Goal: Information Seeking & Learning: Learn about a topic

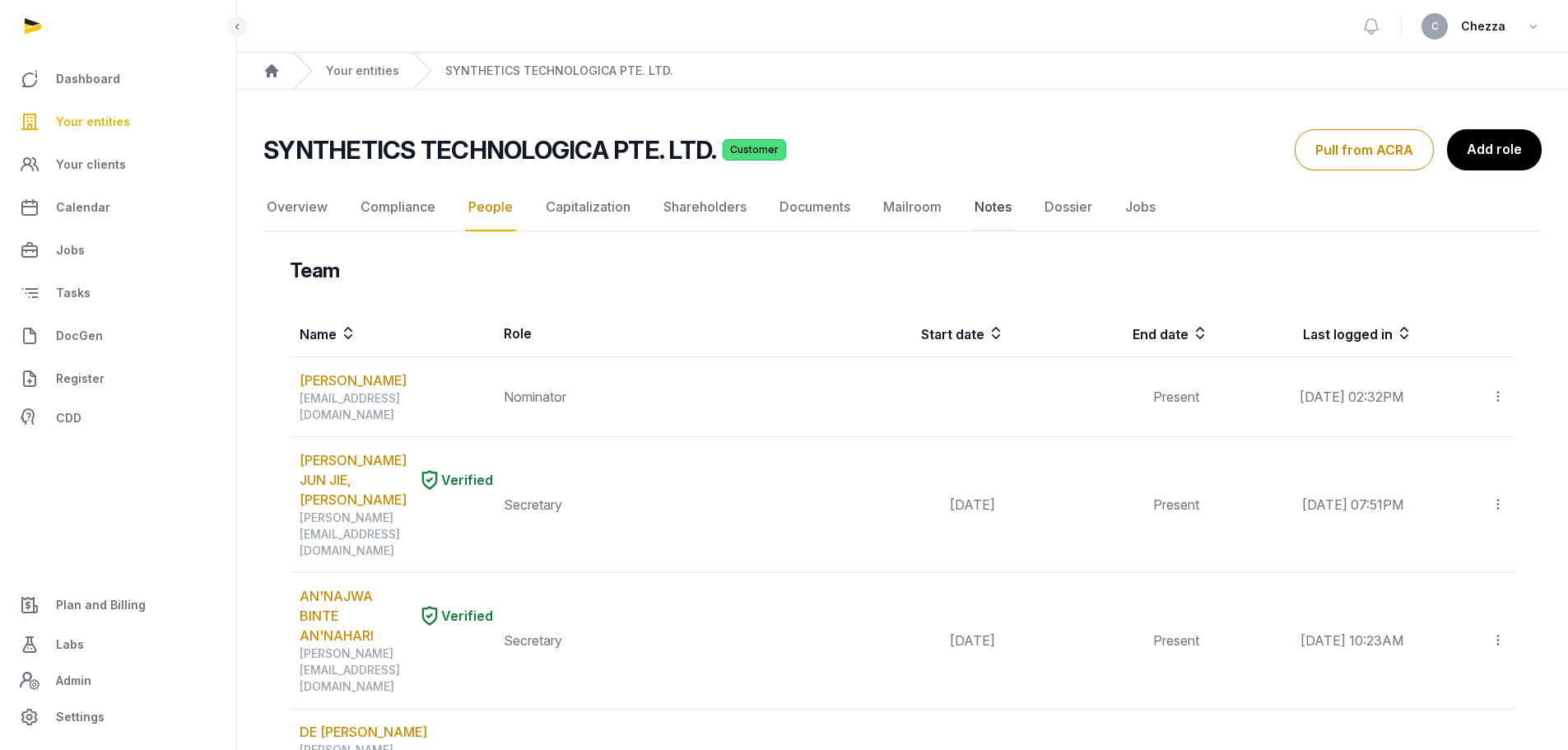
click at [999, 209] on link "Notes" at bounding box center [993, 207] width 43 height 48
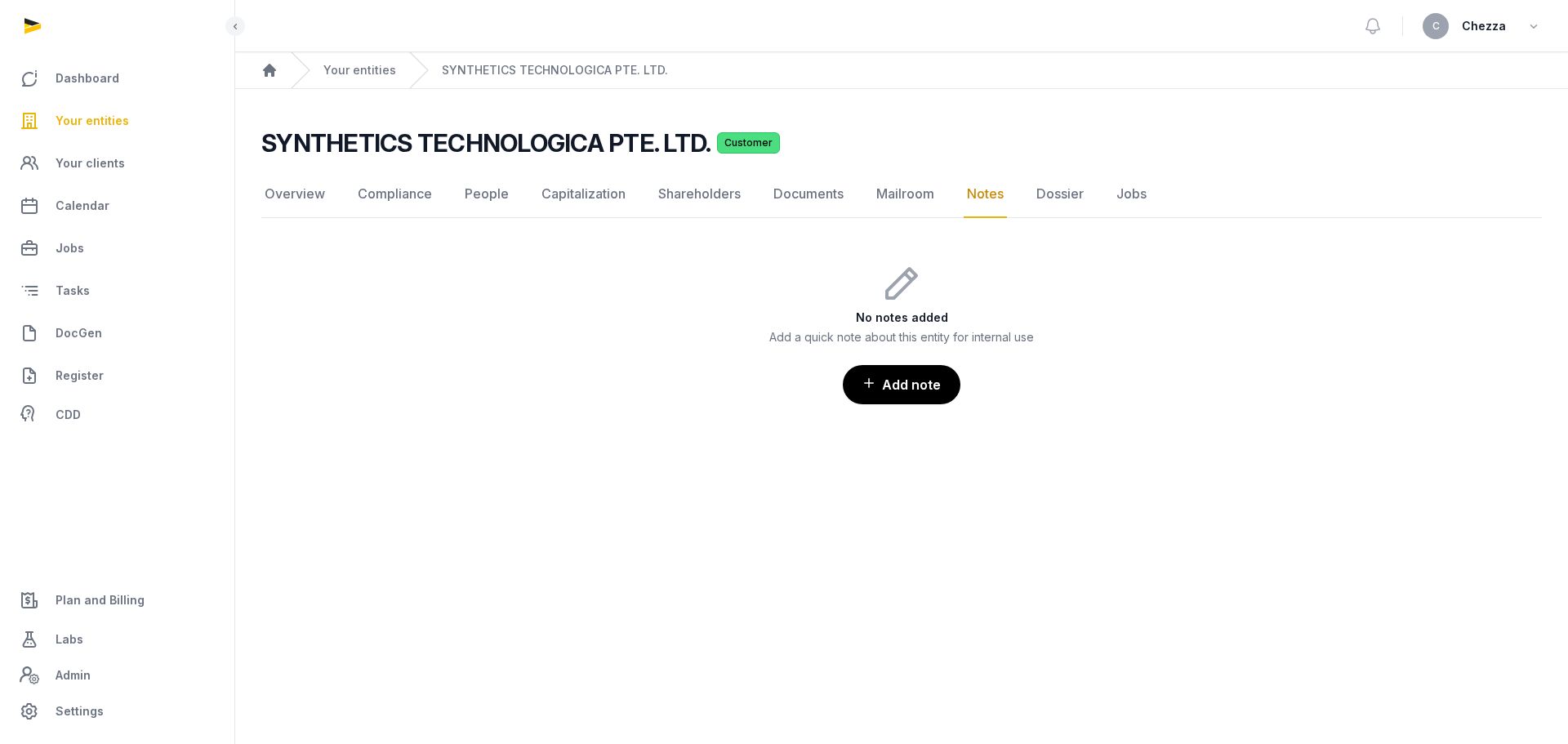
click at [968, 195] on link "Notes" at bounding box center [985, 194] width 43 height 48
click at [305, 197] on link "Overview" at bounding box center [295, 194] width 67 height 48
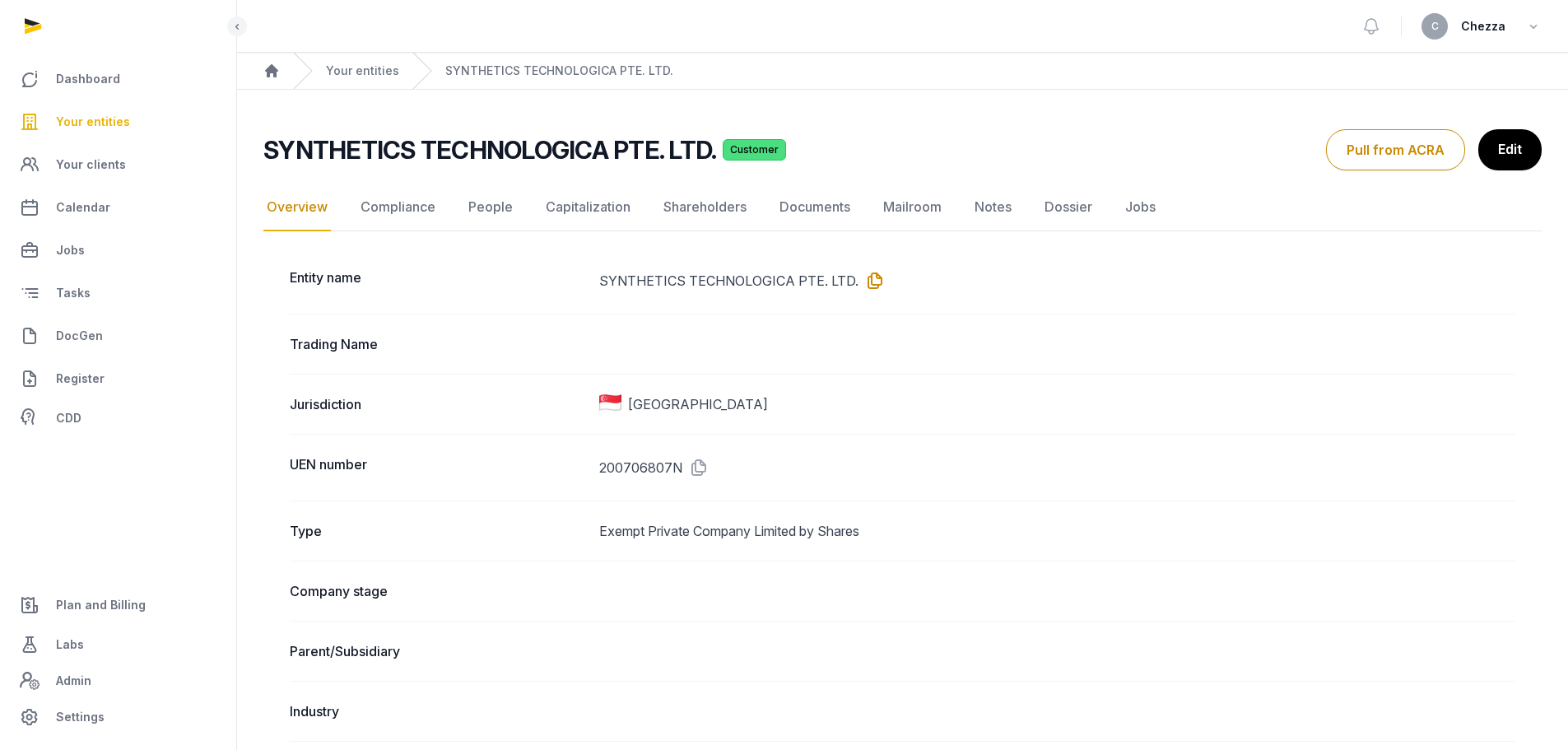
click at [872, 287] on icon at bounding box center [872, 281] width 26 height 26
click at [875, 282] on icon at bounding box center [872, 281] width 26 height 26
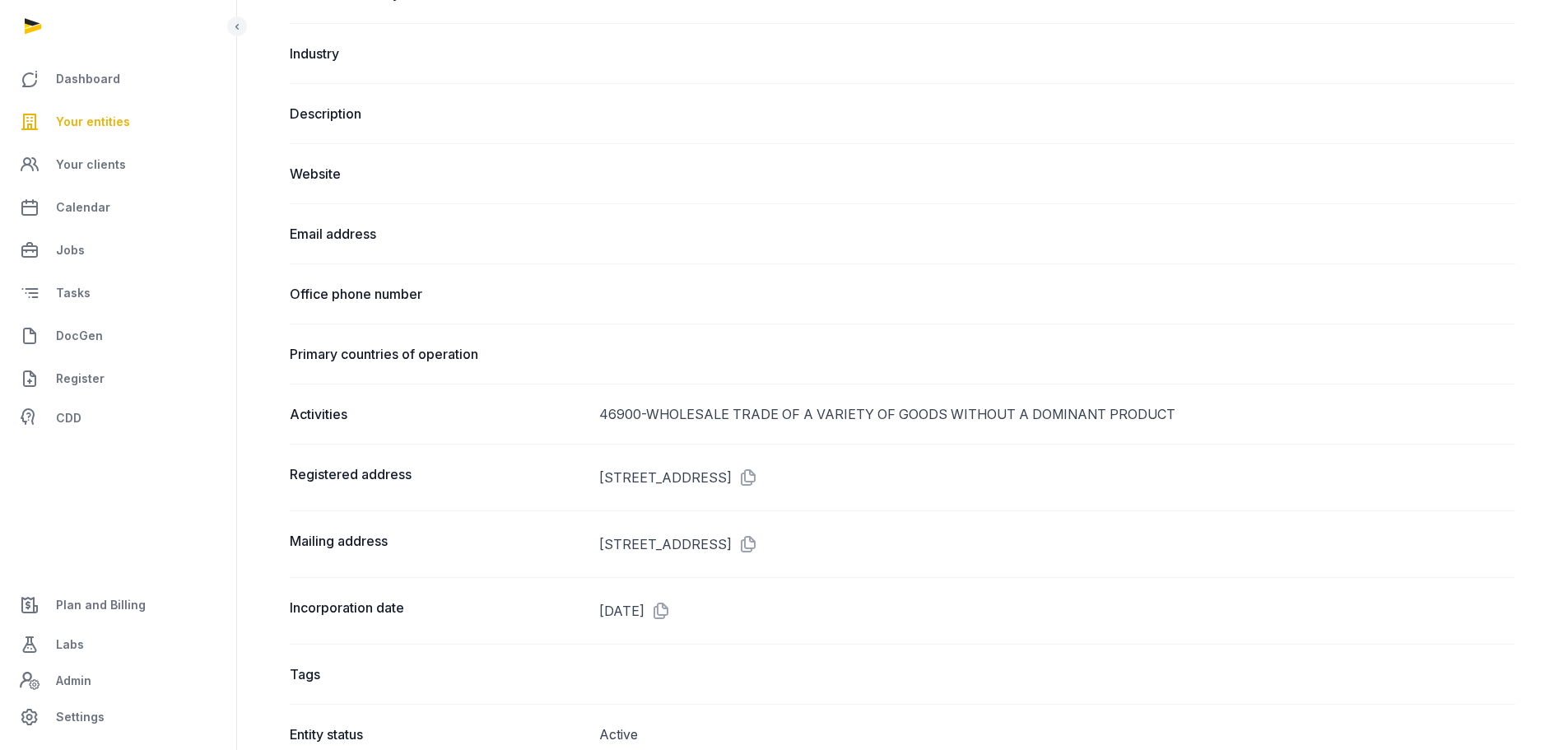
scroll to position [164, 0]
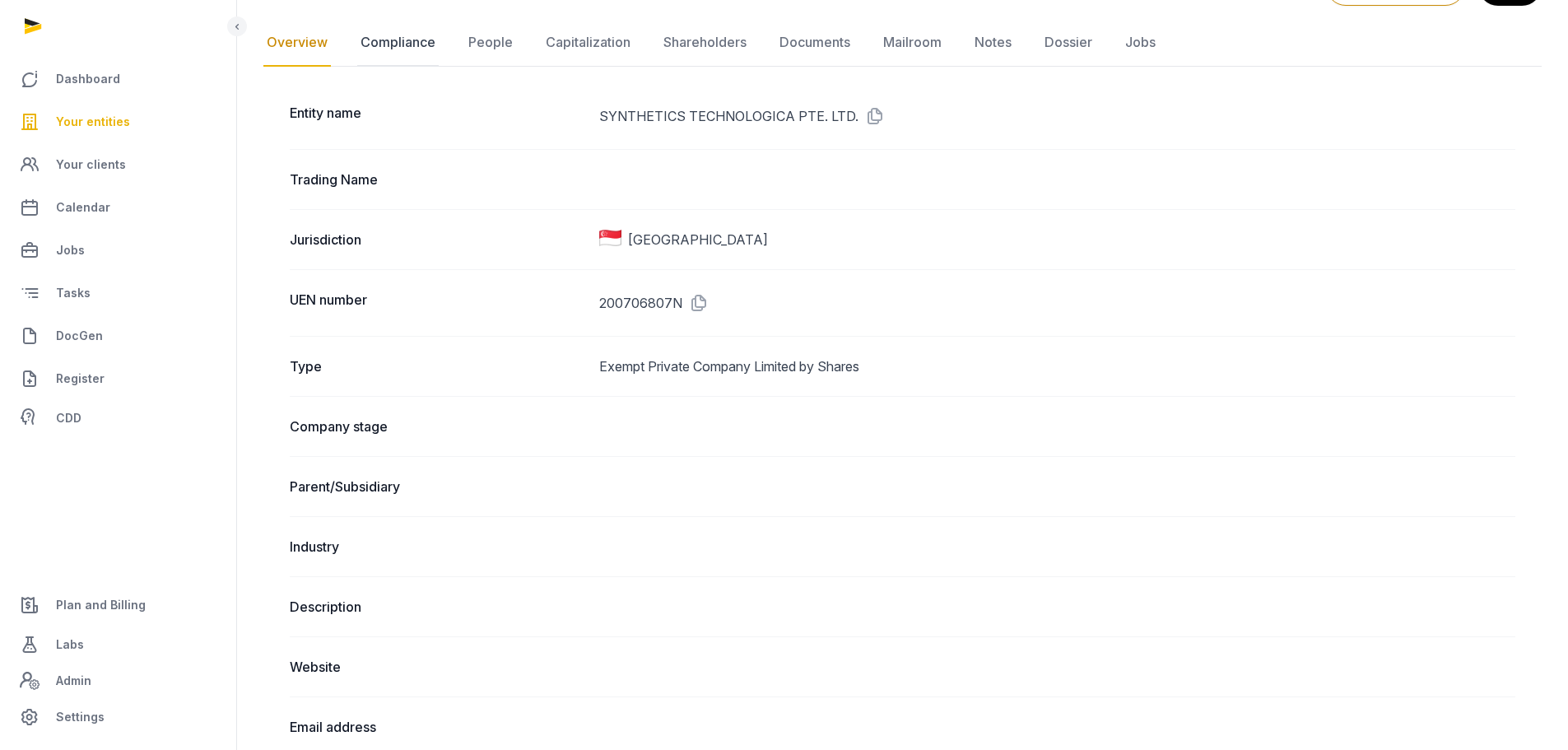
click at [401, 36] on link "Compliance" at bounding box center [397, 42] width 82 height 48
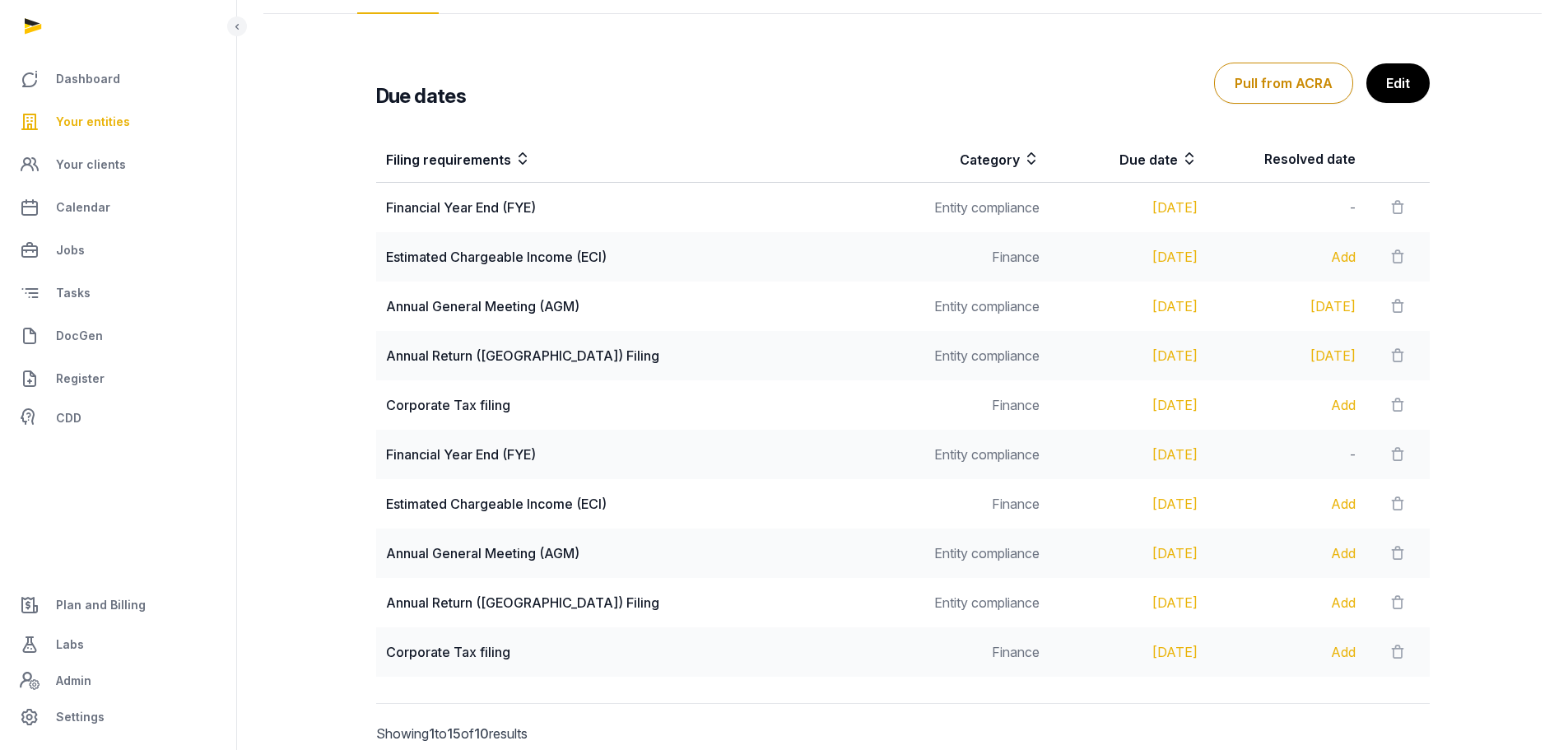
scroll to position [247, 0]
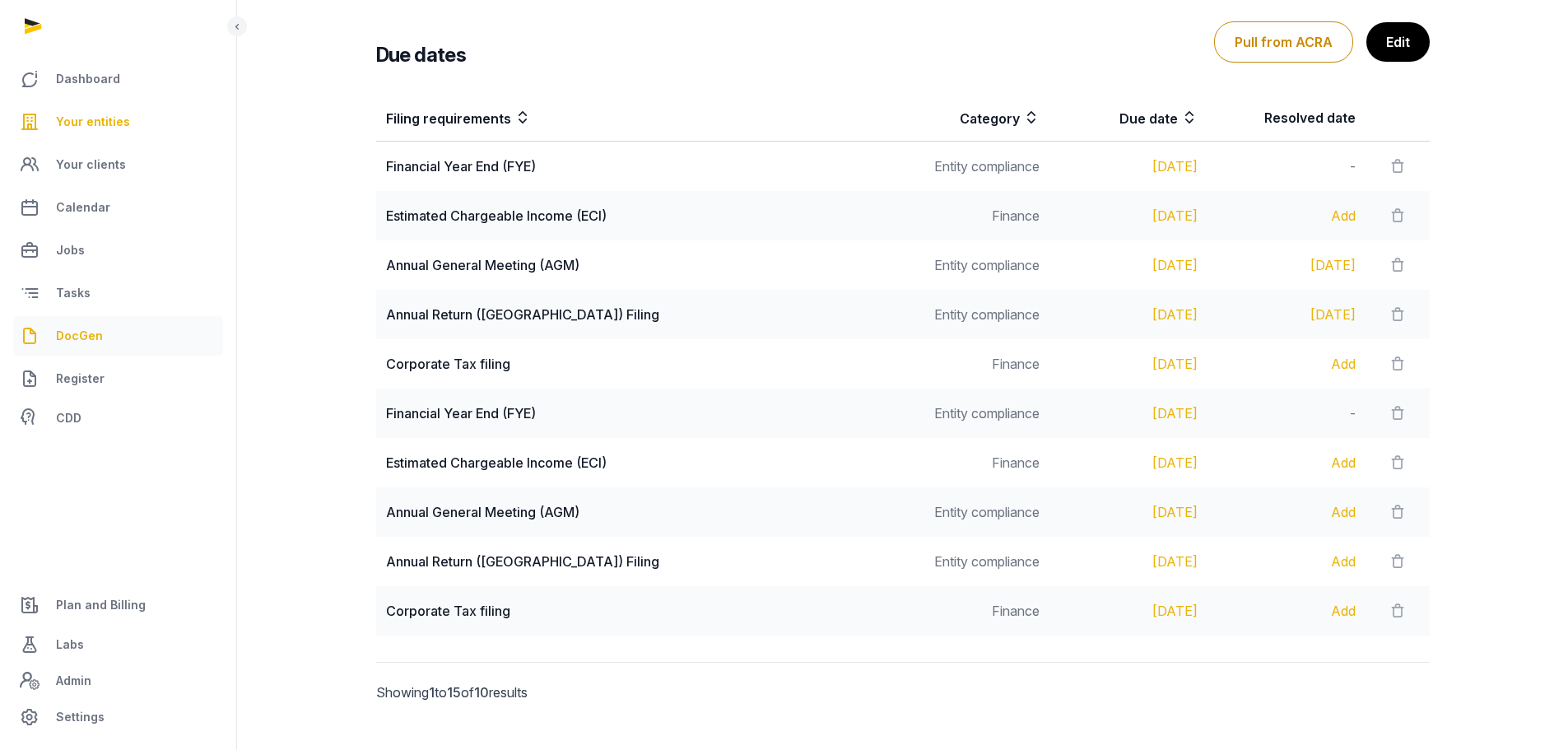
click at [85, 345] on span "DocGen" at bounding box center [80, 336] width 47 height 20
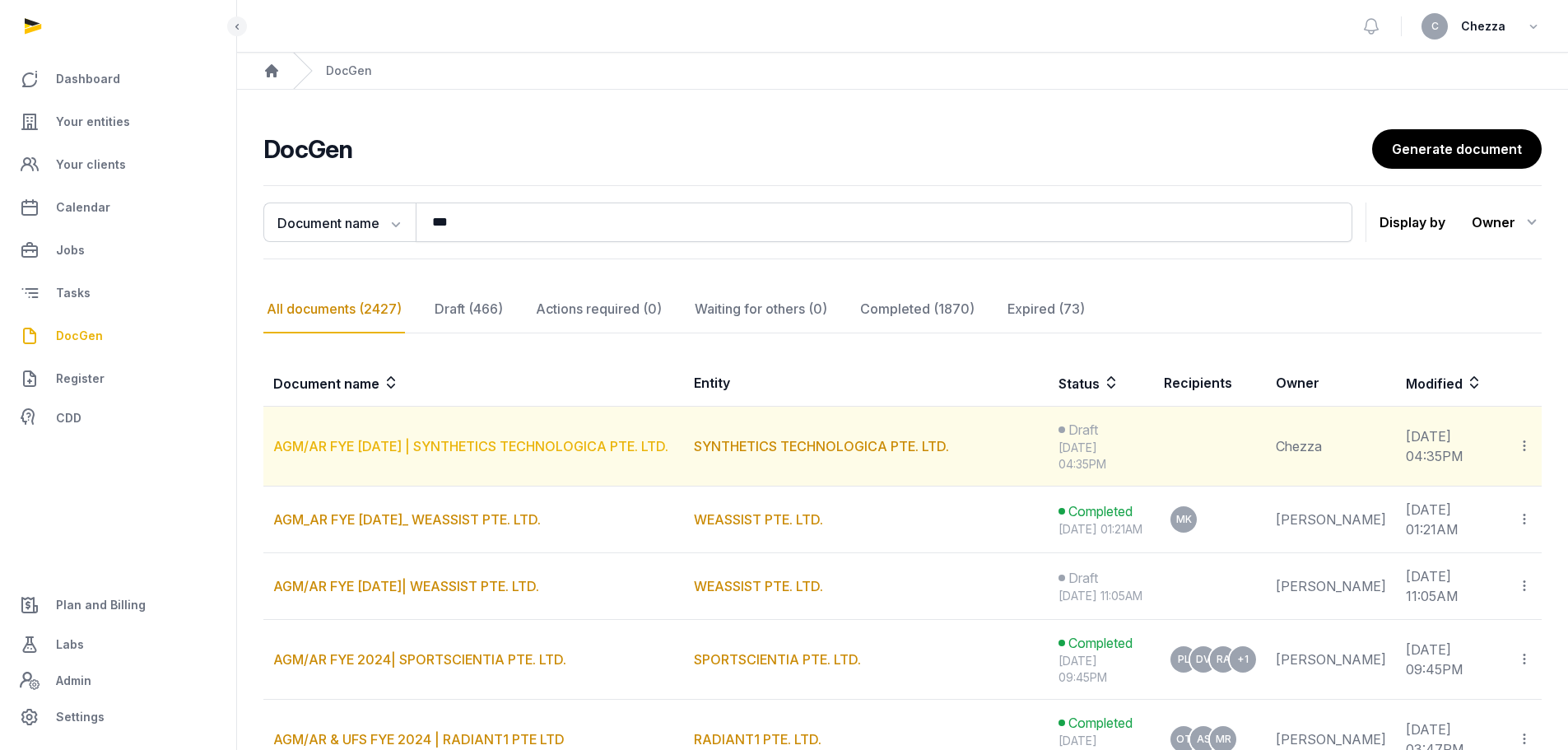
click at [459, 438] on link "AGM/AR FYE [DATE] | SYNTHETICS TECHNOLOGICA PTE. LTD." at bounding box center [471, 446] width 396 height 17
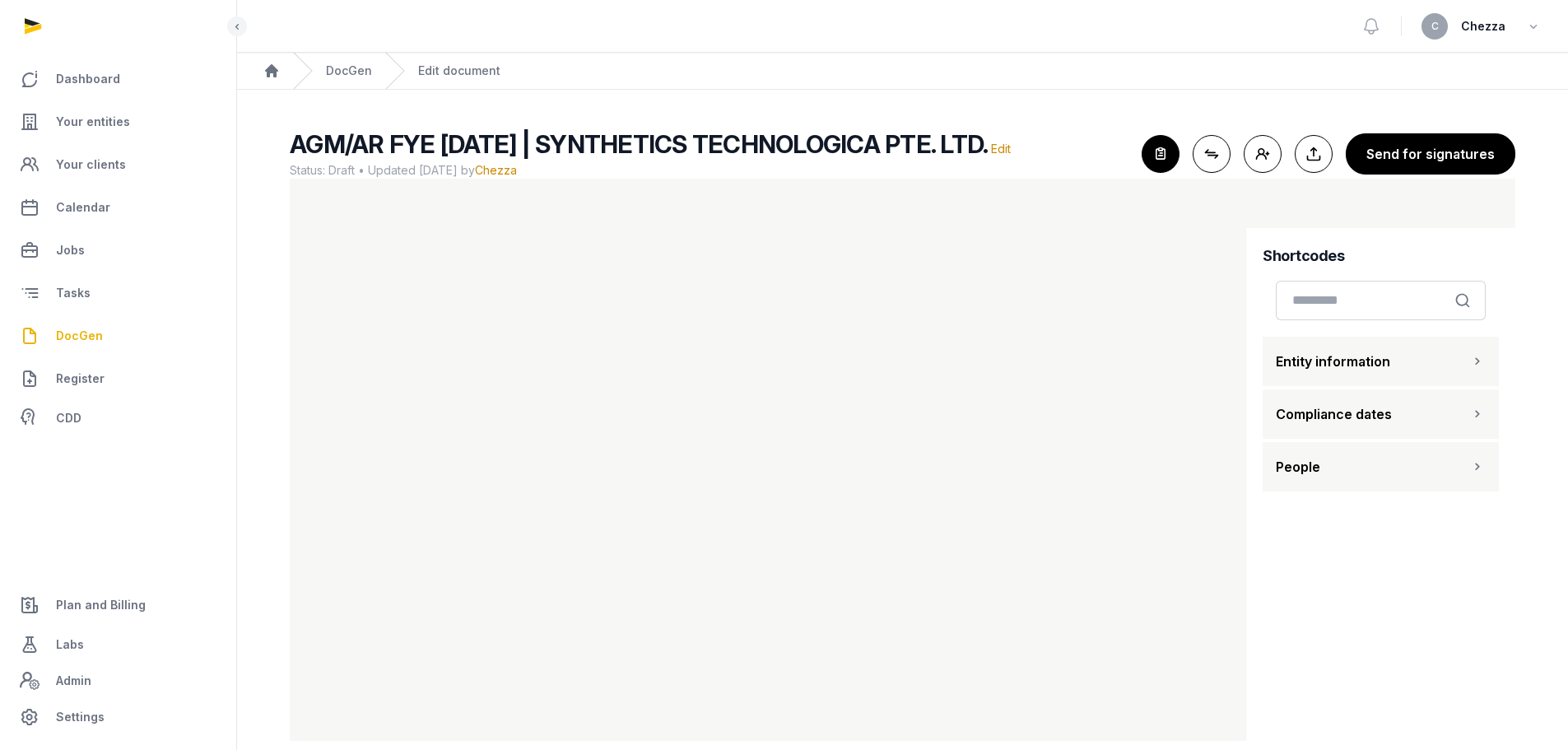
click at [1354, 482] on button "People" at bounding box center [1380, 467] width 236 height 50
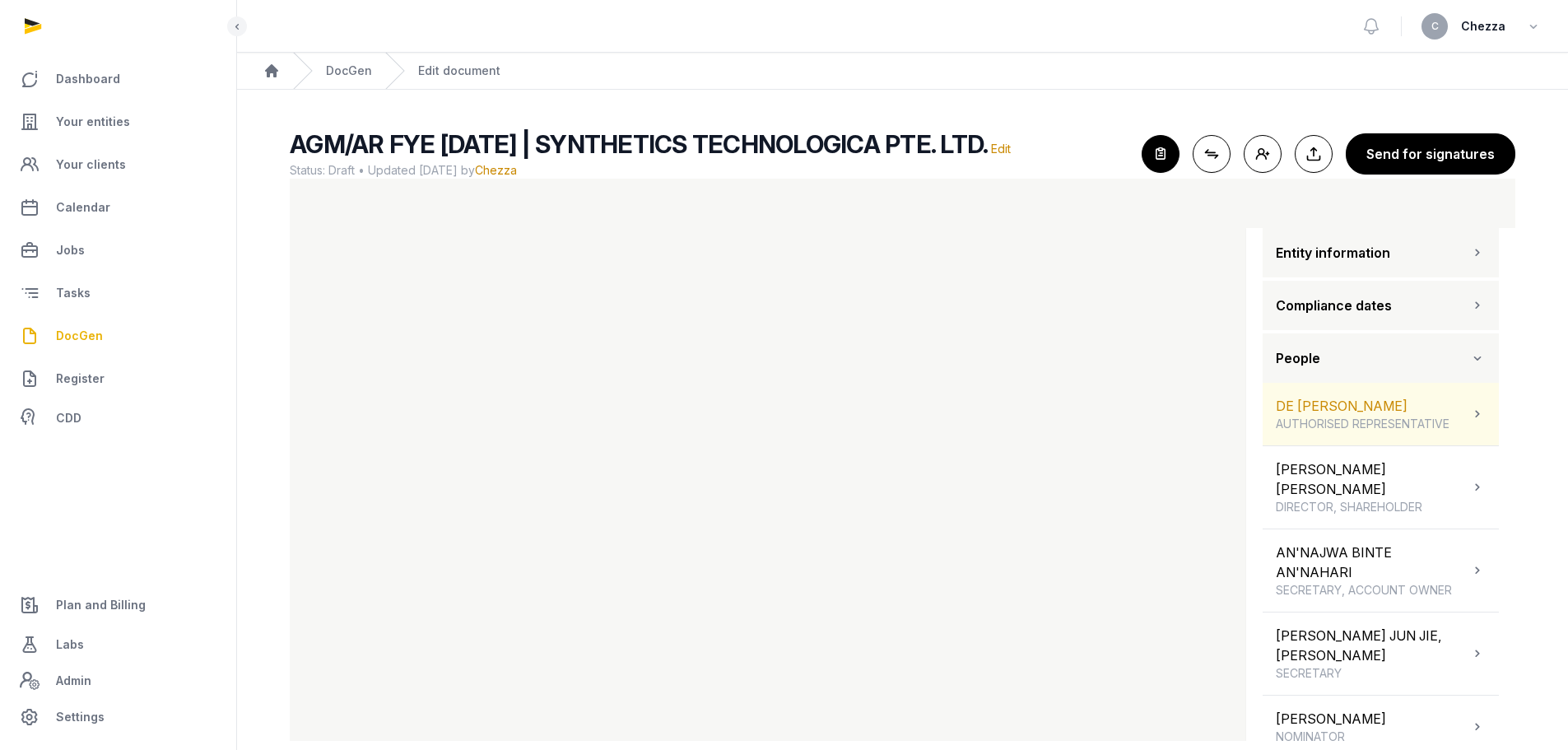
scroll to position [117, 0]
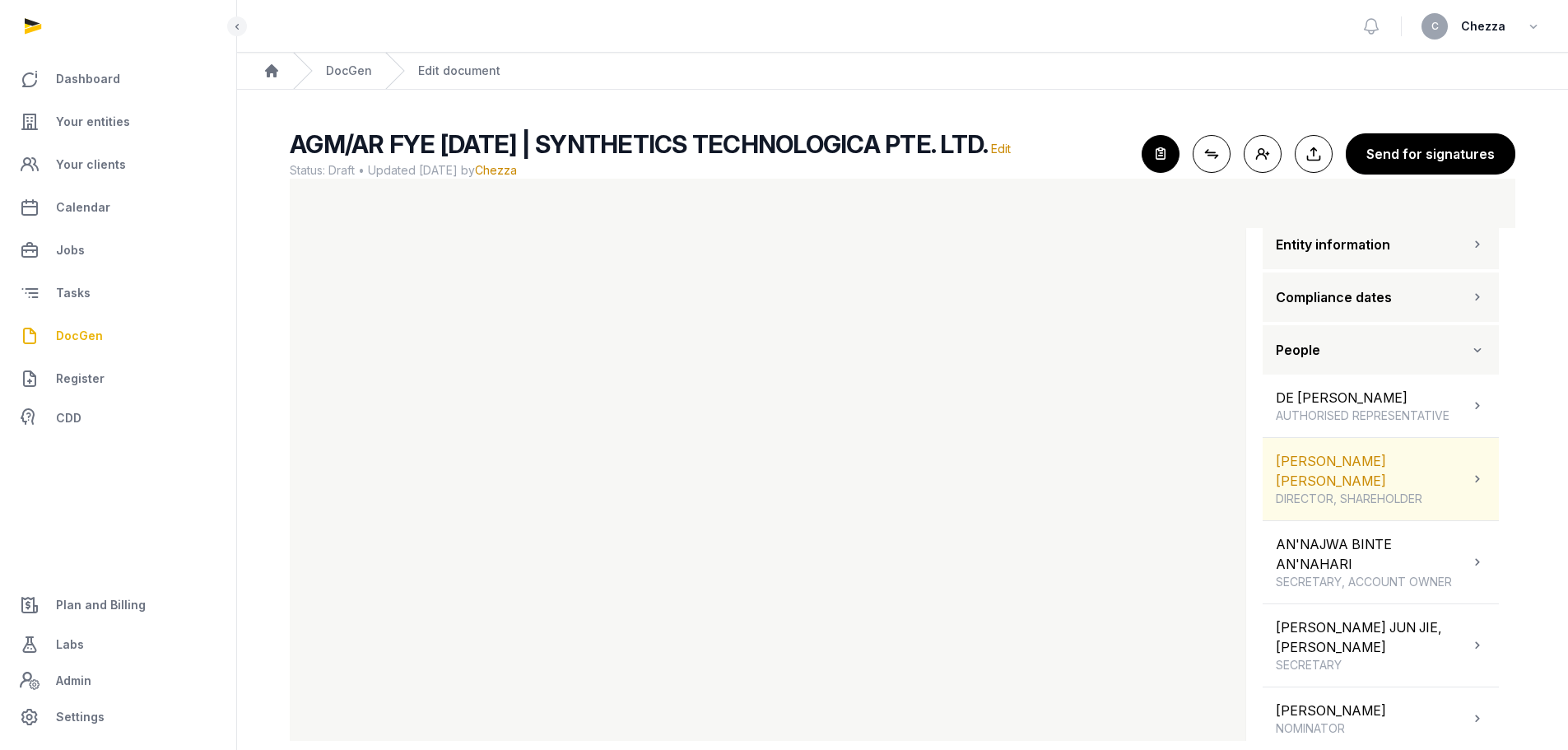
click at [1446, 482] on div "[PERSON_NAME] [PERSON_NAME] DIRECTOR, SHAREHOLDER" at bounding box center [1373, 479] width 194 height 56
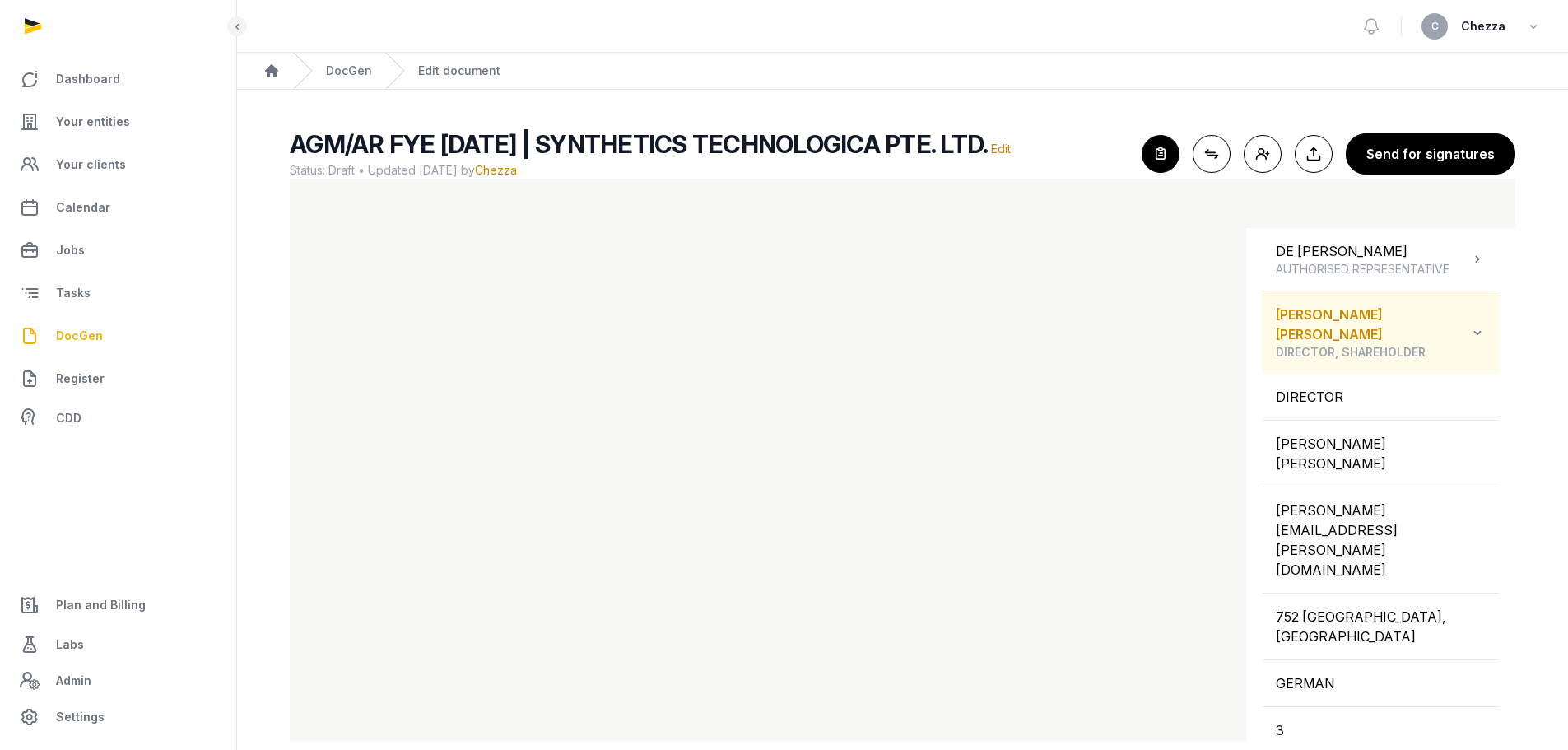
scroll to position [282, 0]
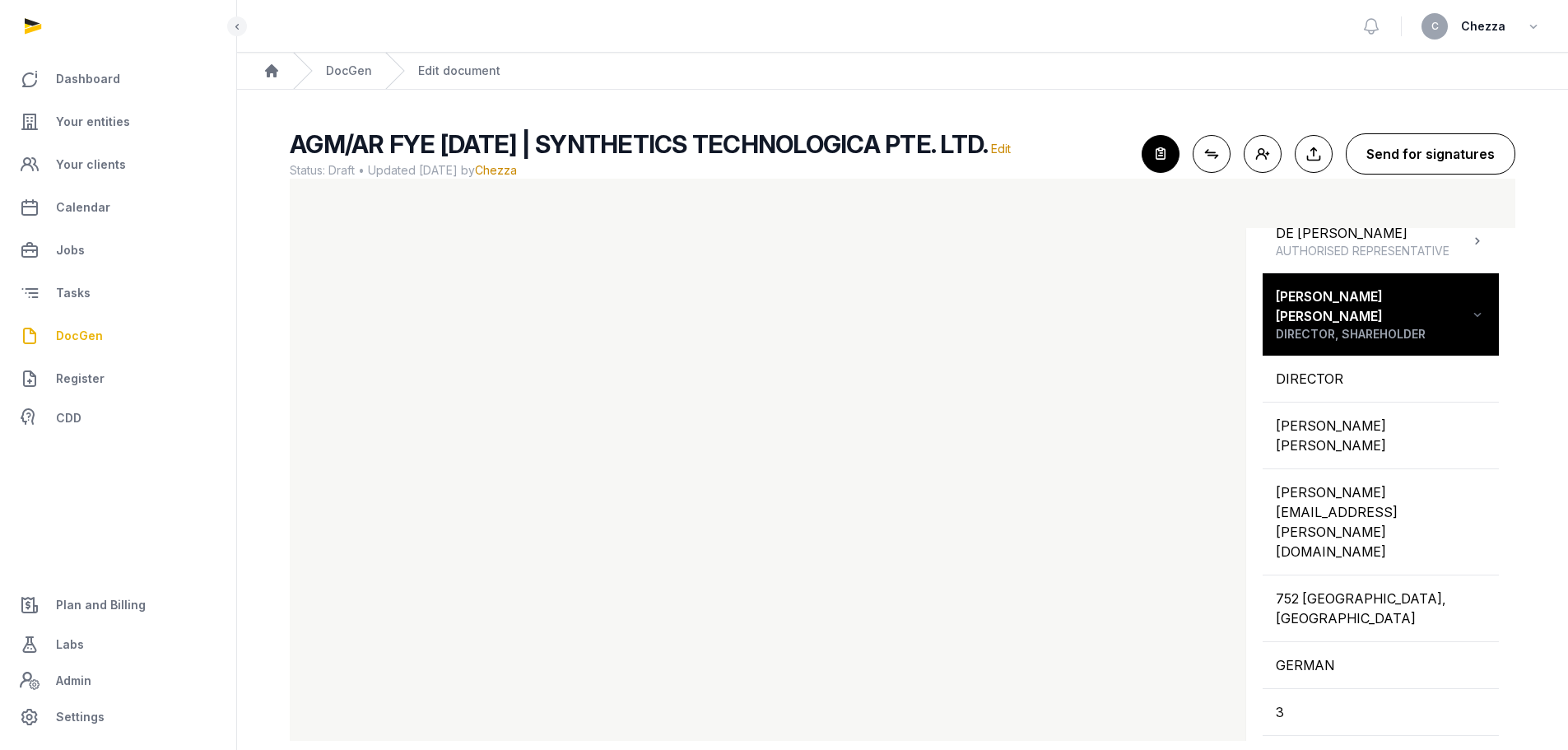
click at [1436, 153] on button "Send for signatures" at bounding box center [1431, 154] width 169 height 41
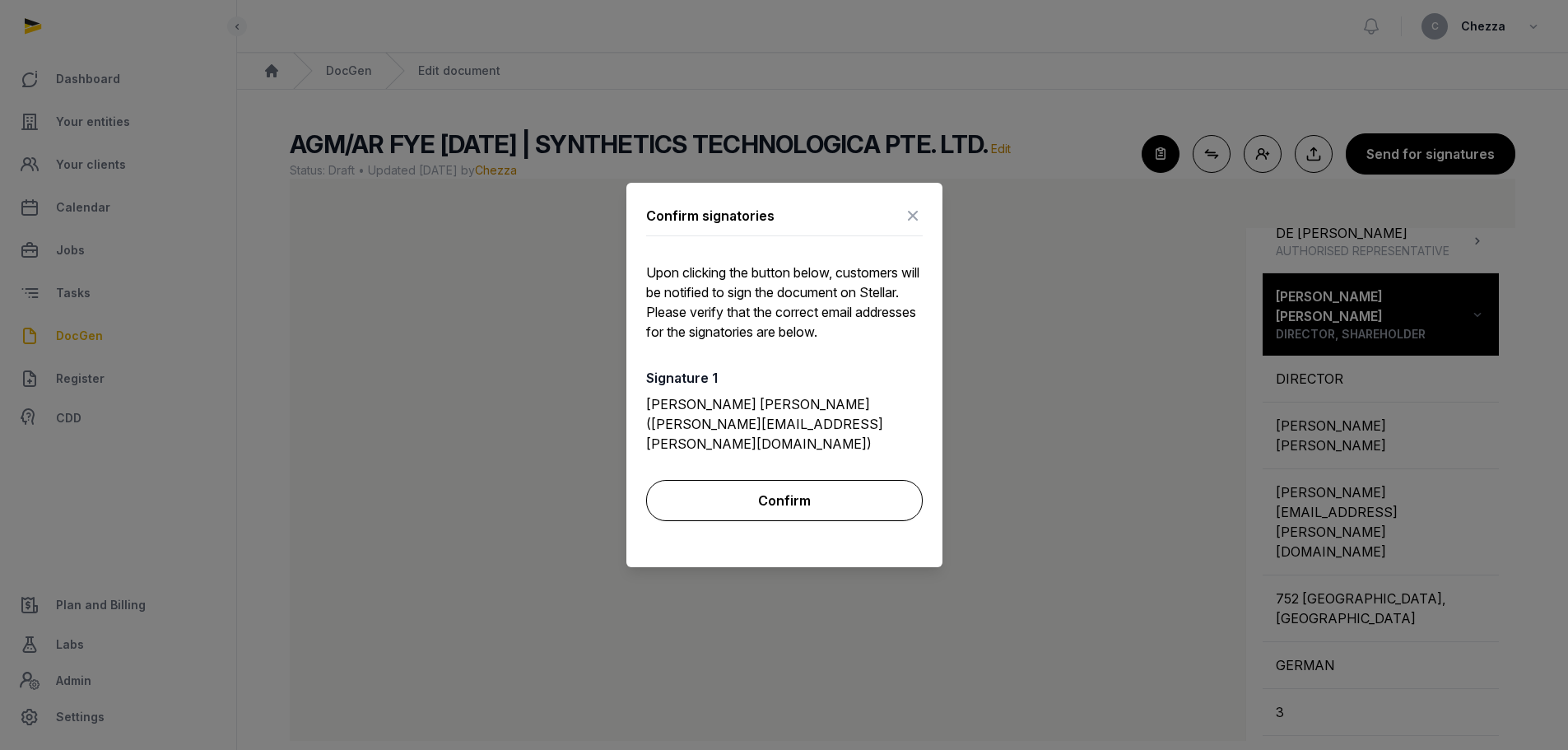
click at [784, 507] on button "Confirm" at bounding box center [784, 501] width 276 height 41
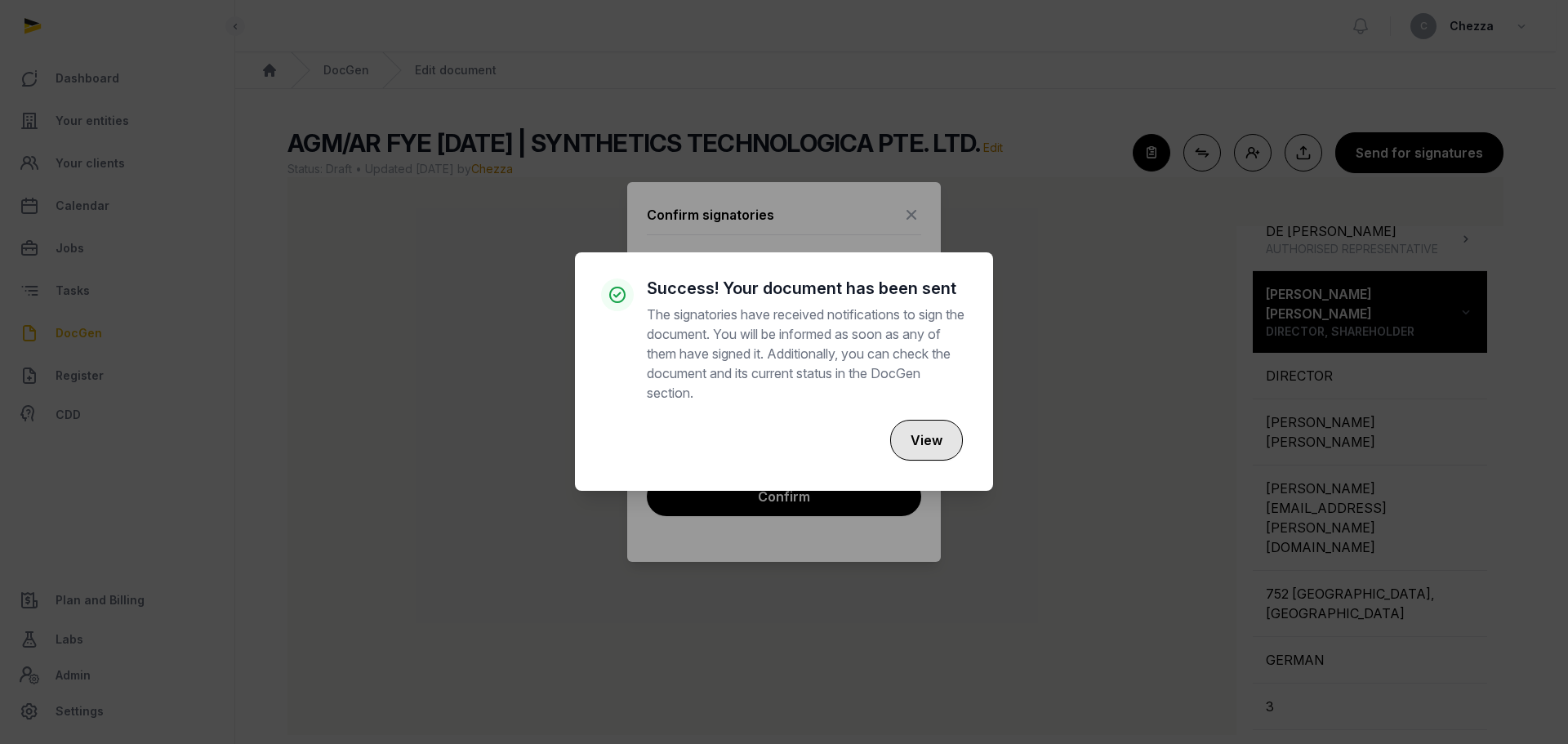
click at [925, 451] on button "View" at bounding box center [927, 440] width 73 height 41
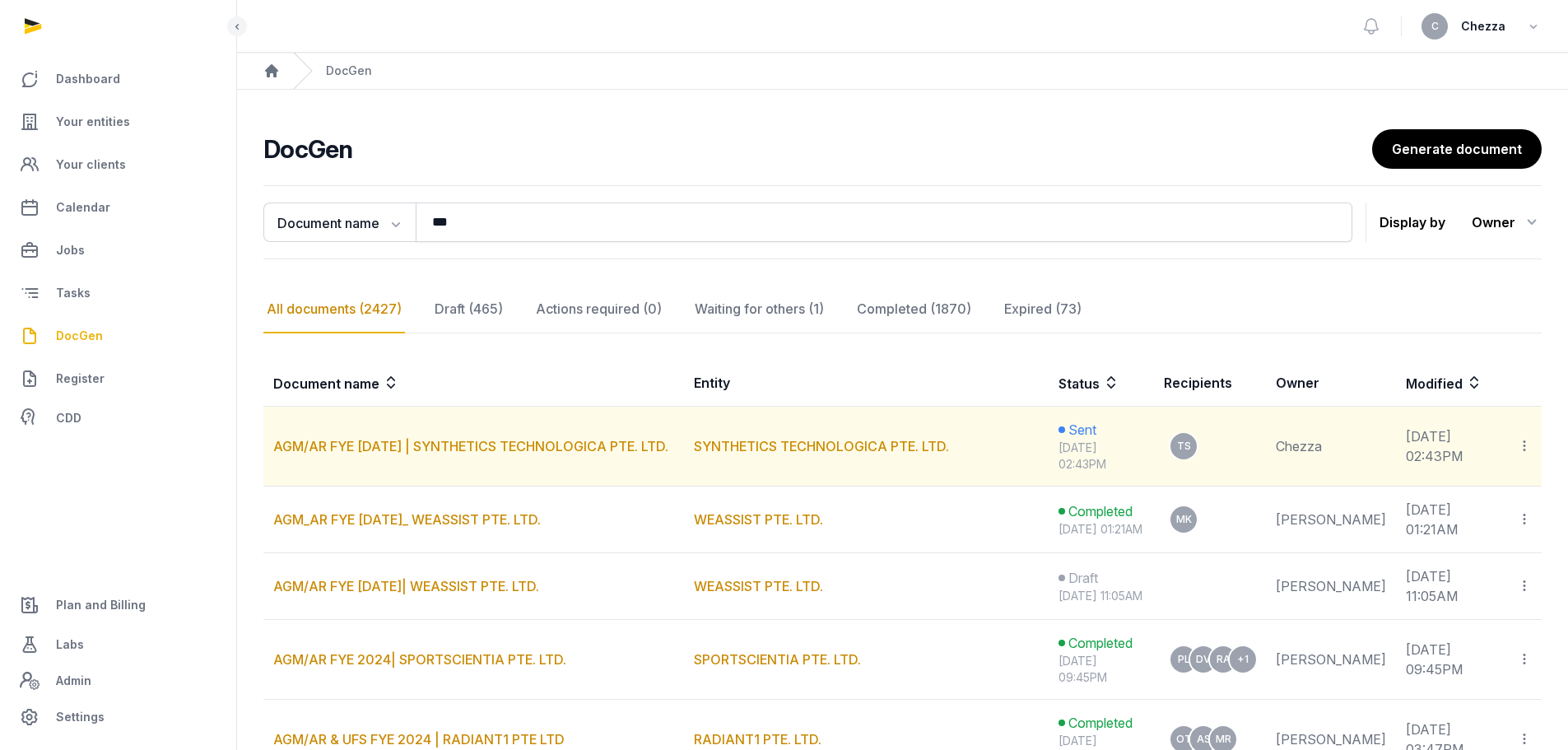
click at [1521, 447] on icon at bounding box center [1525, 445] width 15 height 17
click at [1374, 524] on div "Copy links" at bounding box center [1426, 523] width 178 height 20
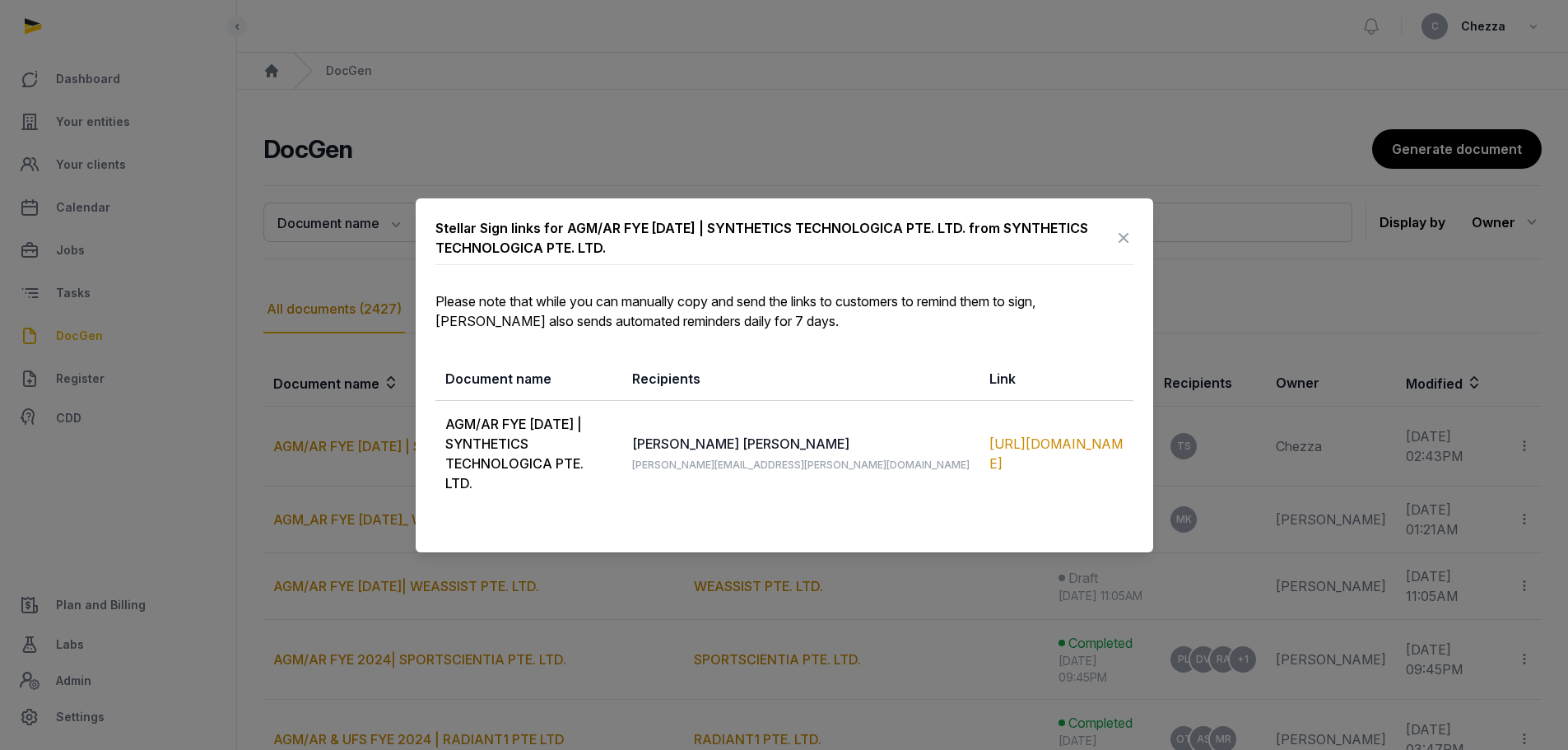
drag, startPoint x: 1024, startPoint y: 449, endPoint x: 1009, endPoint y: 505, distance: 58.0
click at [1014, 528] on div "Stellar Sign links for AGM/AR FYE [DATE] | SYNTHETICS TECHNOLOGICA PTE. LTD. fr…" at bounding box center [784, 375] width 737 height 354
drag, startPoint x: 1002, startPoint y: 446, endPoint x: 1008, endPoint y: 499, distance: 53.3
click at [1020, 518] on div "Stellar Sign links for AGM/AR FYE [DATE] | SYNTHETICS TECHNOLOGICA PTE. LTD. fr…" at bounding box center [784, 375] width 737 height 354
drag, startPoint x: 1008, startPoint y: 492, endPoint x: 951, endPoint y: 433, distance: 82.0
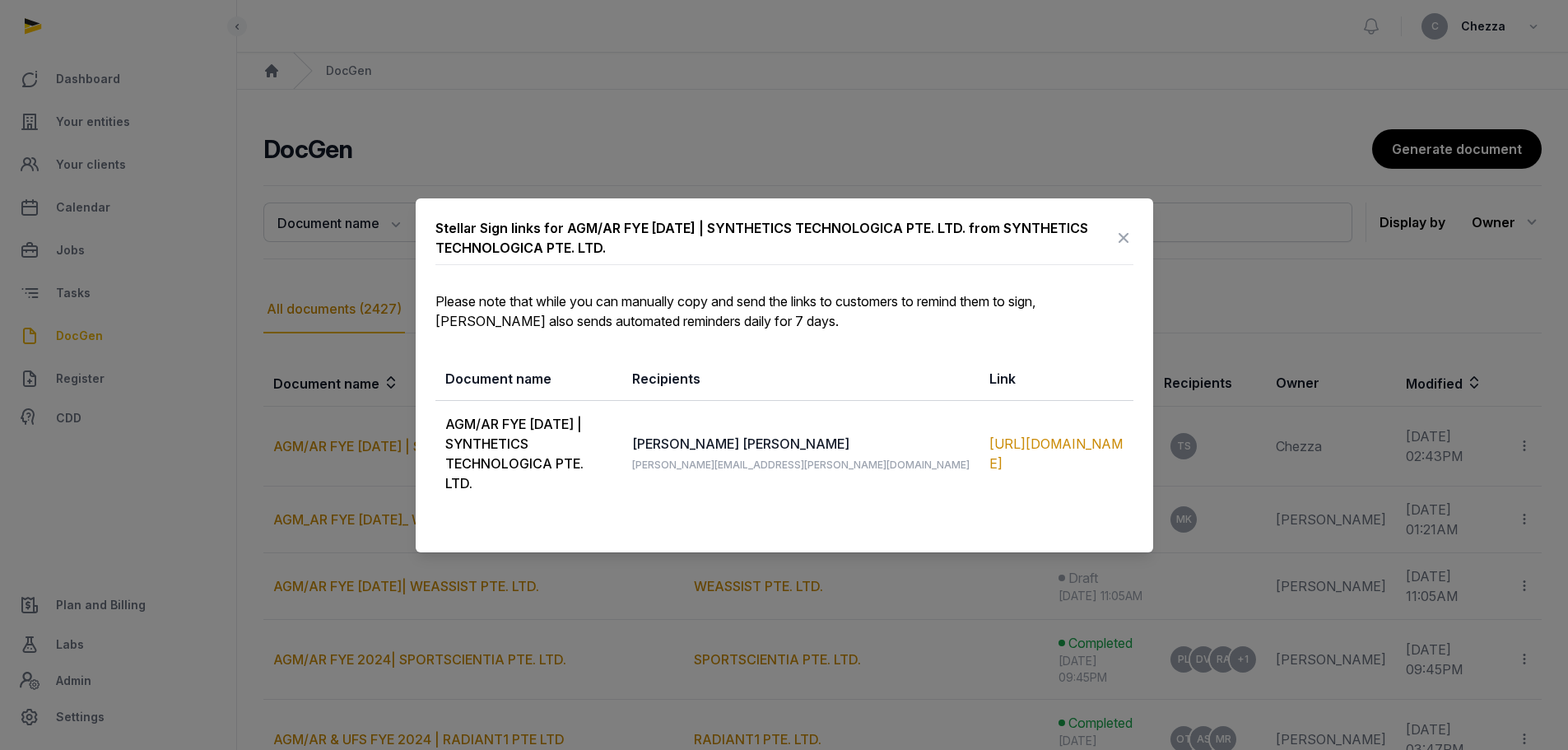
click at [980, 433] on td "[URL][DOMAIN_NAME]" at bounding box center [1056, 453] width 153 height 106
copy div "[URL][DOMAIN_NAME]"
click at [814, 498] on div "Stellar Sign links for AGM/AR FYE [DATE] | SYNTHETICS TECHNOLOGICA PTE. LTD. fr…" at bounding box center [784, 375] width 737 height 354
click at [1126, 248] on icon at bounding box center [1123, 238] width 20 height 26
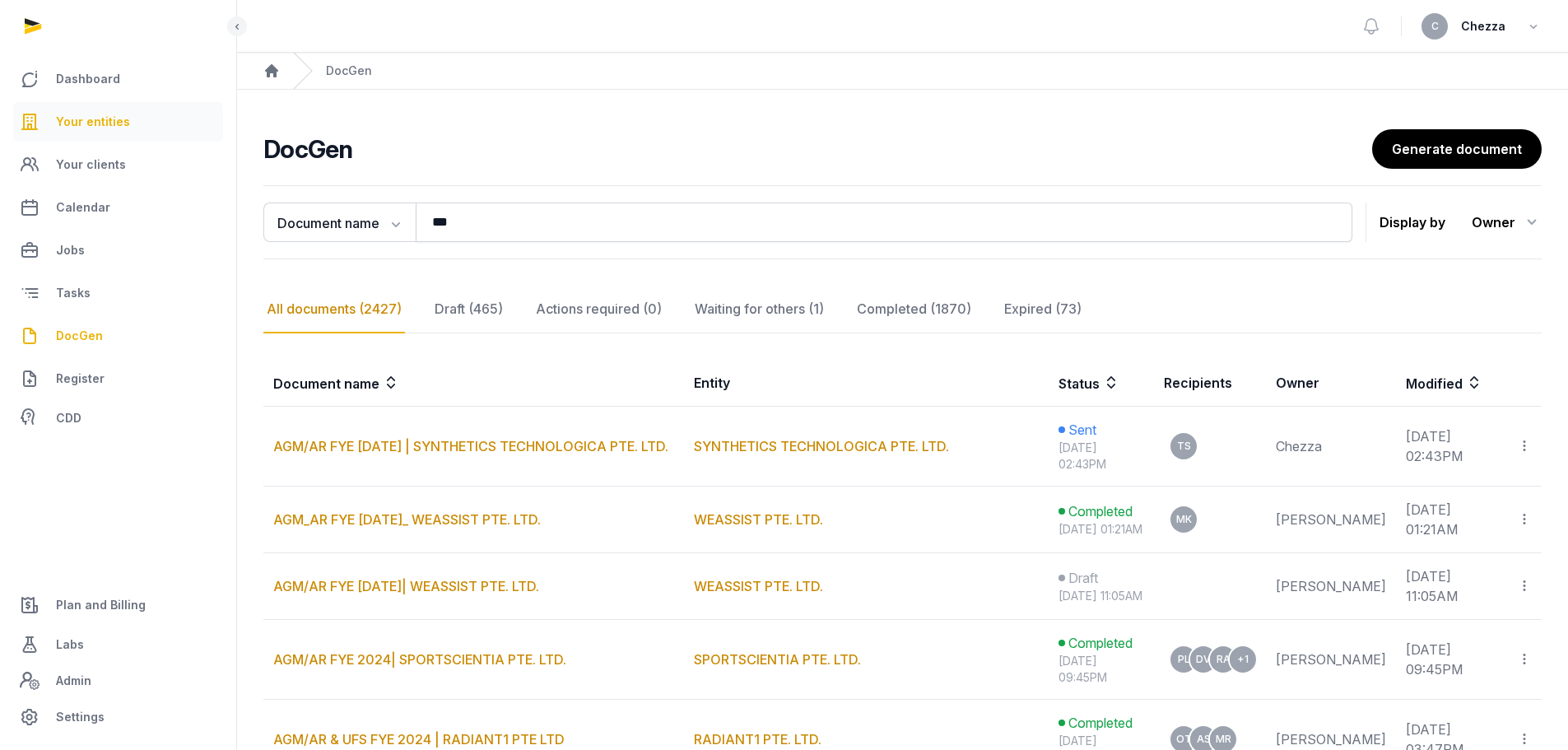
click at [104, 130] on span "Your entities" at bounding box center [93, 121] width 74 height 20
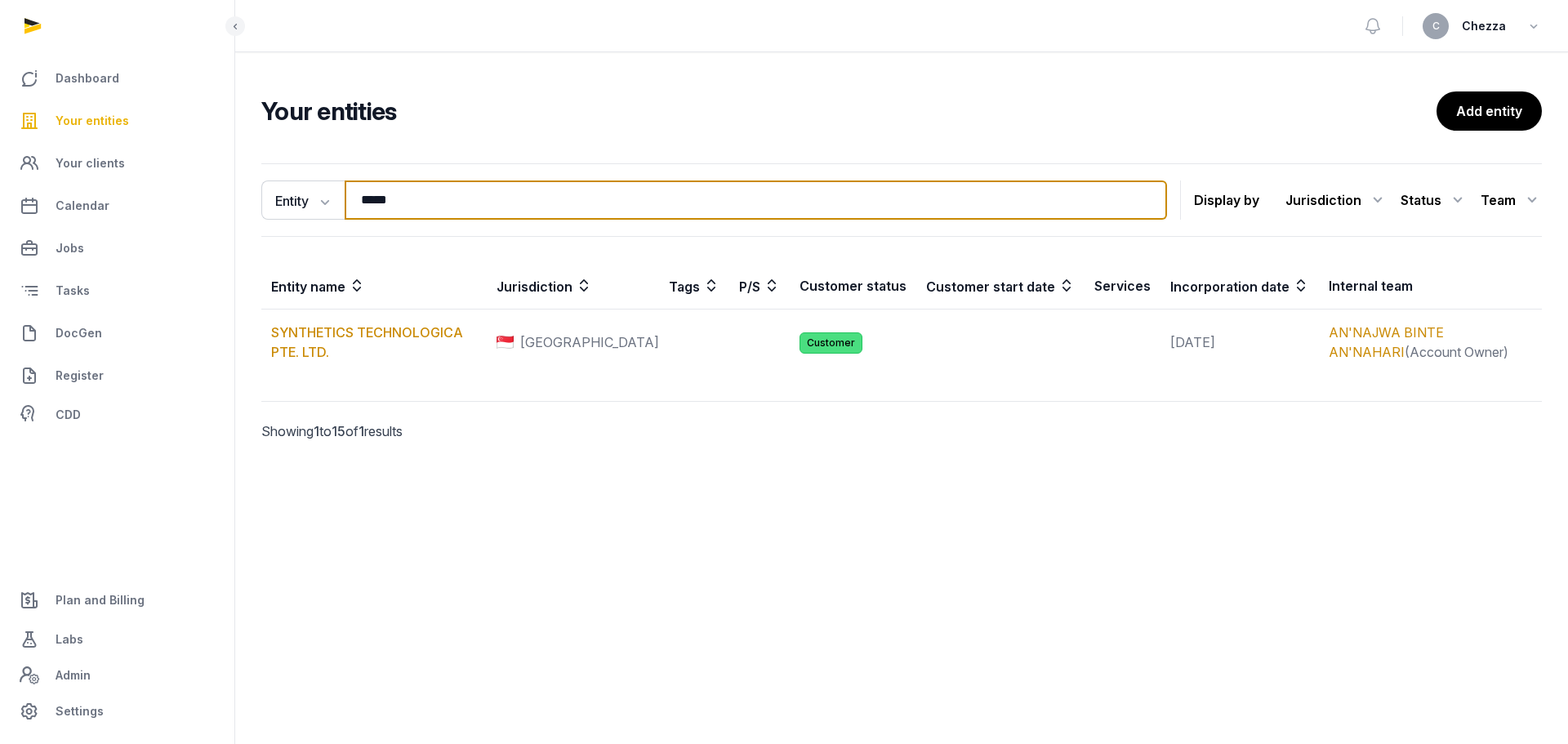
click at [421, 204] on input "*****" at bounding box center [756, 200] width 822 height 39
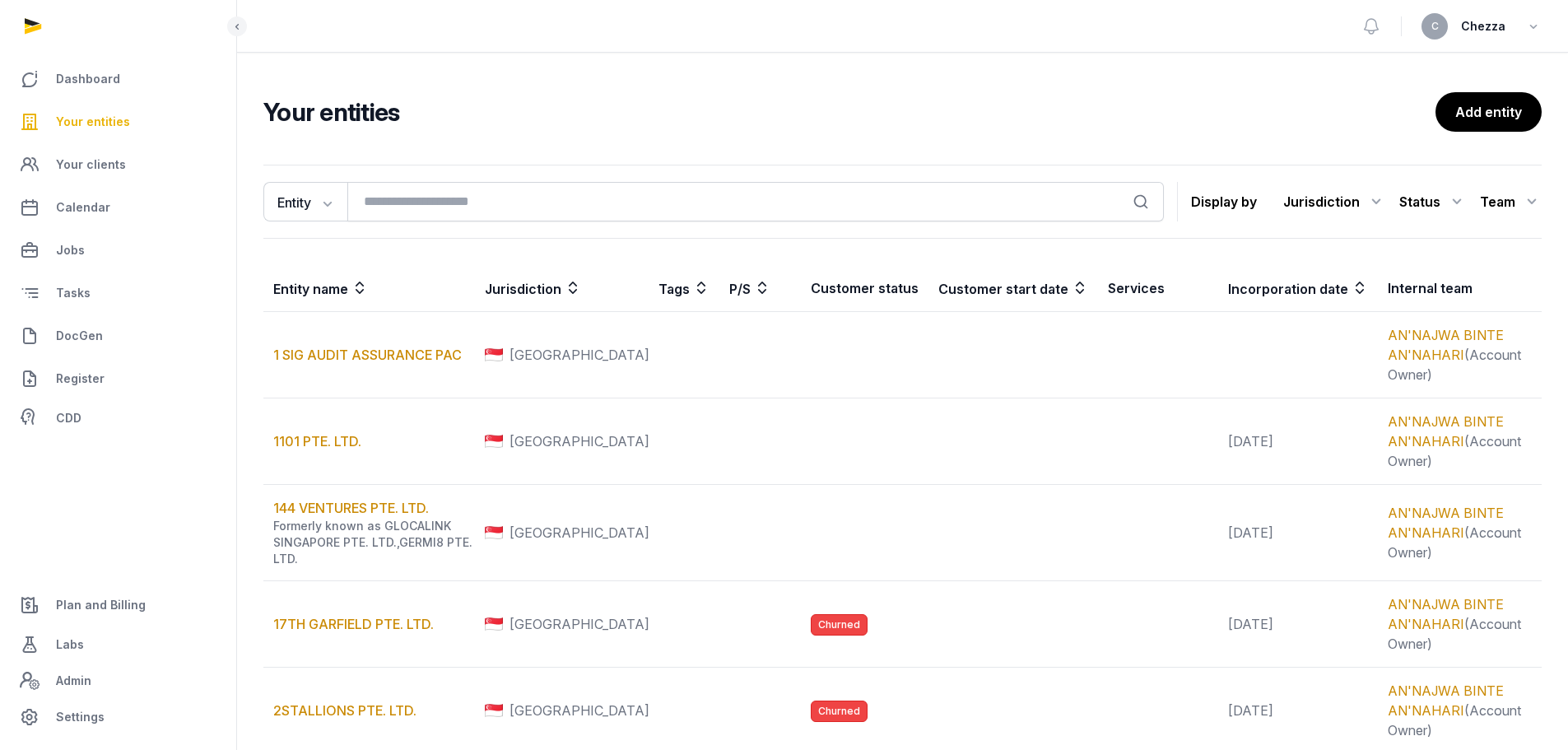
click at [582, 293] on icon at bounding box center [573, 288] width 17 height 20
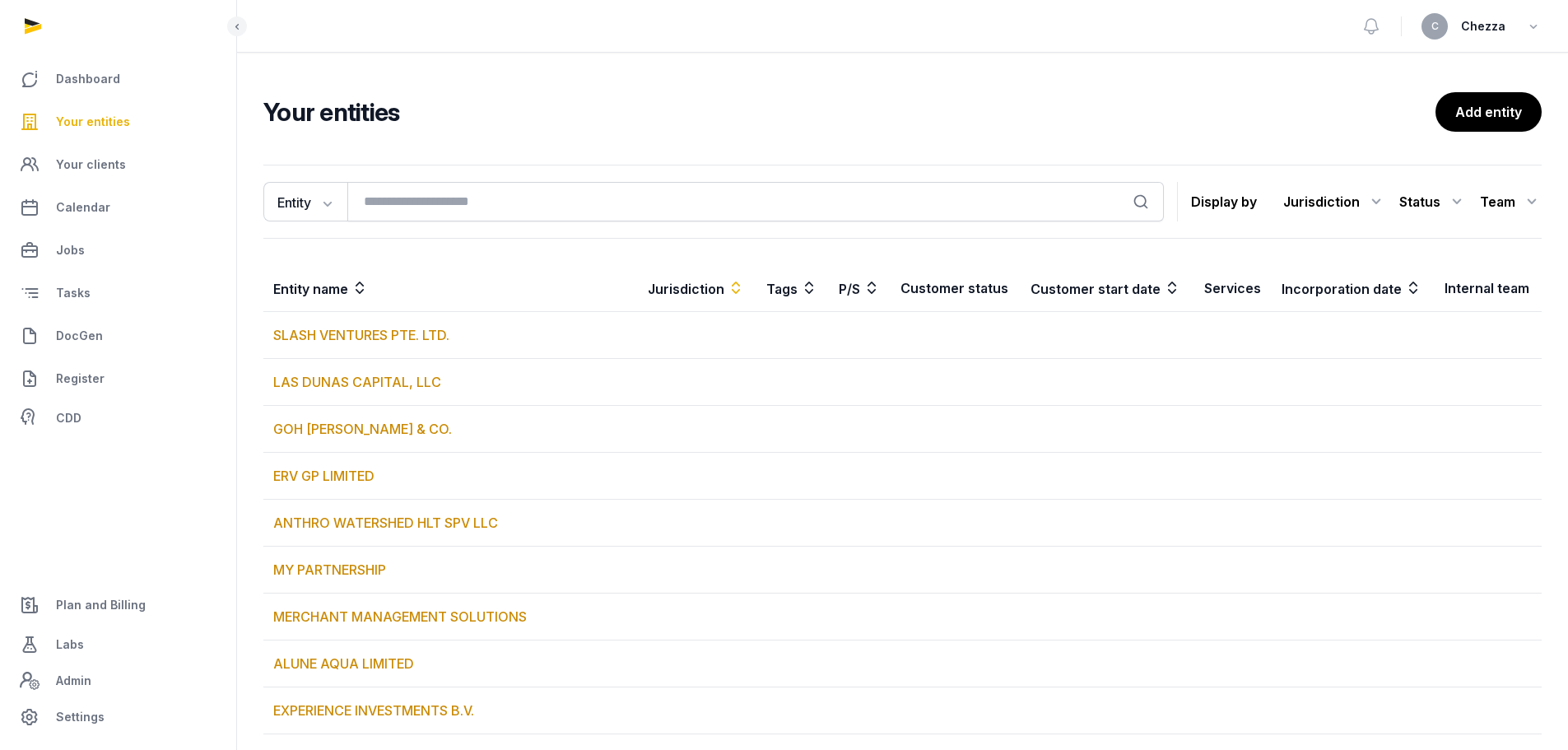
click at [728, 291] on icon at bounding box center [737, 288] width 17 height 20
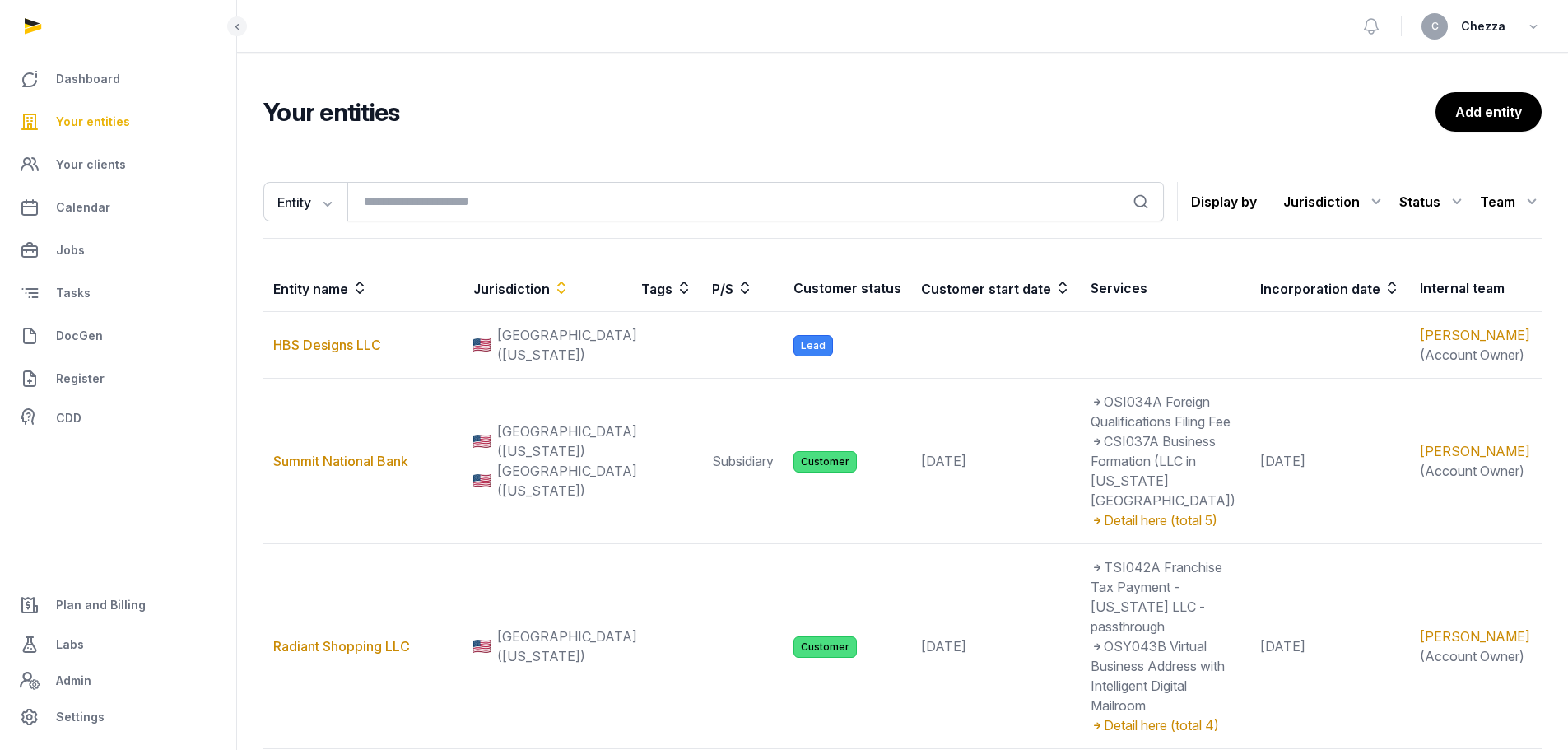
click at [569, 289] on icon at bounding box center [562, 288] width 17 height 20
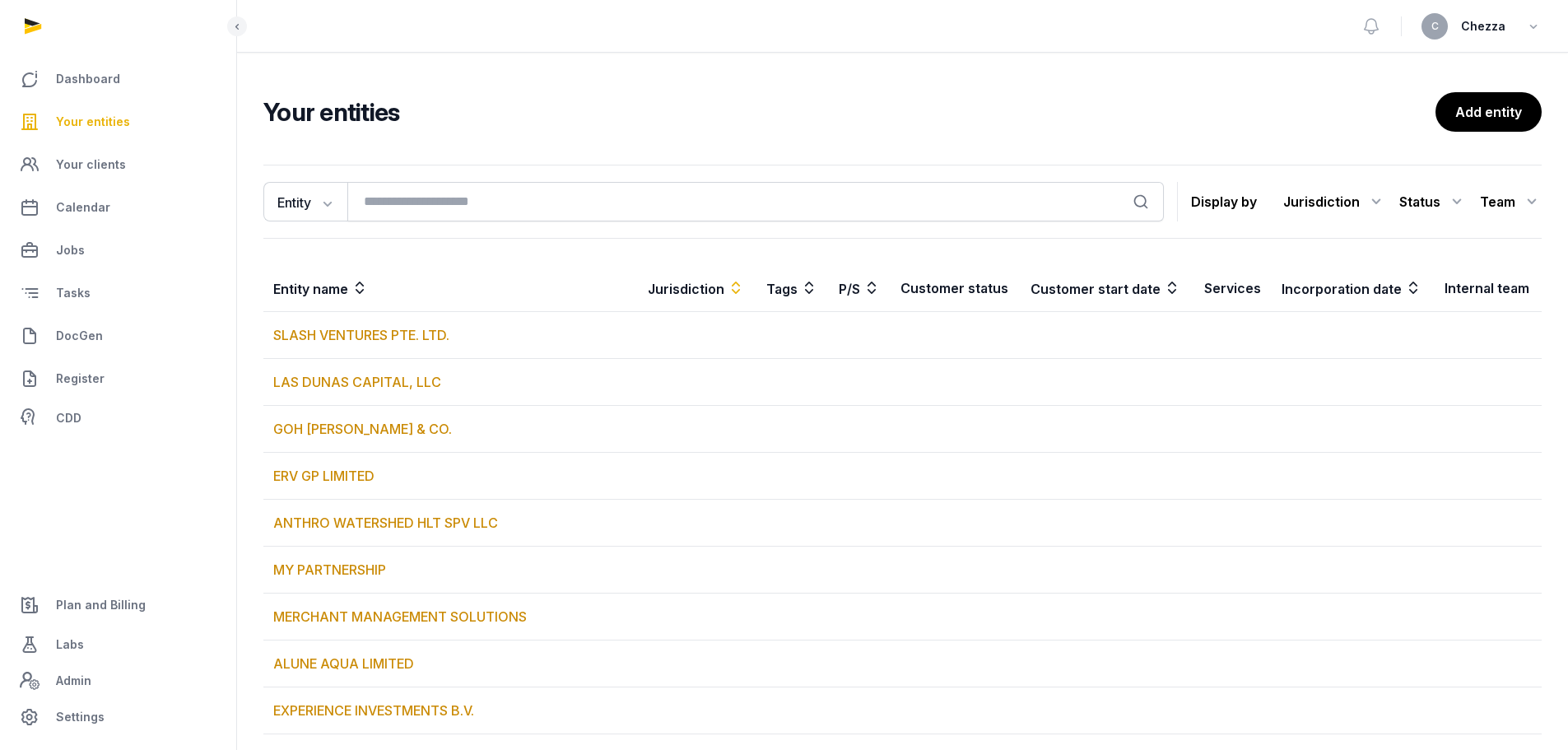
click at [728, 289] on icon at bounding box center [737, 288] width 17 height 20
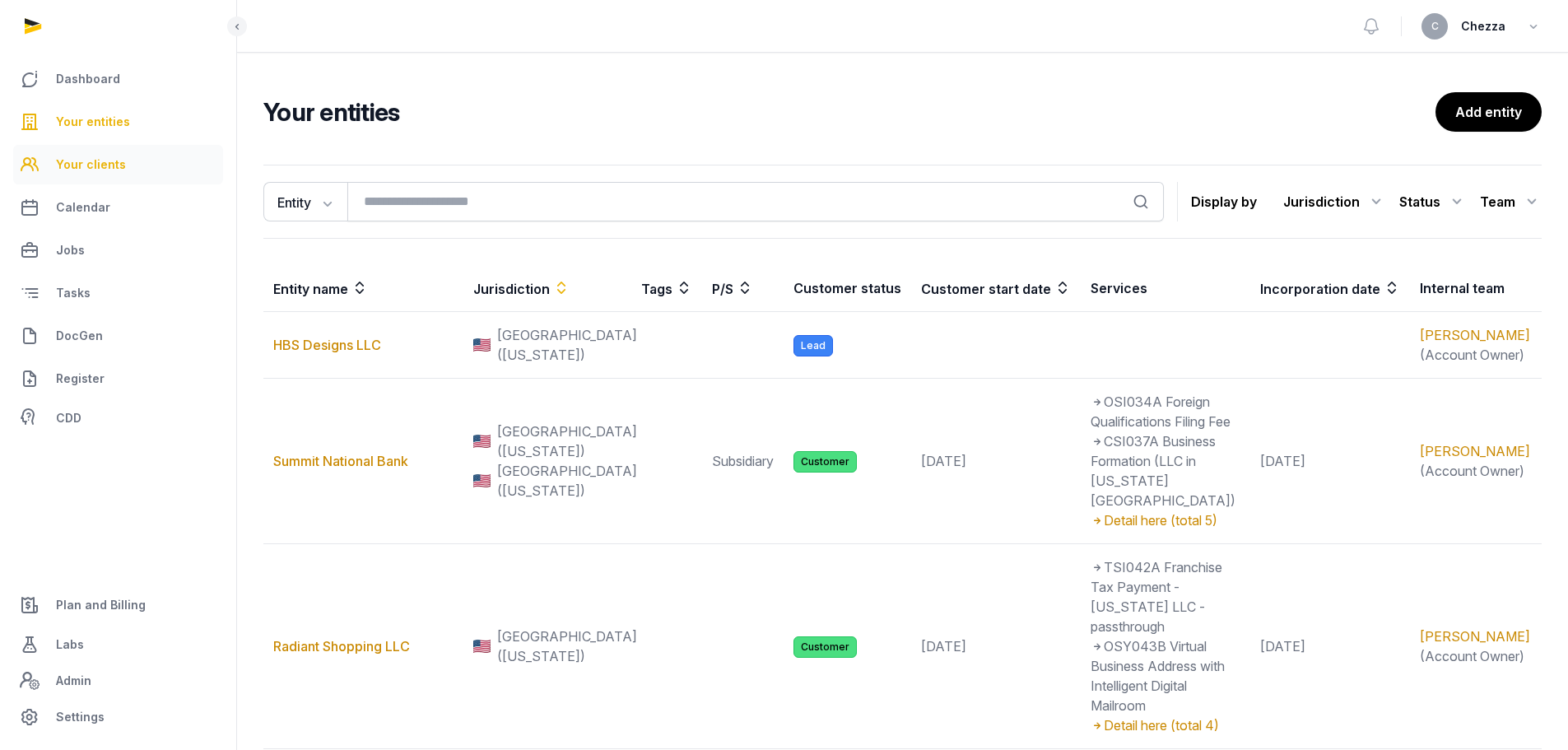
click at [84, 164] on span "Your clients" at bounding box center [91, 164] width 70 height 20
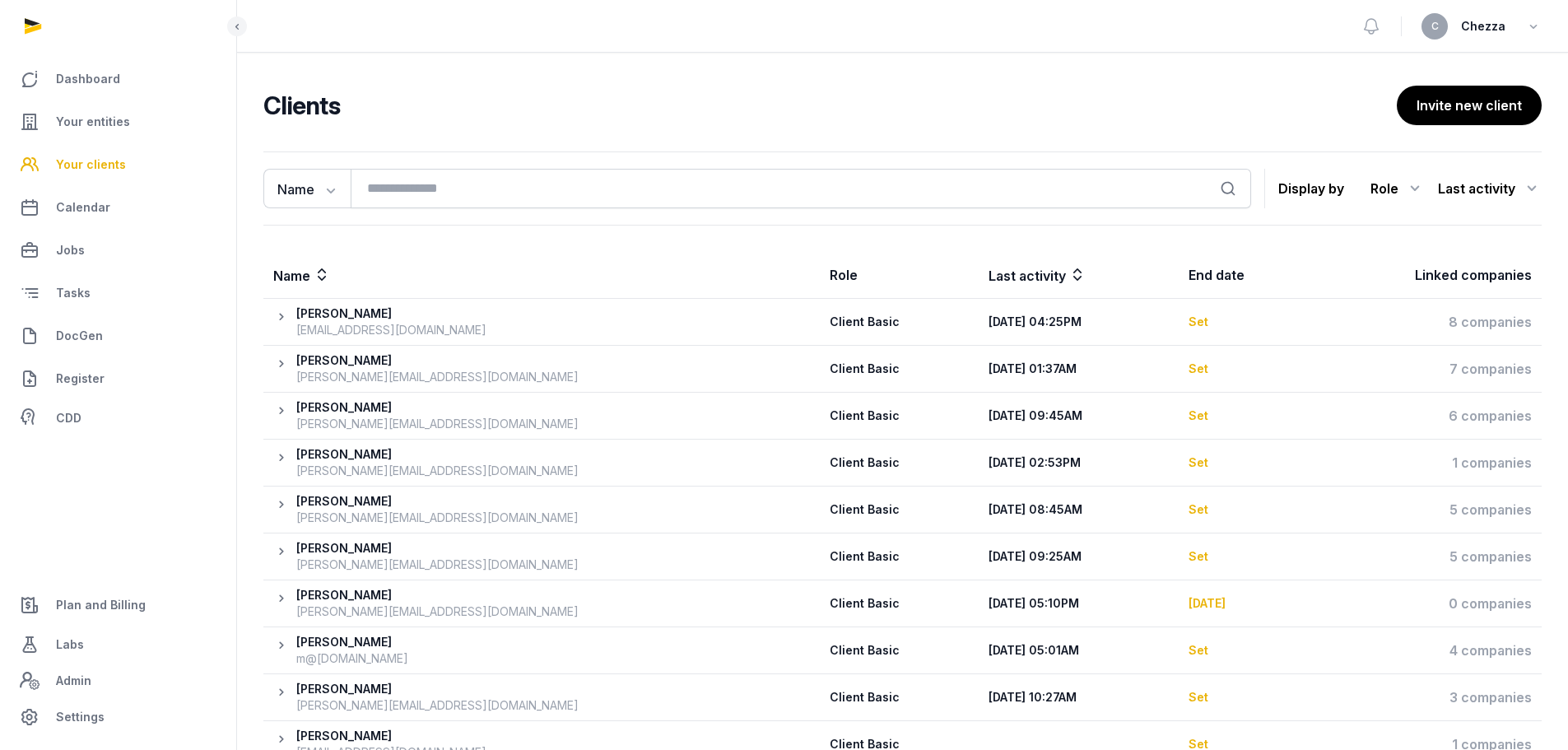
click at [85, 130] on span "Your entities" at bounding box center [93, 121] width 74 height 20
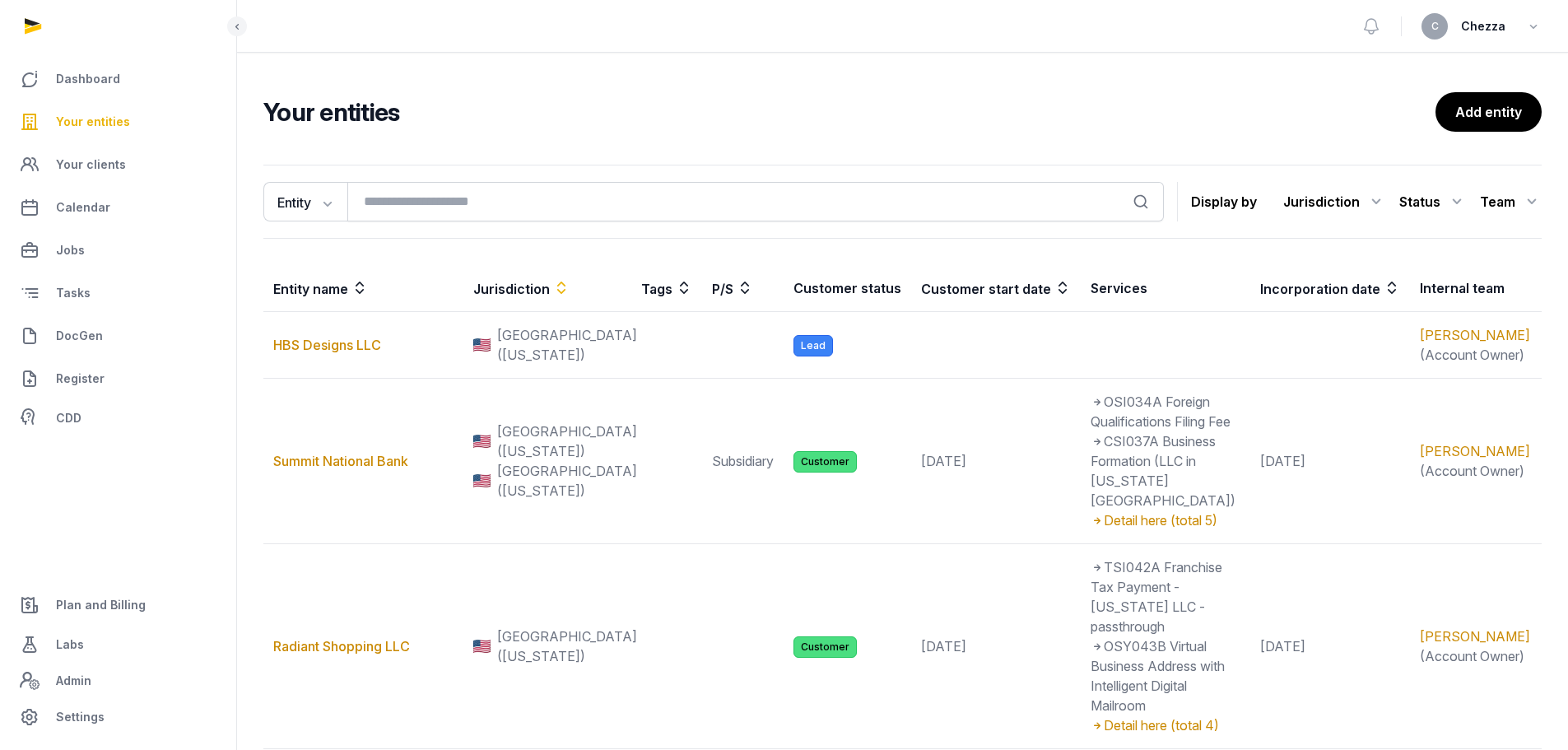
click at [569, 281] on icon at bounding box center [562, 288] width 17 height 20
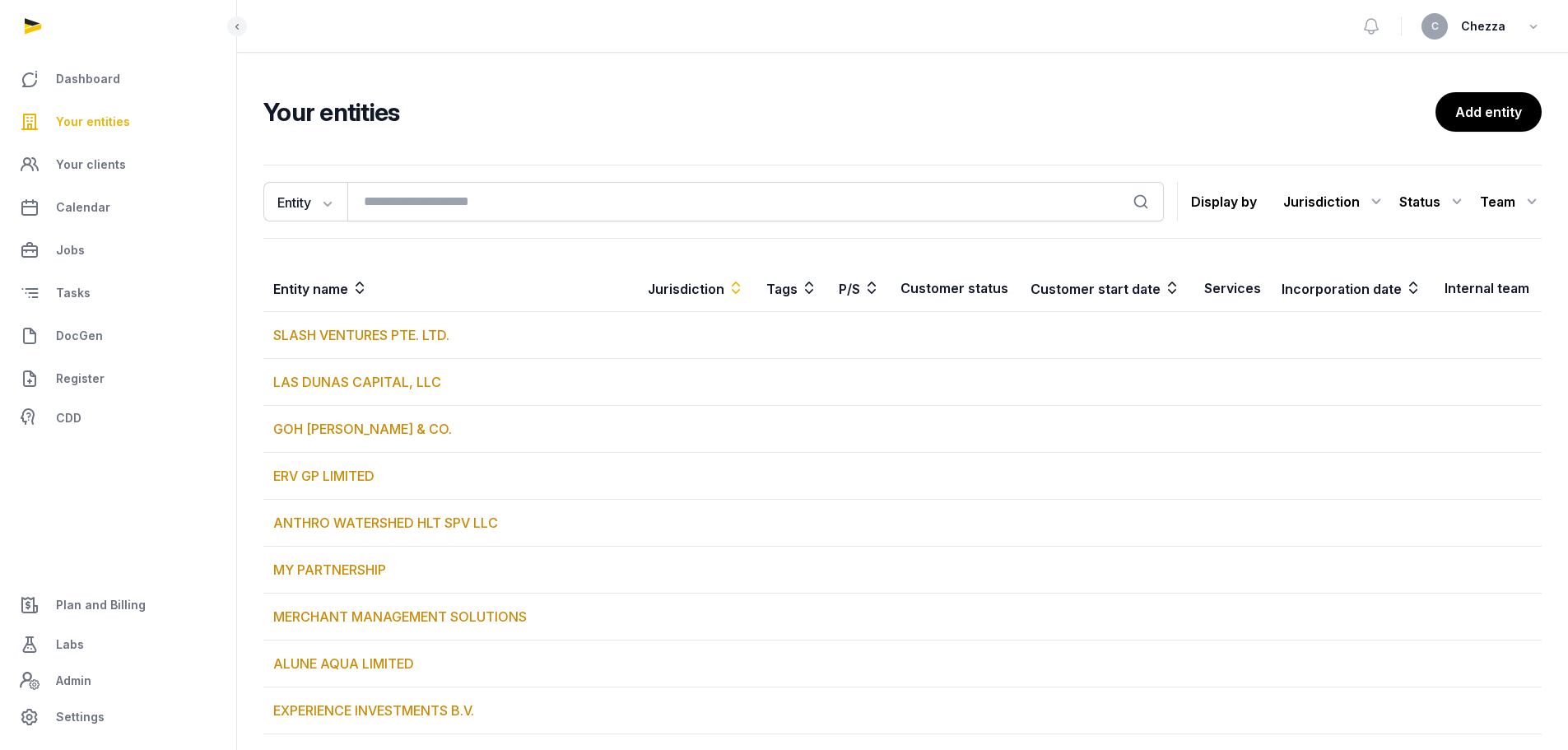
click at [728, 283] on icon at bounding box center [737, 288] width 17 height 20
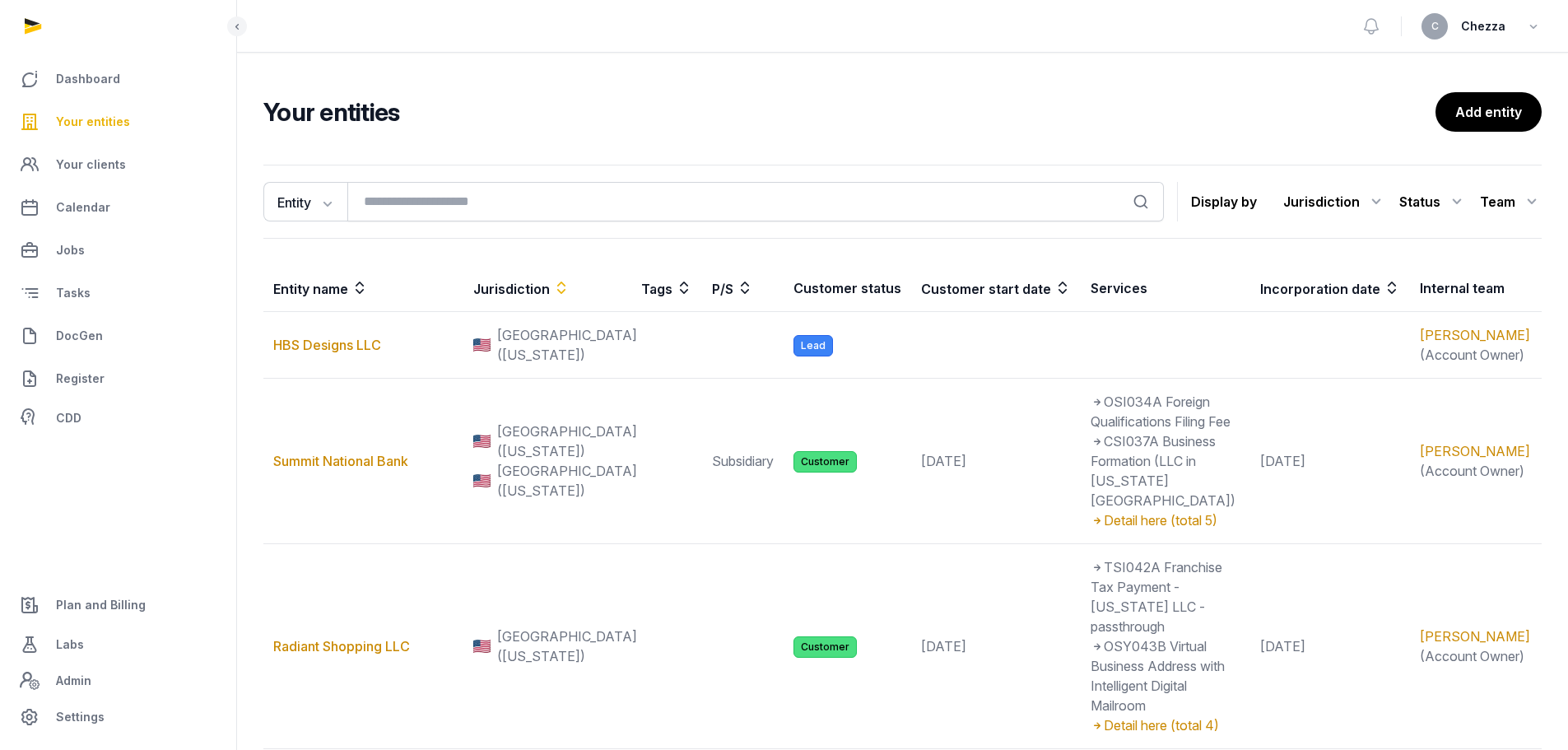
click at [569, 290] on icon at bounding box center [562, 288] width 17 height 20
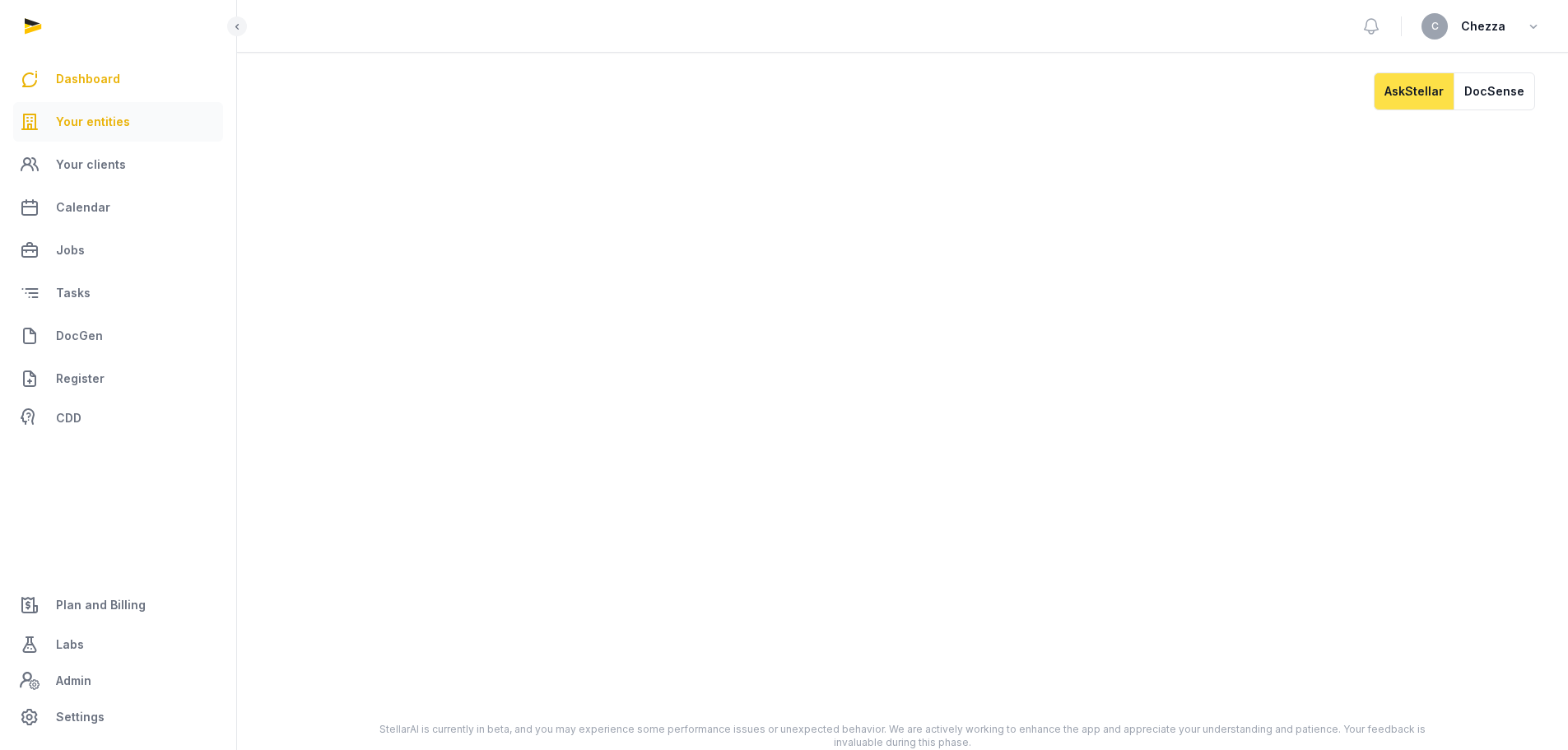
click at [48, 119] on link "Your entities" at bounding box center [117, 122] width 210 height 39
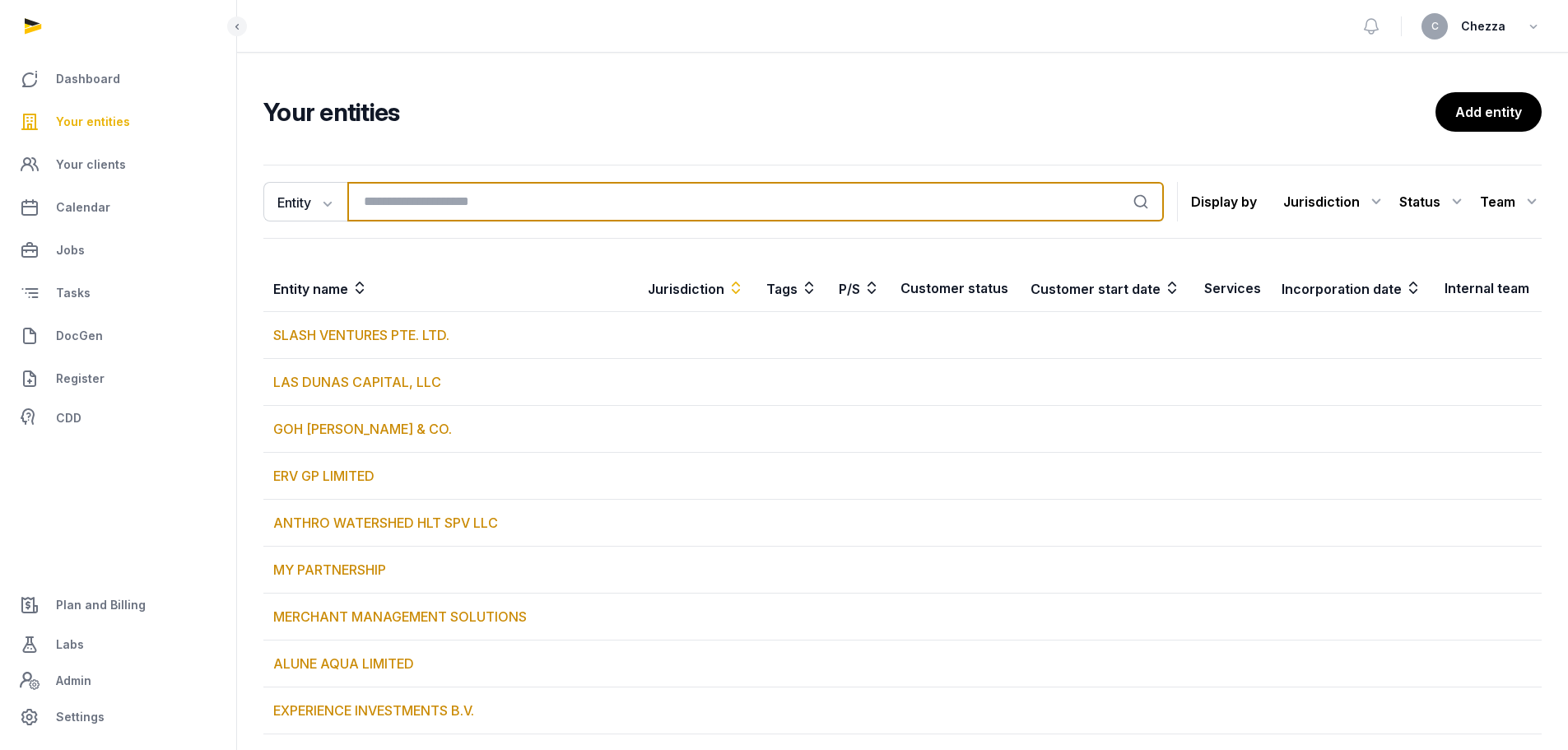
click at [425, 198] on input "search" at bounding box center [755, 202] width 816 height 39
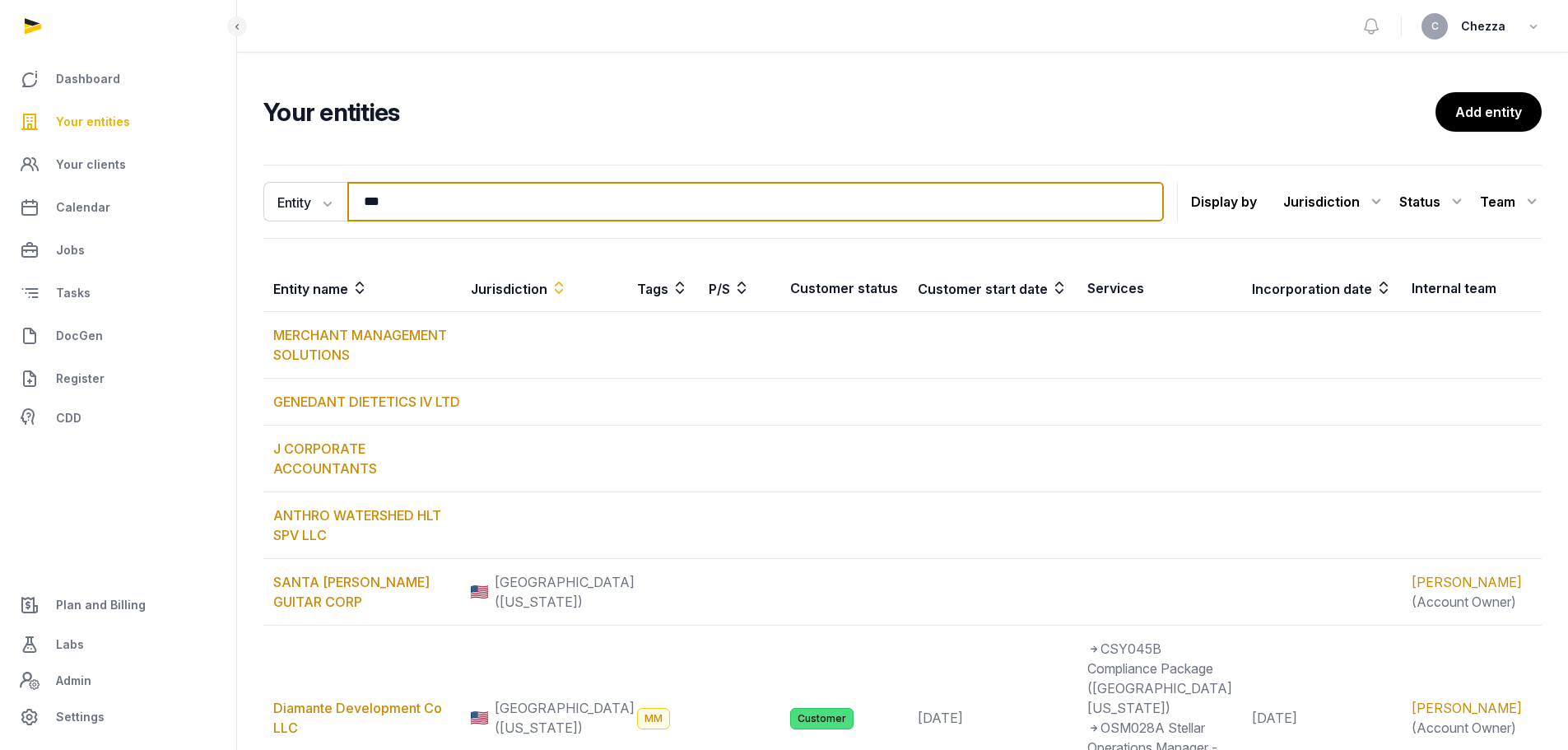
click at [454, 208] on input "***" at bounding box center [755, 202] width 816 height 39
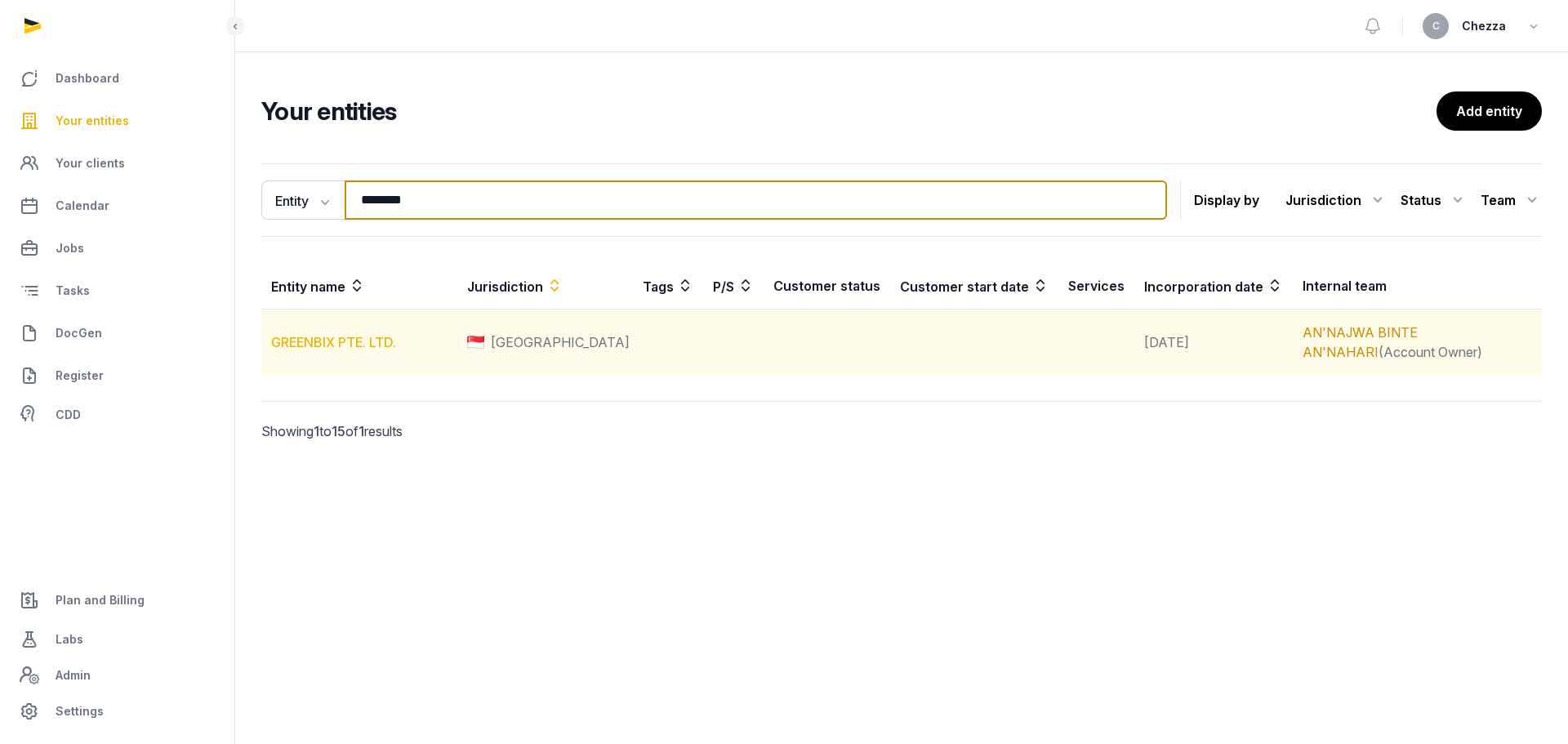
type input "********"
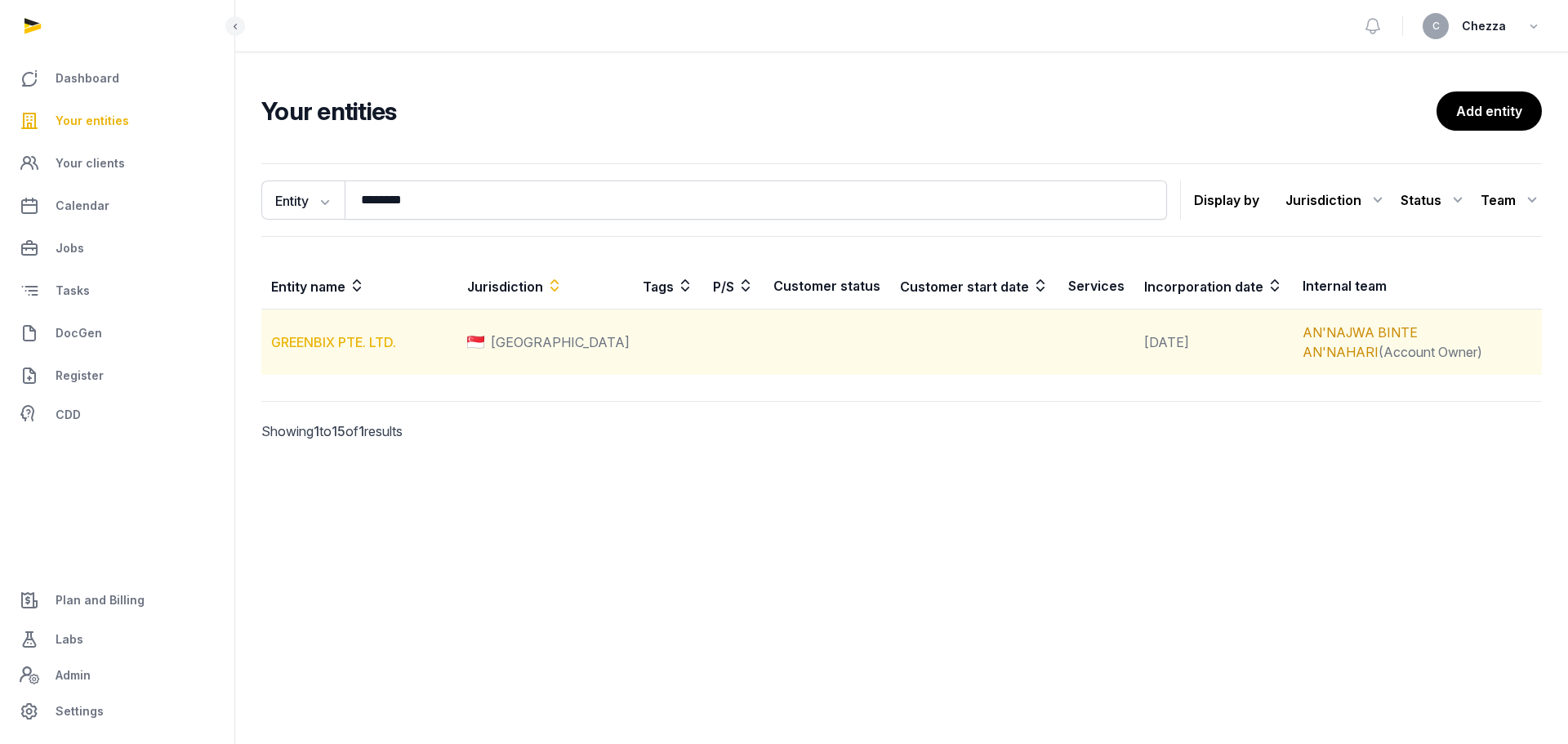
click at [359, 338] on link "GREENBIX PTE. LTD." at bounding box center [334, 342] width 125 height 17
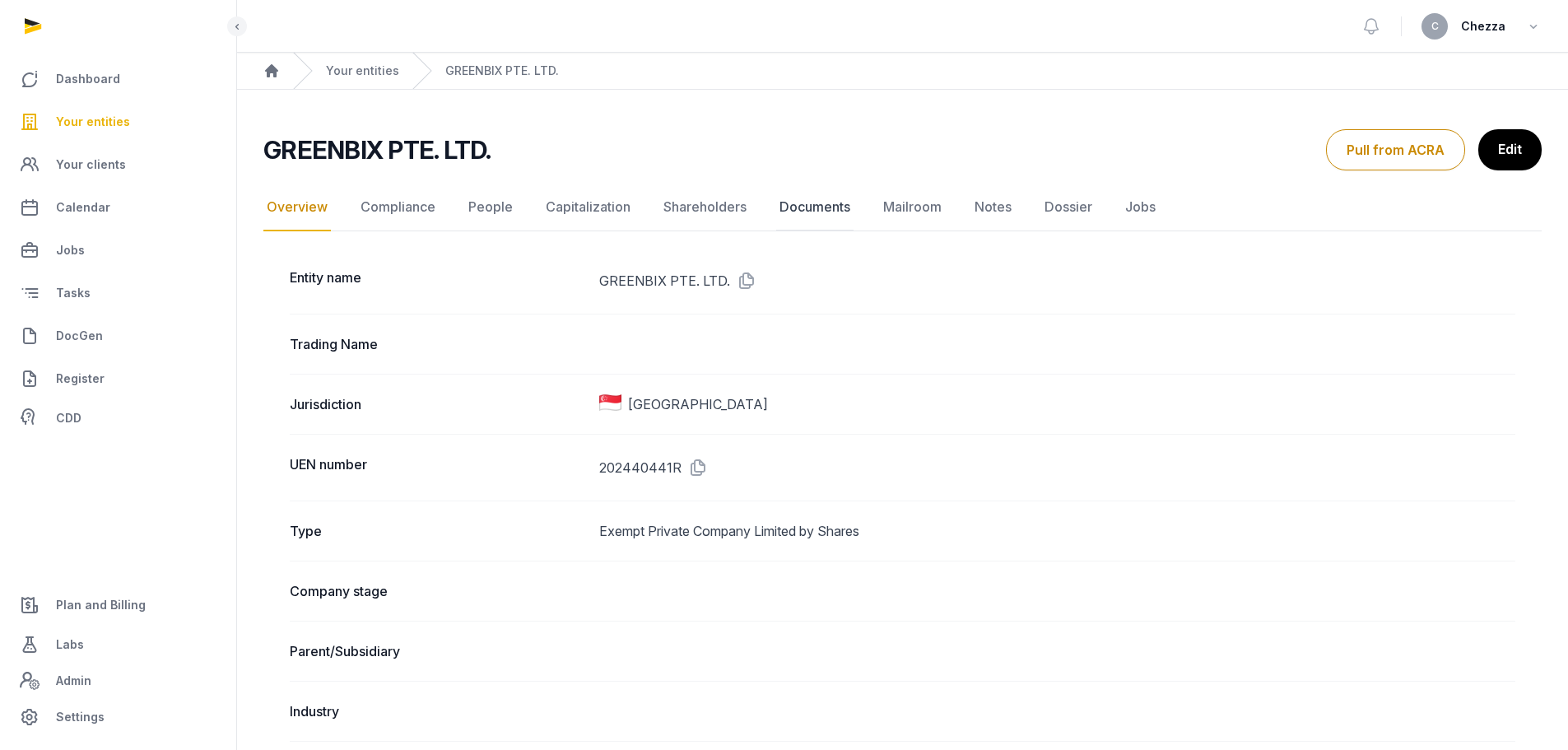
click at [819, 216] on link "Documents" at bounding box center [815, 207] width 77 height 48
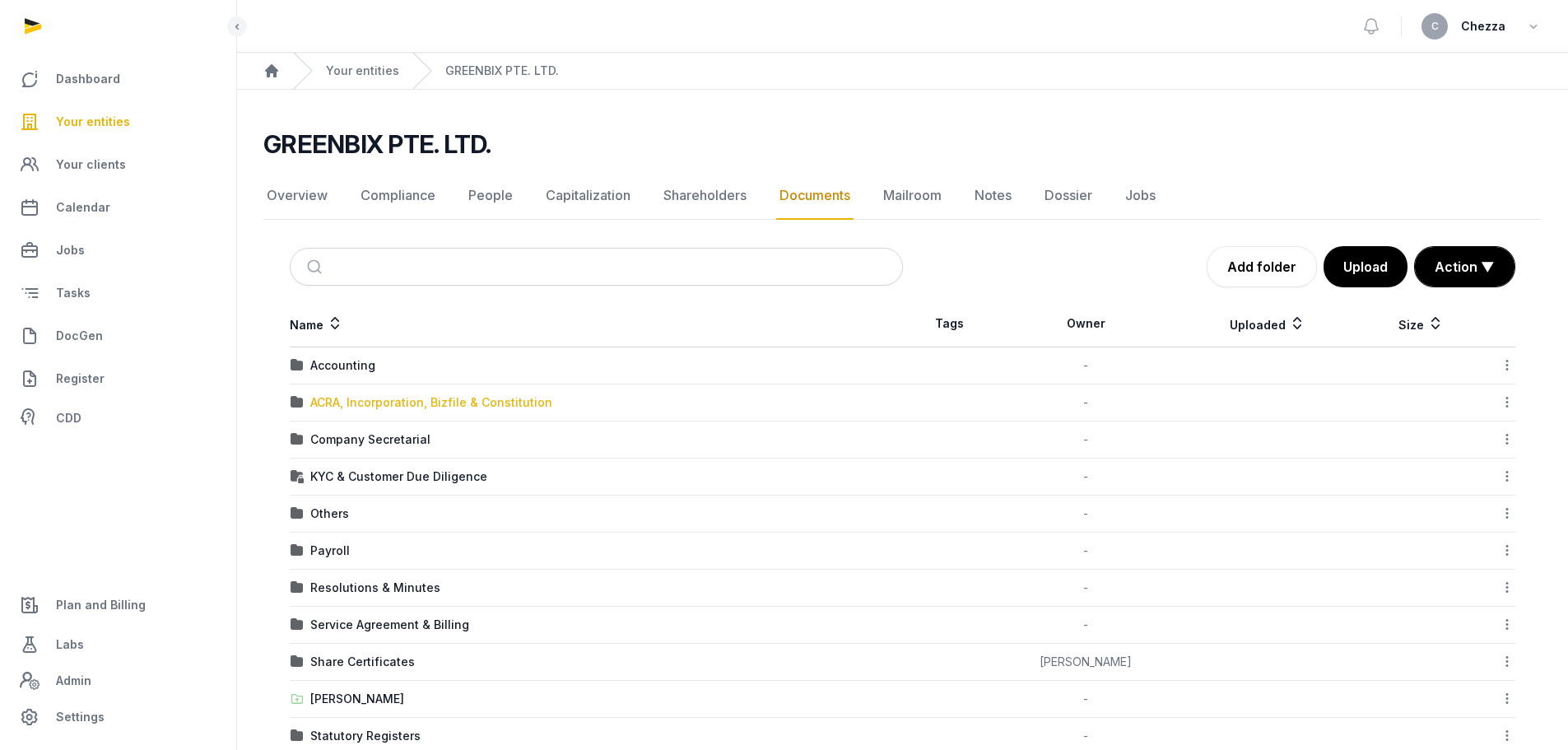
click at [364, 401] on div "ACRA, Incorporation, Bizfile & Constitution" at bounding box center [431, 403] width 242 height 17
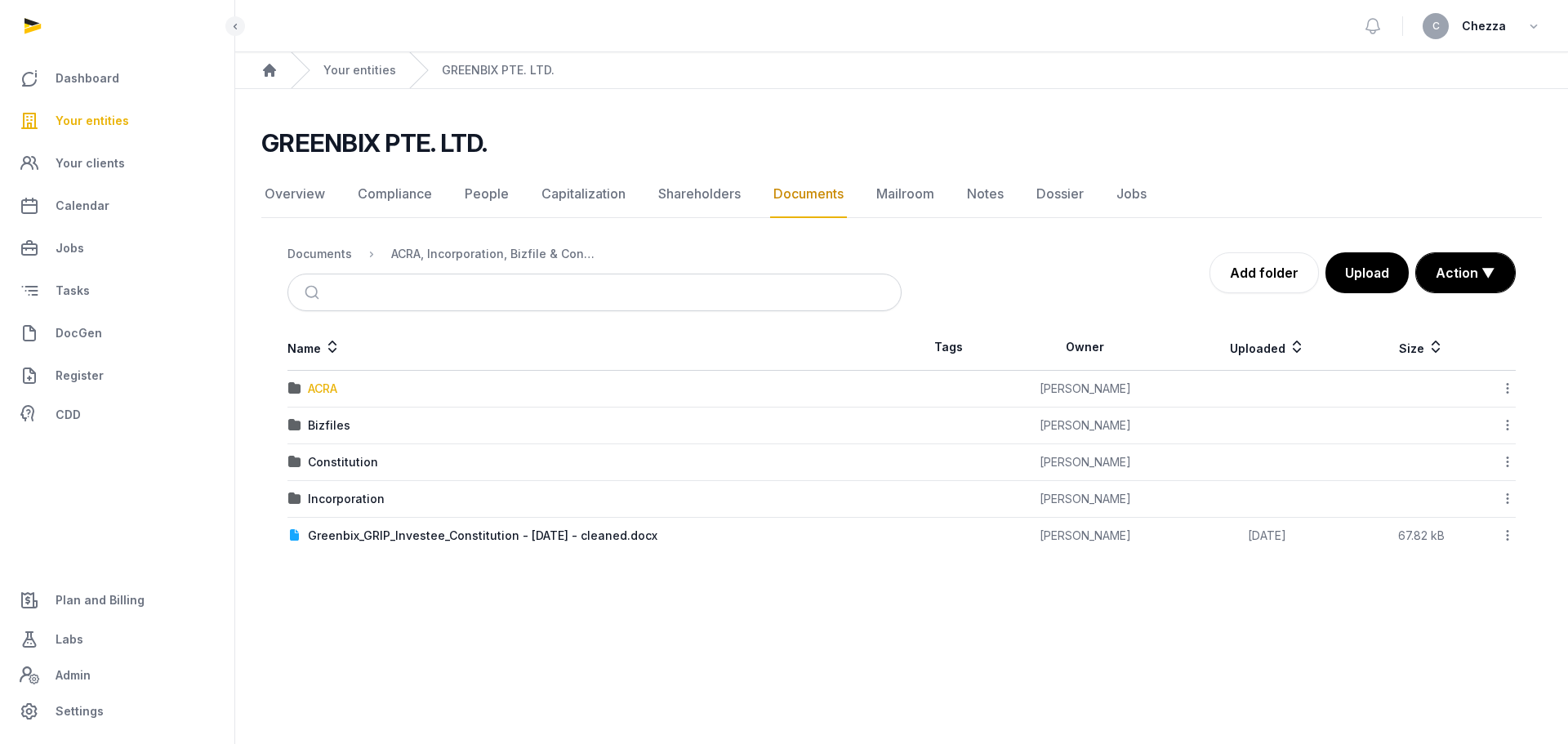
click at [325, 389] on div "ACRA" at bounding box center [323, 389] width 30 height 17
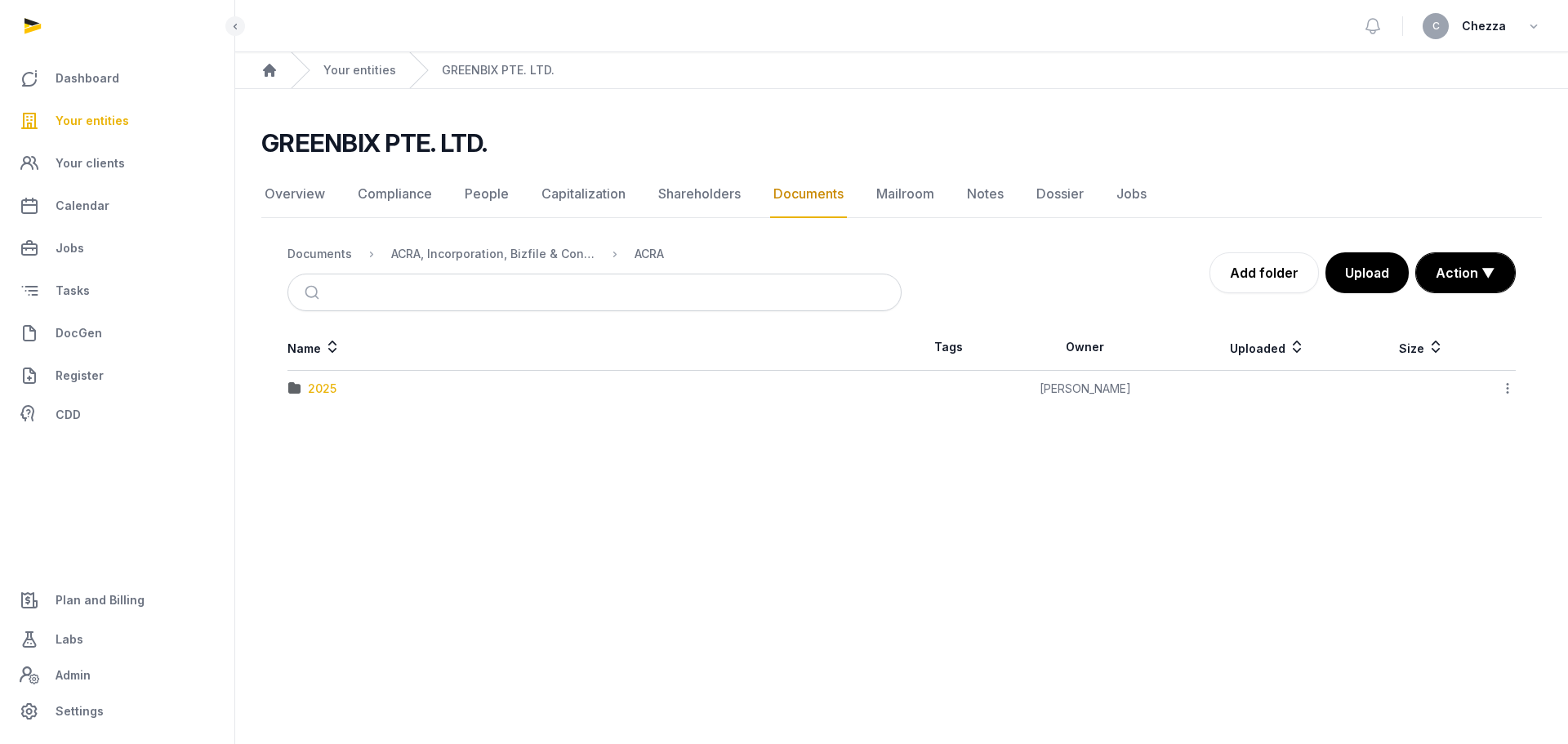
click at [324, 391] on div "2025" at bounding box center [322, 389] width 29 height 17
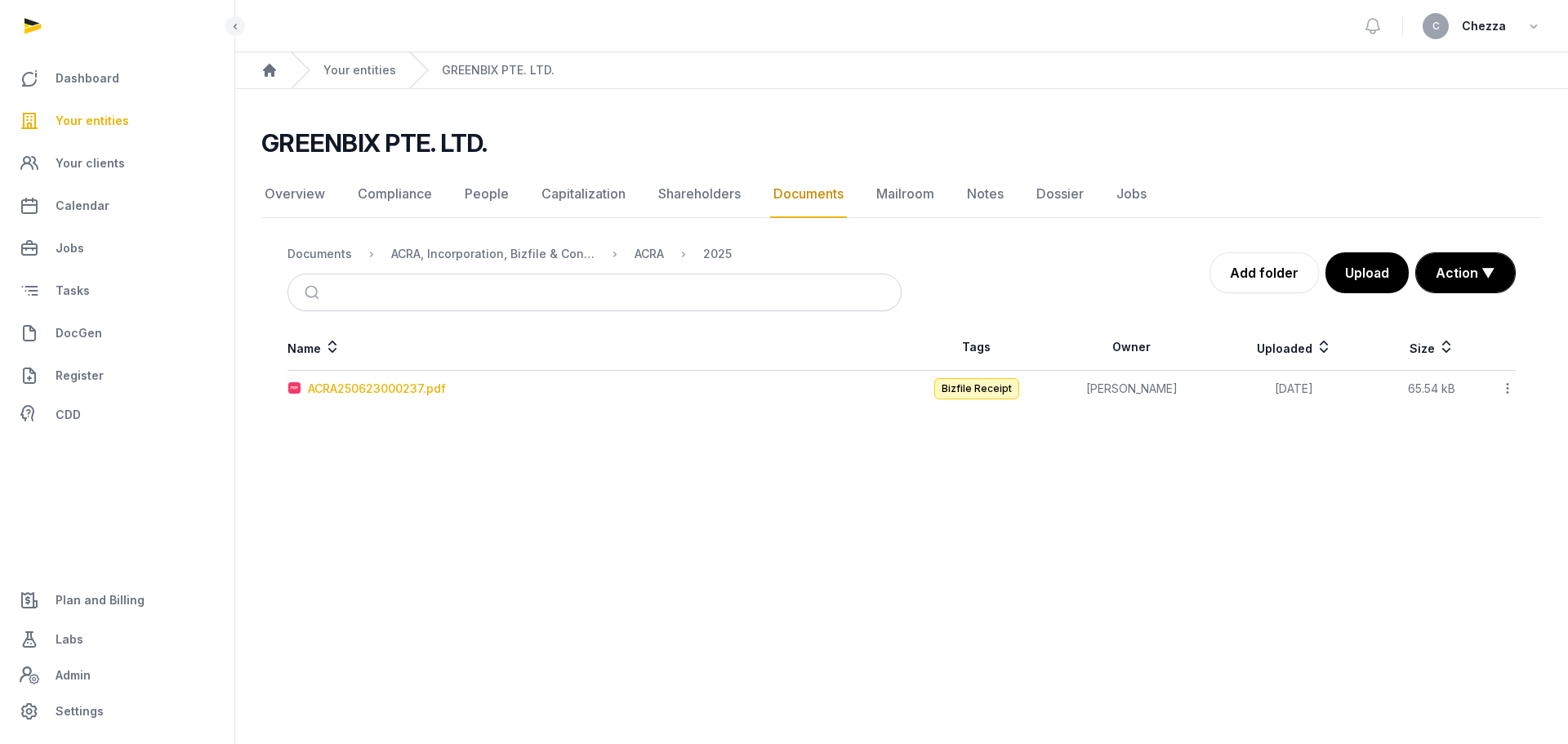
click at [402, 393] on div "ACRA250623000237.pdf" at bounding box center [377, 389] width 138 height 17
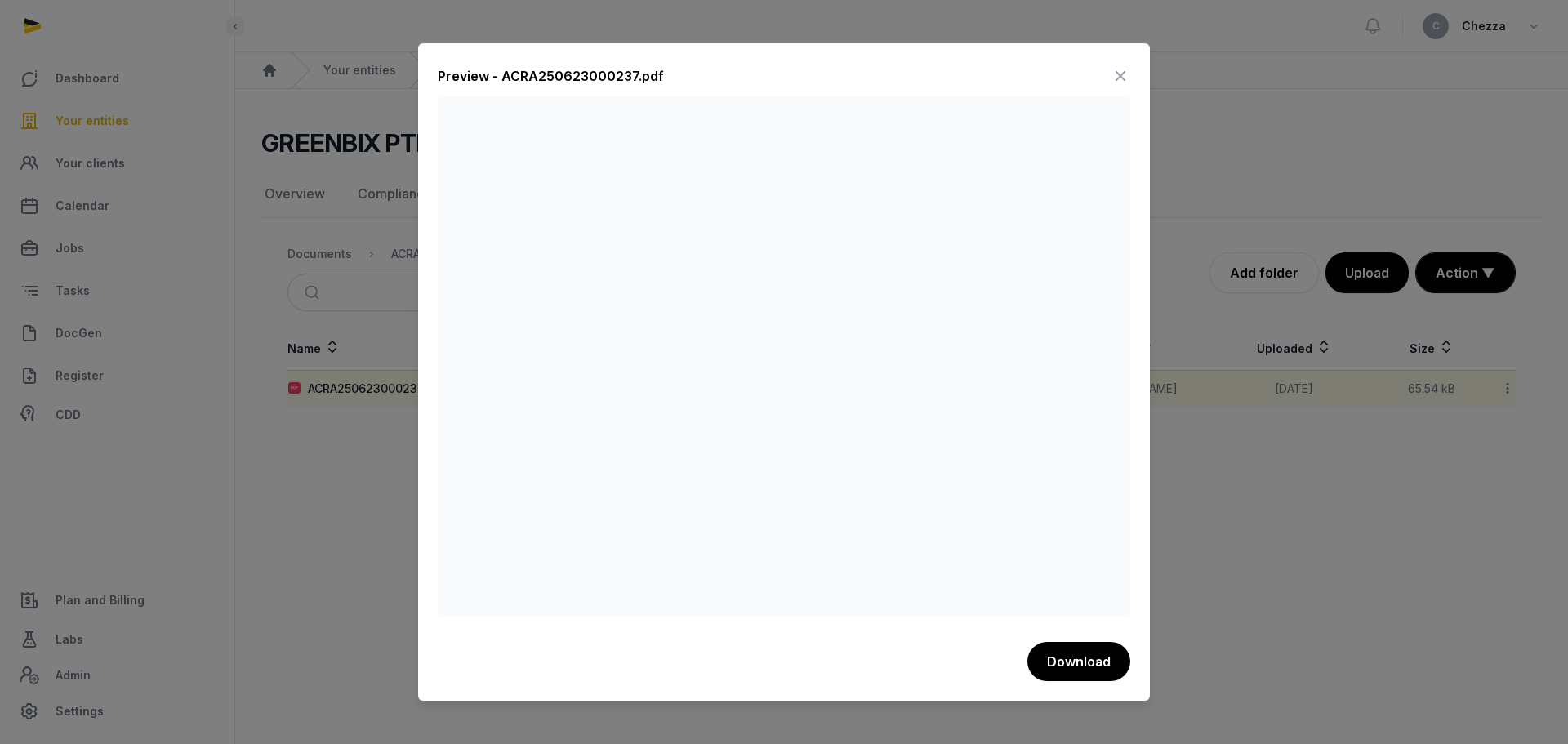
click at [360, 465] on div at bounding box center [784, 372] width 1568 height 744
click at [1121, 76] on icon at bounding box center [1121, 76] width 20 height 26
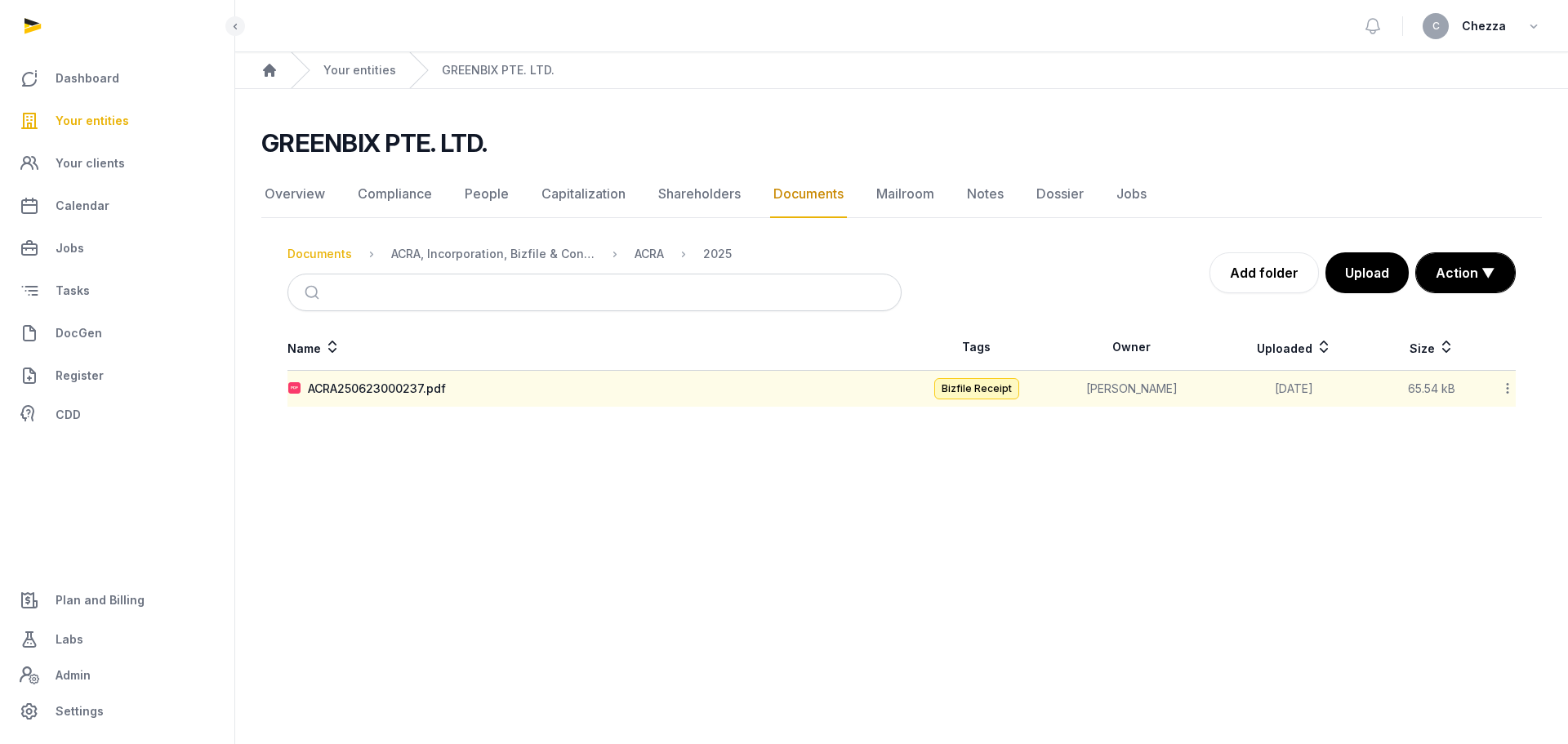
click at [316, 255] on div "Documents" at bounding box center [319, 255] width 64 height 17
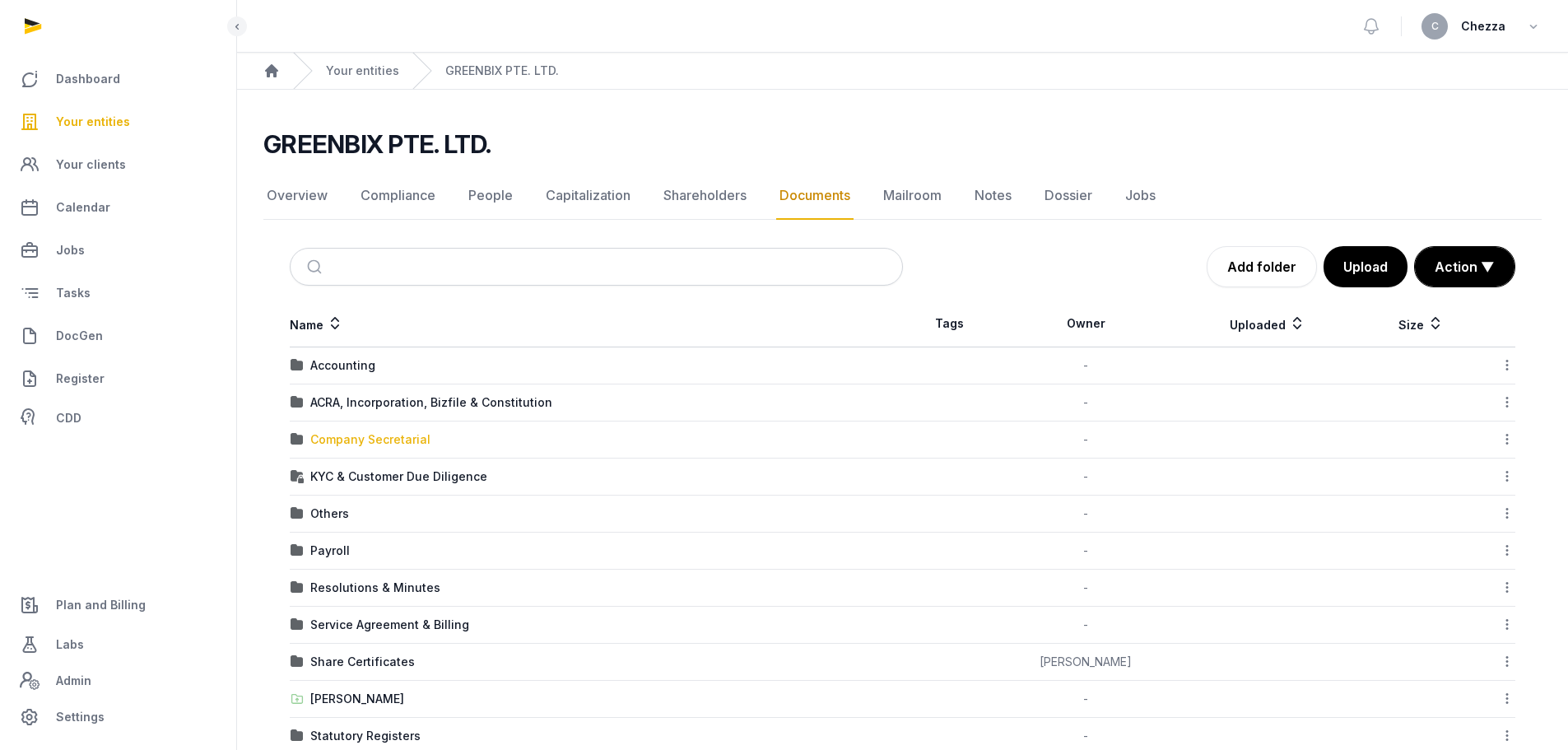
click at [359, 439] on div "Company Secretarial" at bounding box center [370, 440] width 120 height 17
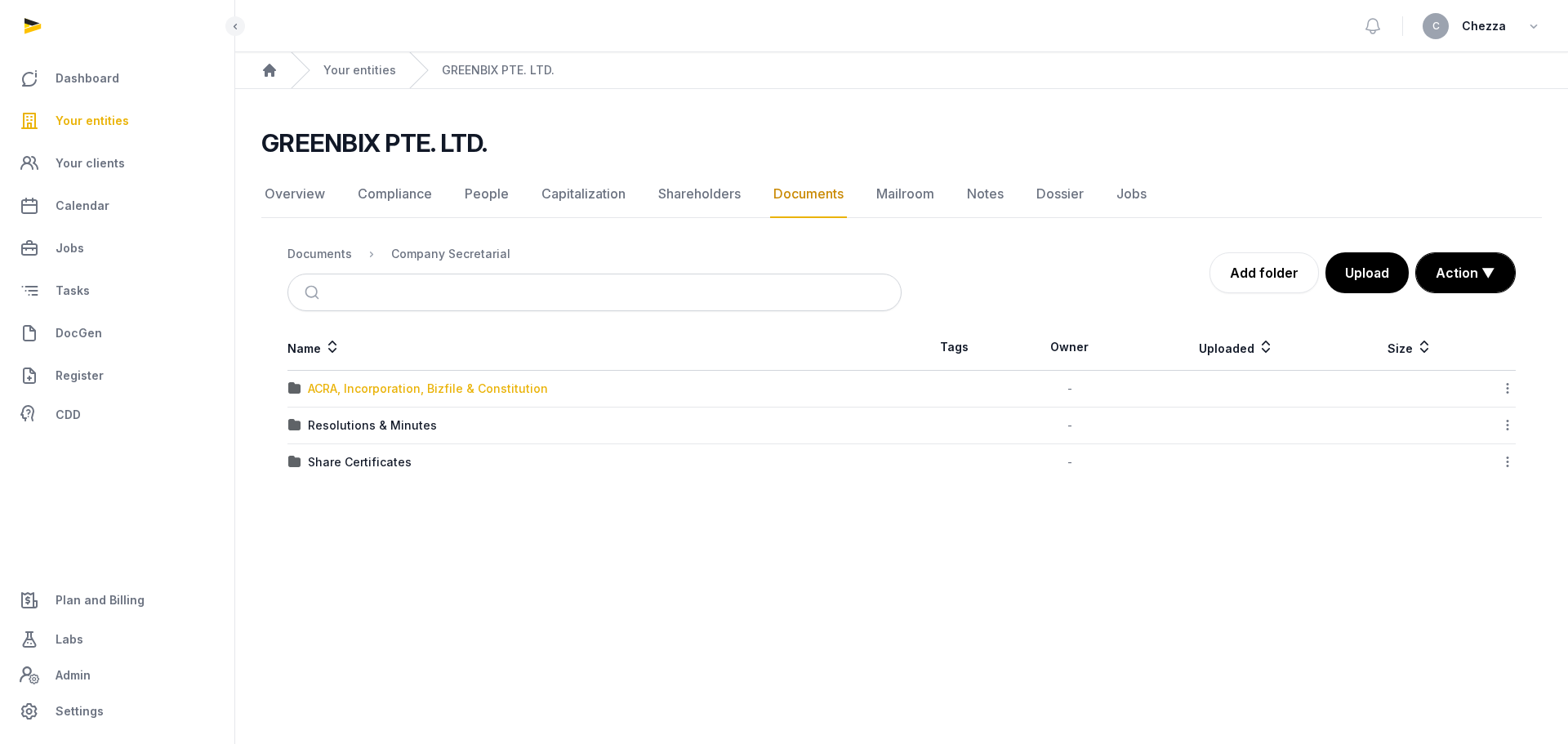
click at [419, 381] on div "ACRA, Incorporation, Bizfile & Constitution" at bounding box center [428, 389] width 241 height 17
click at [332, 394] on div "Constitution" at bounding box center [342, 389] width 70 height 17
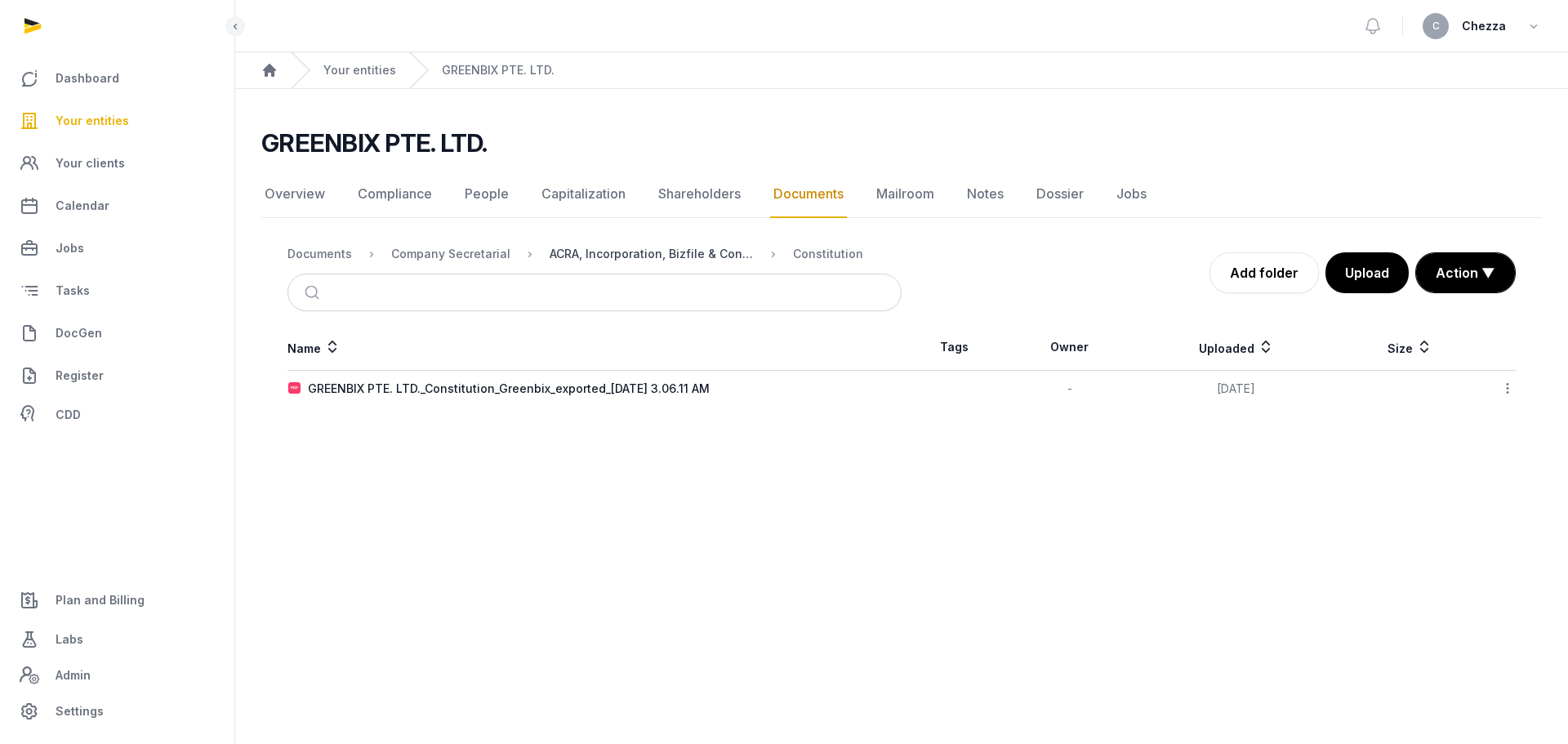
click at [673, 259] on div "ACRA, Incorporation, Bizfile & Constitution" at bounding box center [652, 255] width 204 height 17
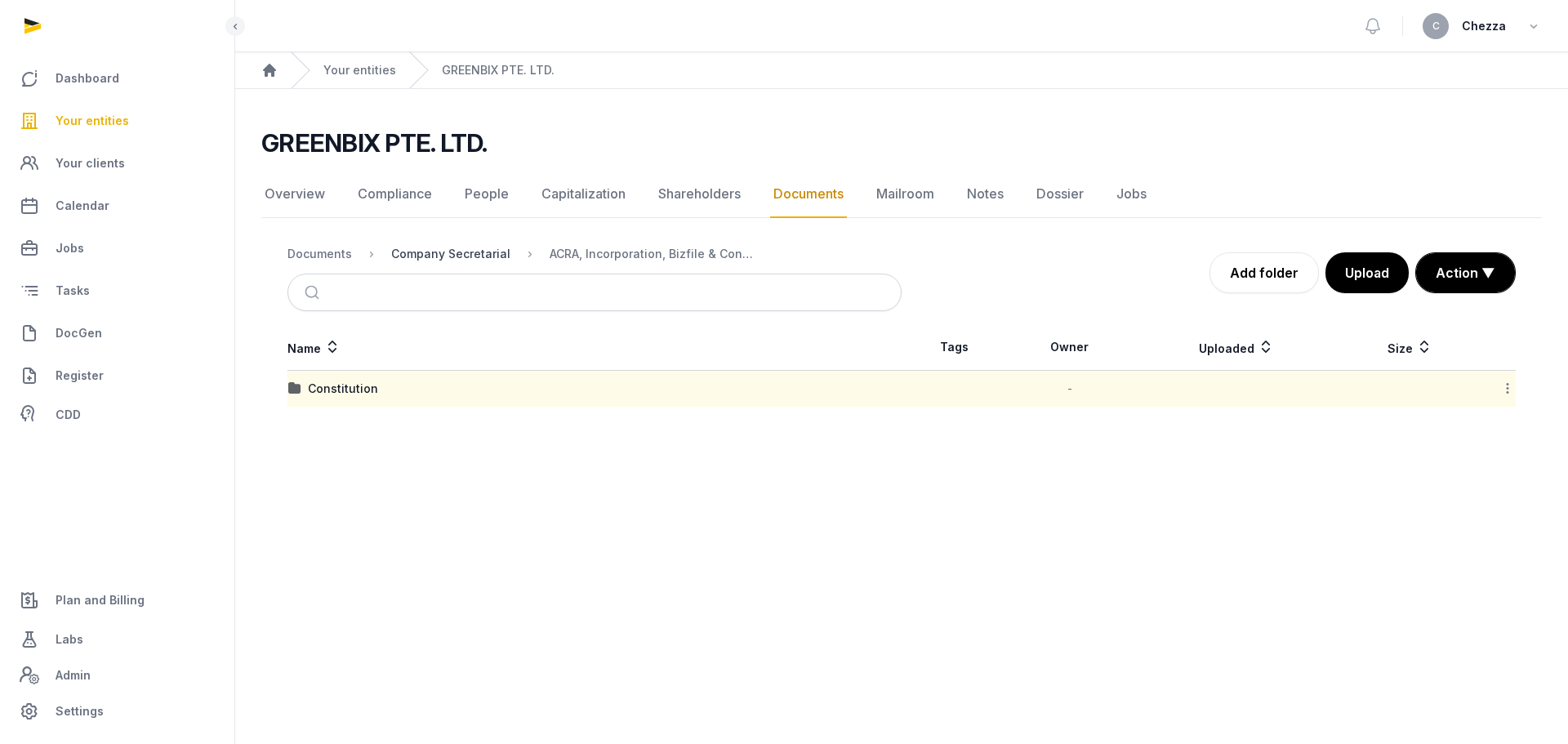
click at [445, 254] on div "Company Secretarial" at bounding box center [451, 255] width 119 height 17
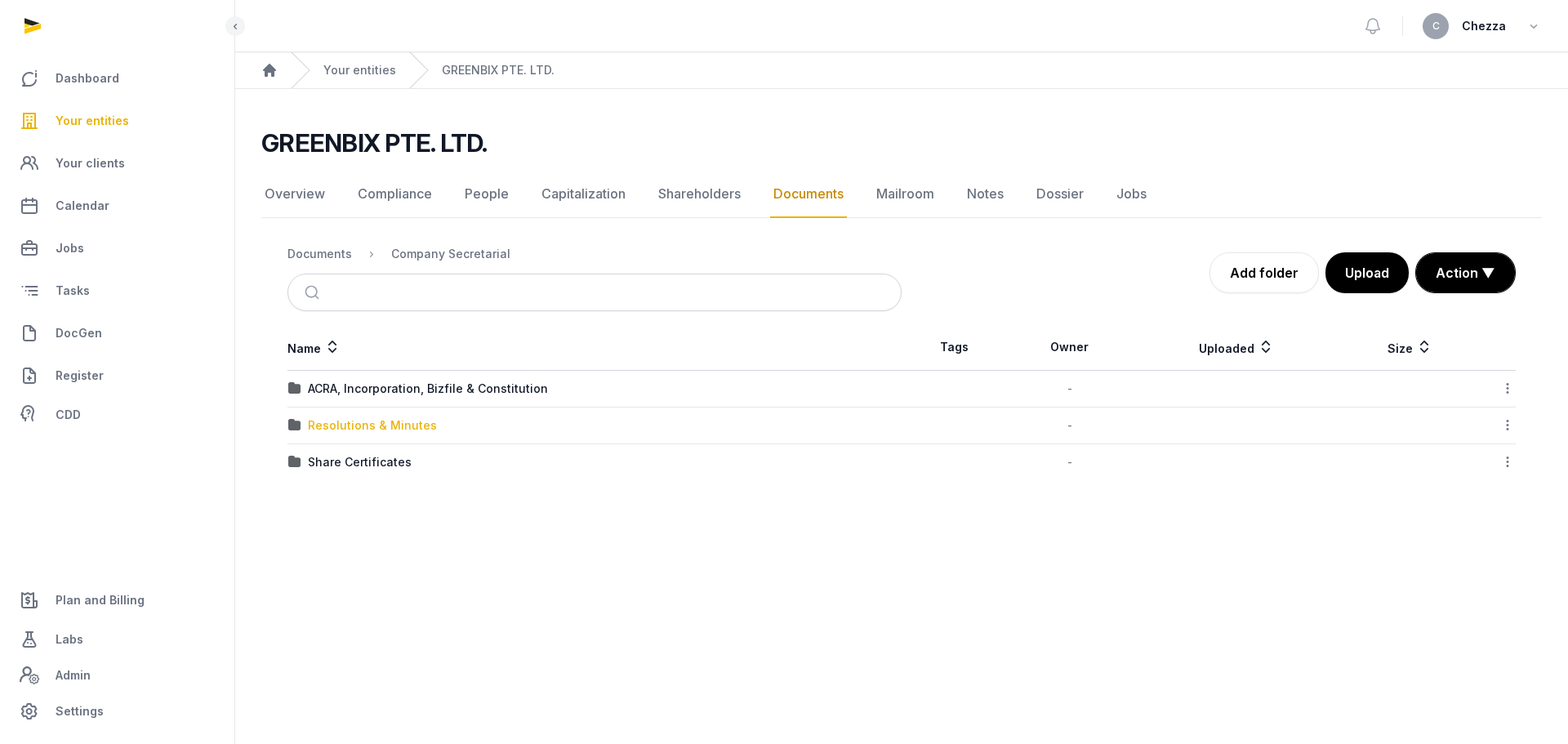
click at [361, 421] on div "Resolutions & Minutes" at bounding box center [372, 426] width 129 height 17
click at [322, 388] on div "2024" at bounding box center [323, 389] width 30 height 17
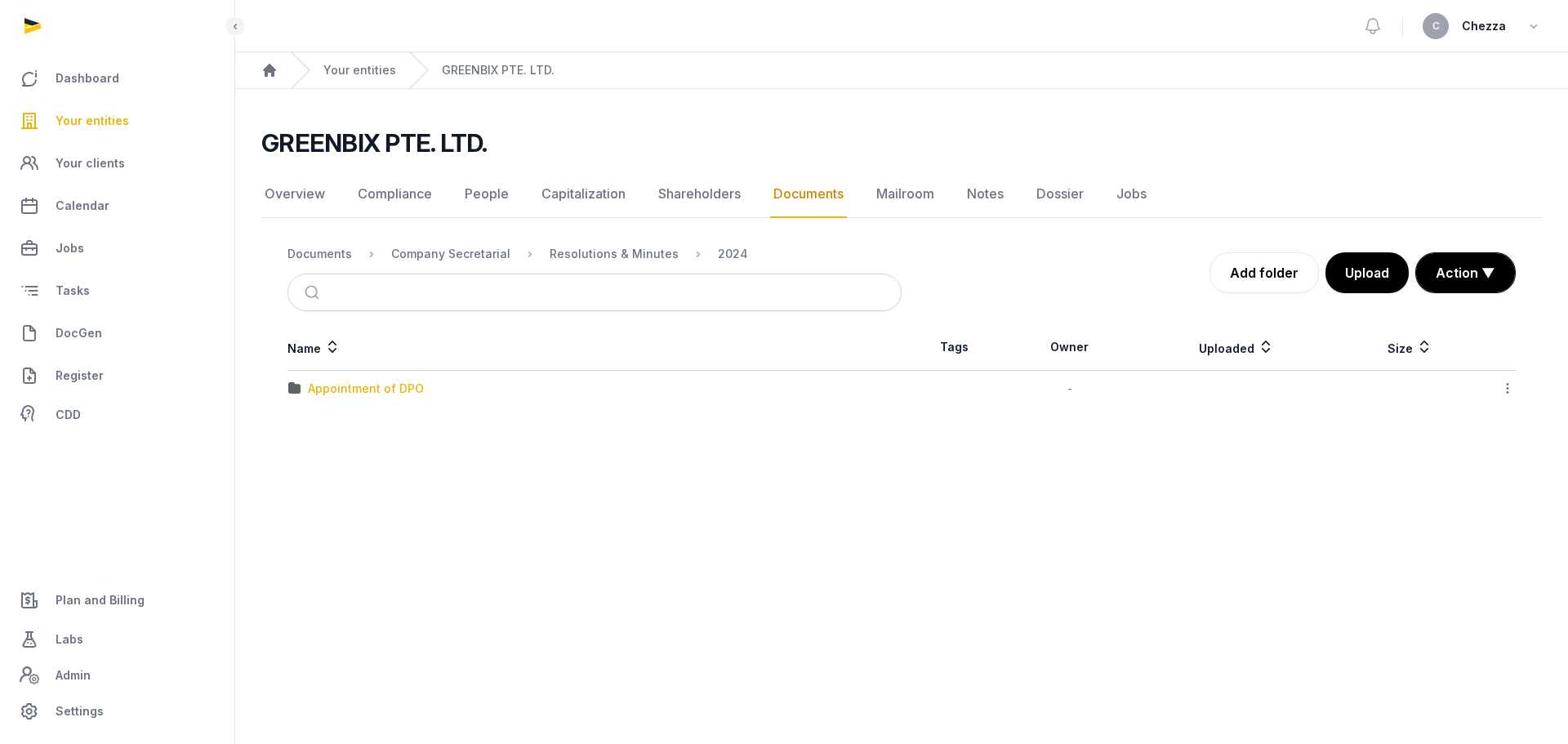
click at [322, 388] on div "Appointment of DPO" at bounding box center [365, 389] width 116 height 17
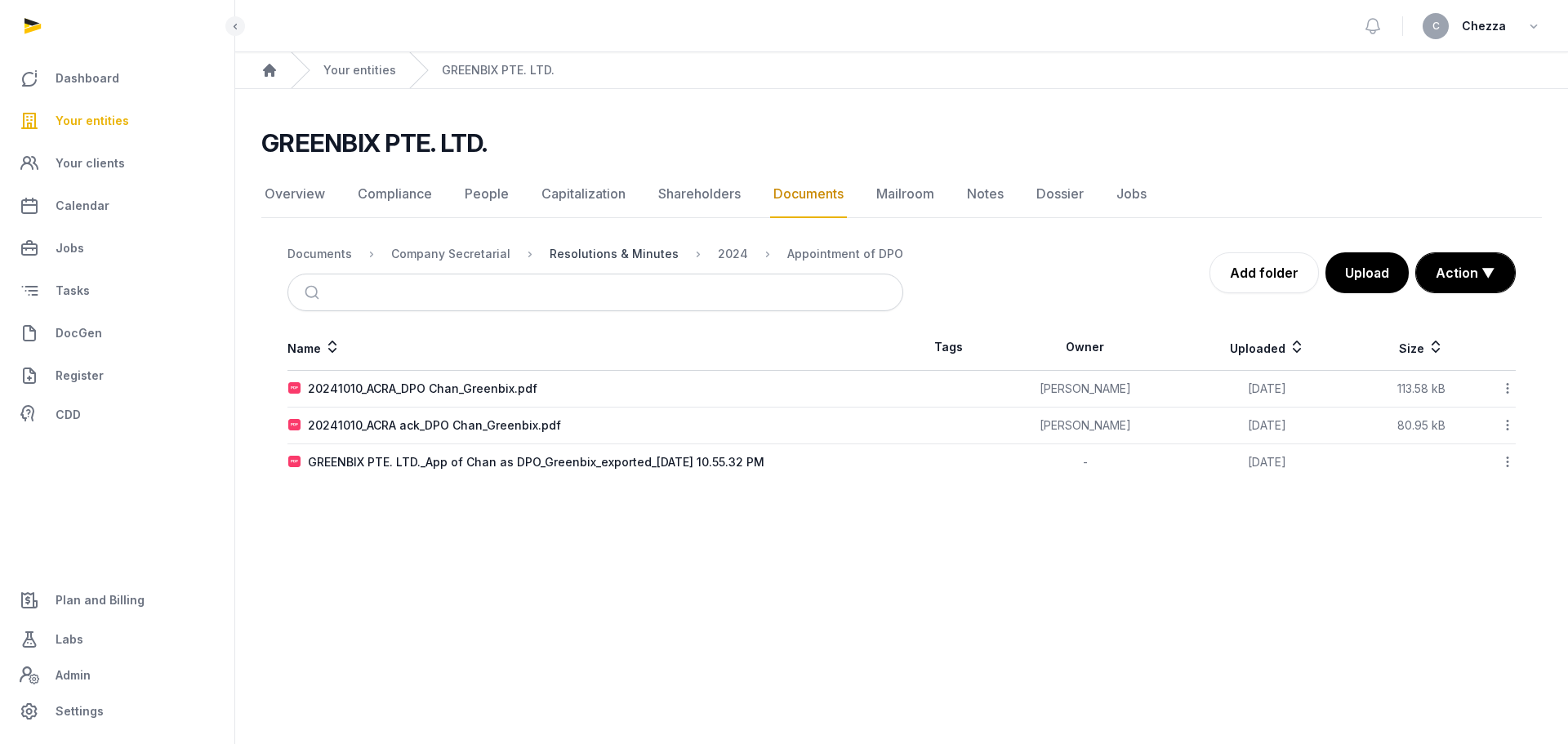
click at [623, 253] on div "Resolutions & Minutes" at bounding box center [614, 255] width 129 height 17
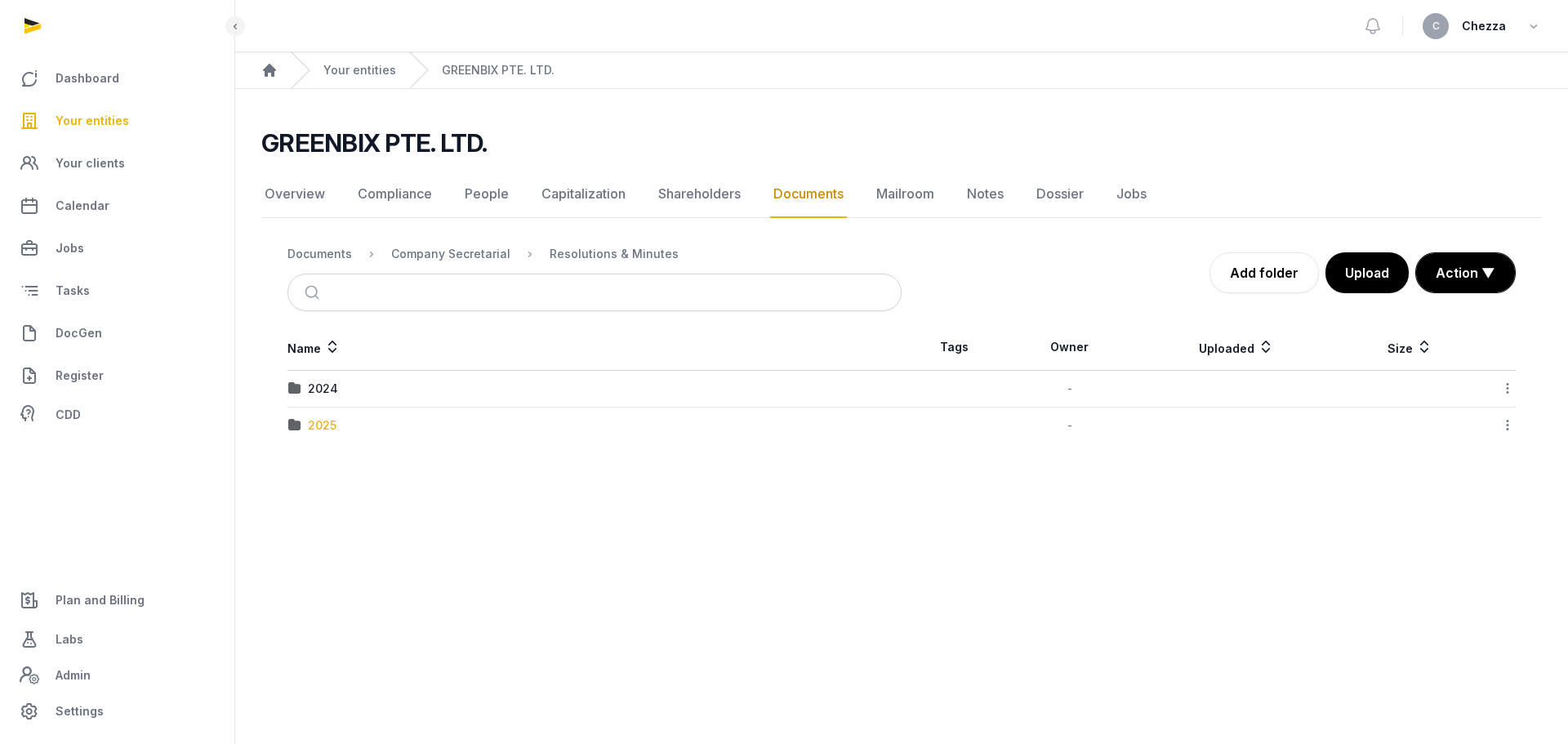
click at [318, 420] on div "2025" at bounding box center [322, 426] width 29 height 17
click at [394, 386] on div "Transfer of shares & resignation of Cheng as director" at bounding box center [489, 389] width 364 height 17
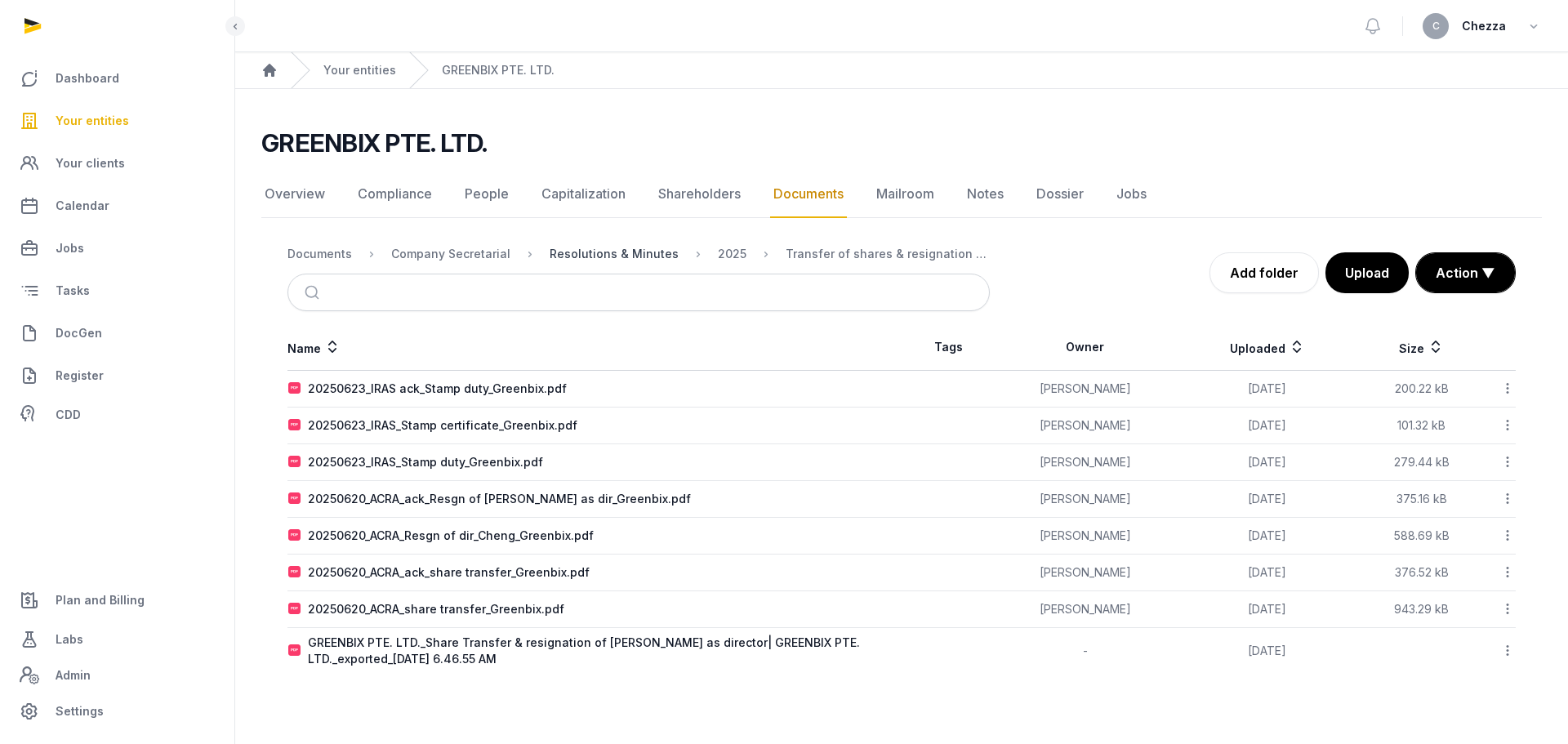
click at [590, 251] on div "Resolutions & Minutes" at bounding box center [614, 255] width 129 height 17
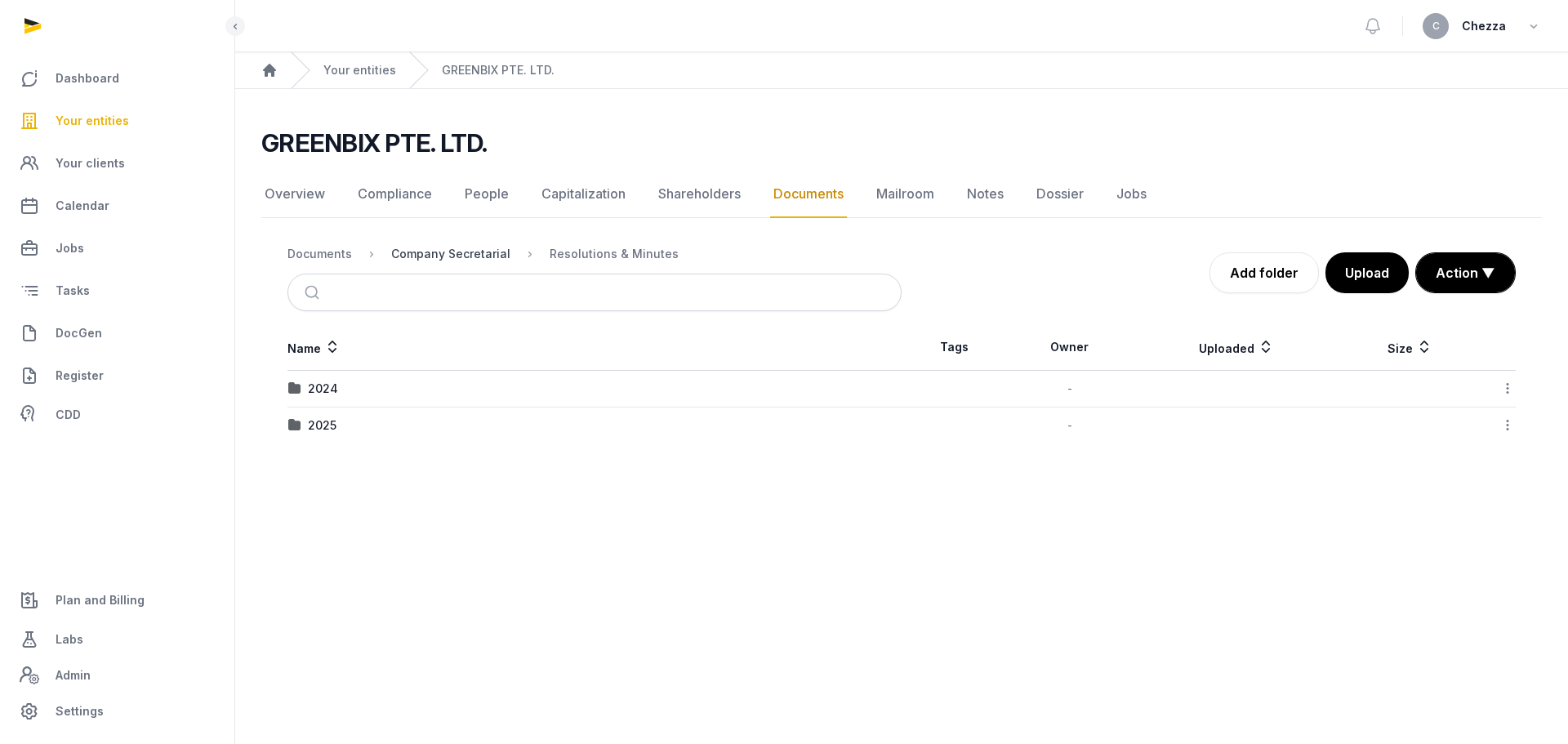
click at [476, 251] on div "Company Secretarial" at bounding box center [451, 255] width 119 height 17
click at [324, 255] on div "Documents" at bounding box center [319, 255] width 64 height 17
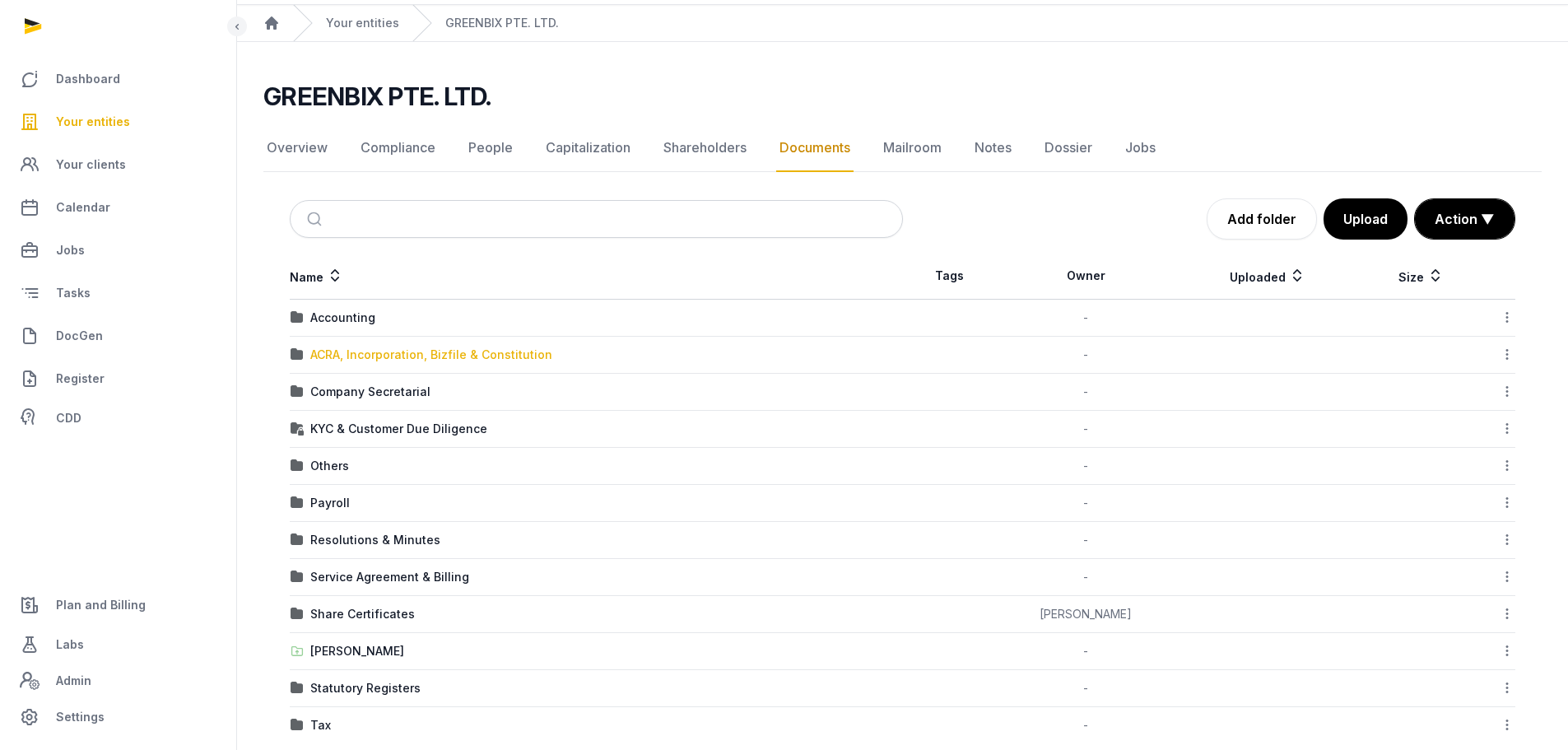
scroll to position [74, 0]
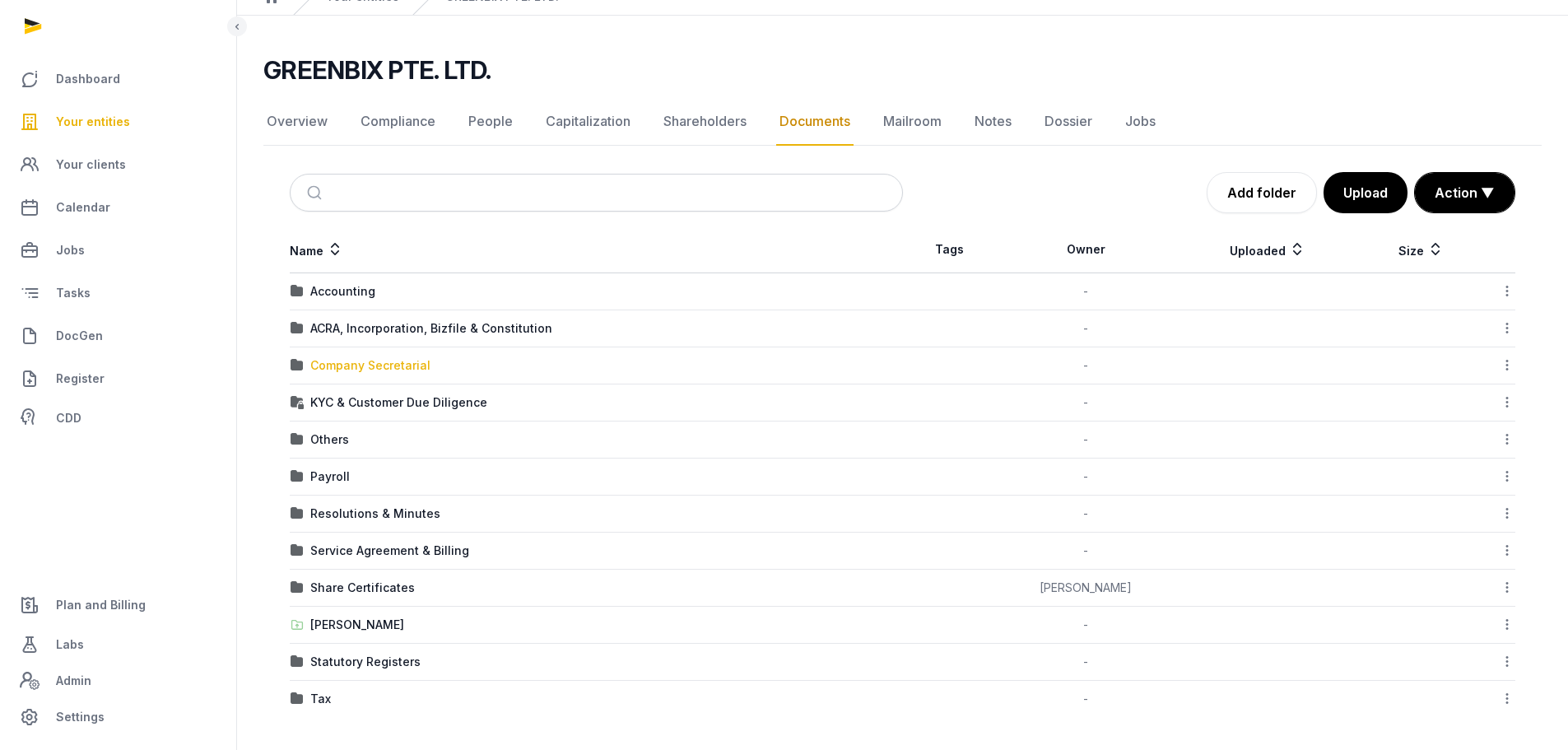
click at [366, 369] on div "Company Secretarial" at bounding box center [370, 366] width 120 height 17
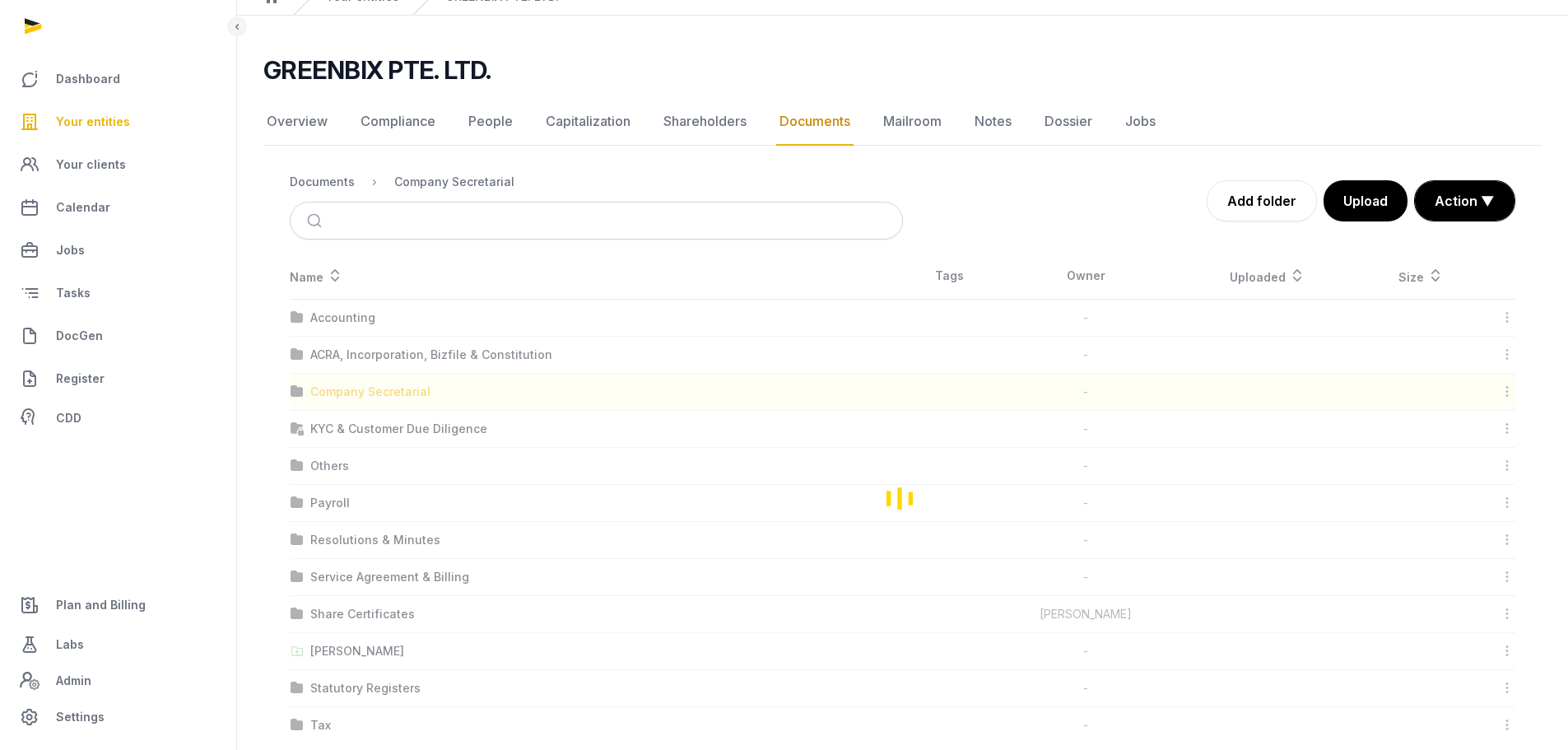
scroll to position [0, 0]
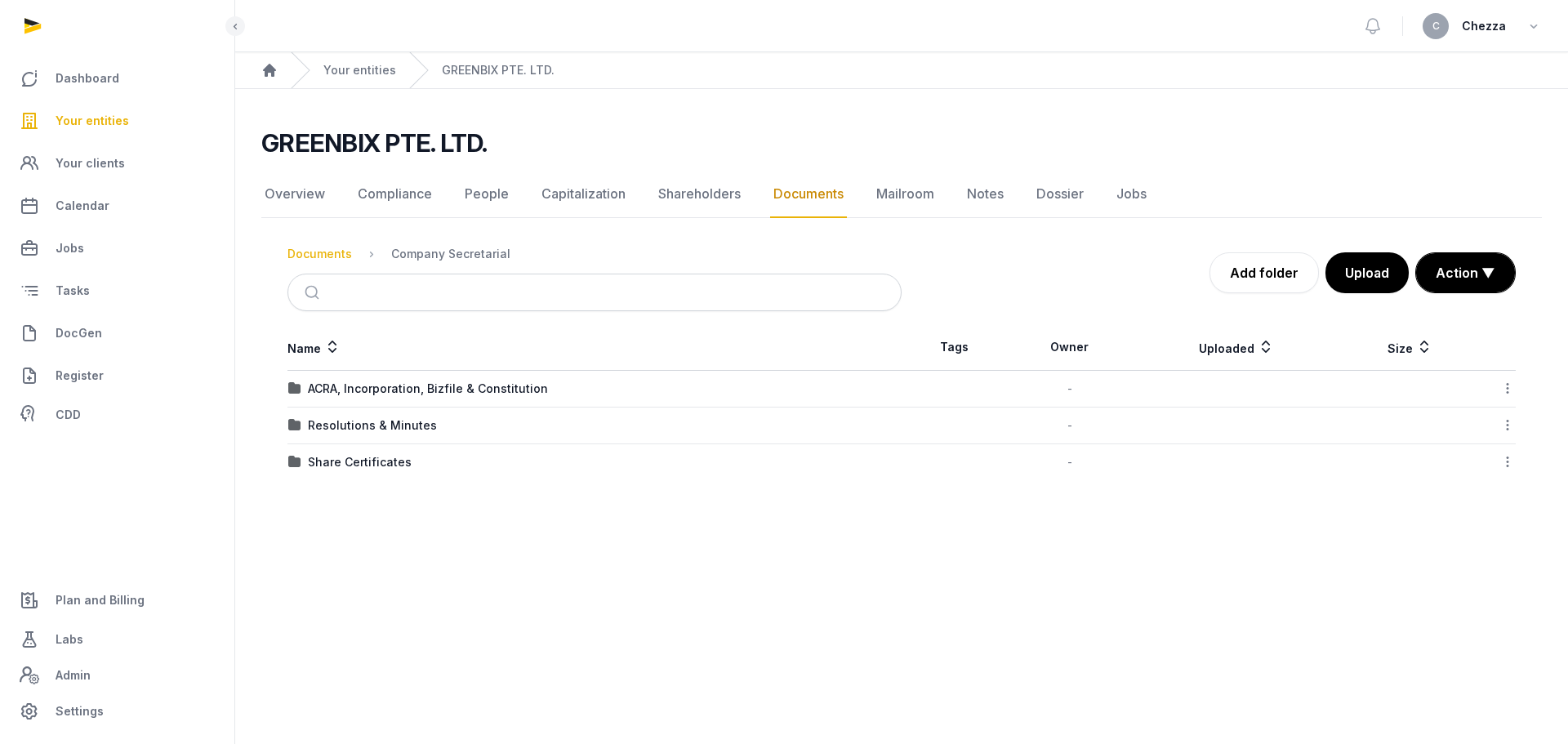
click at [338, 261] on div "Documents" at bounding box center [319, 255] width 64 height 17
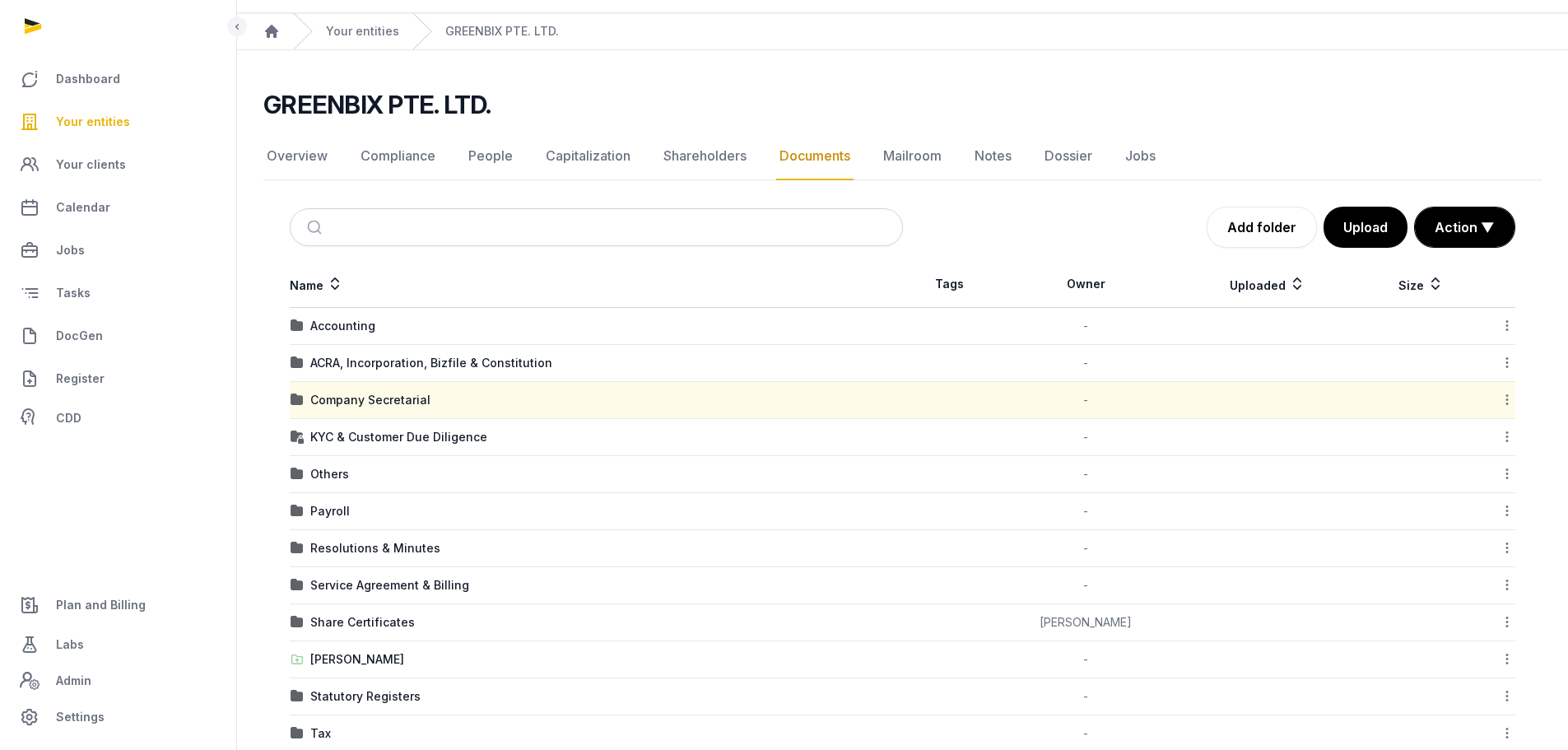
scroll to position [74, 0]
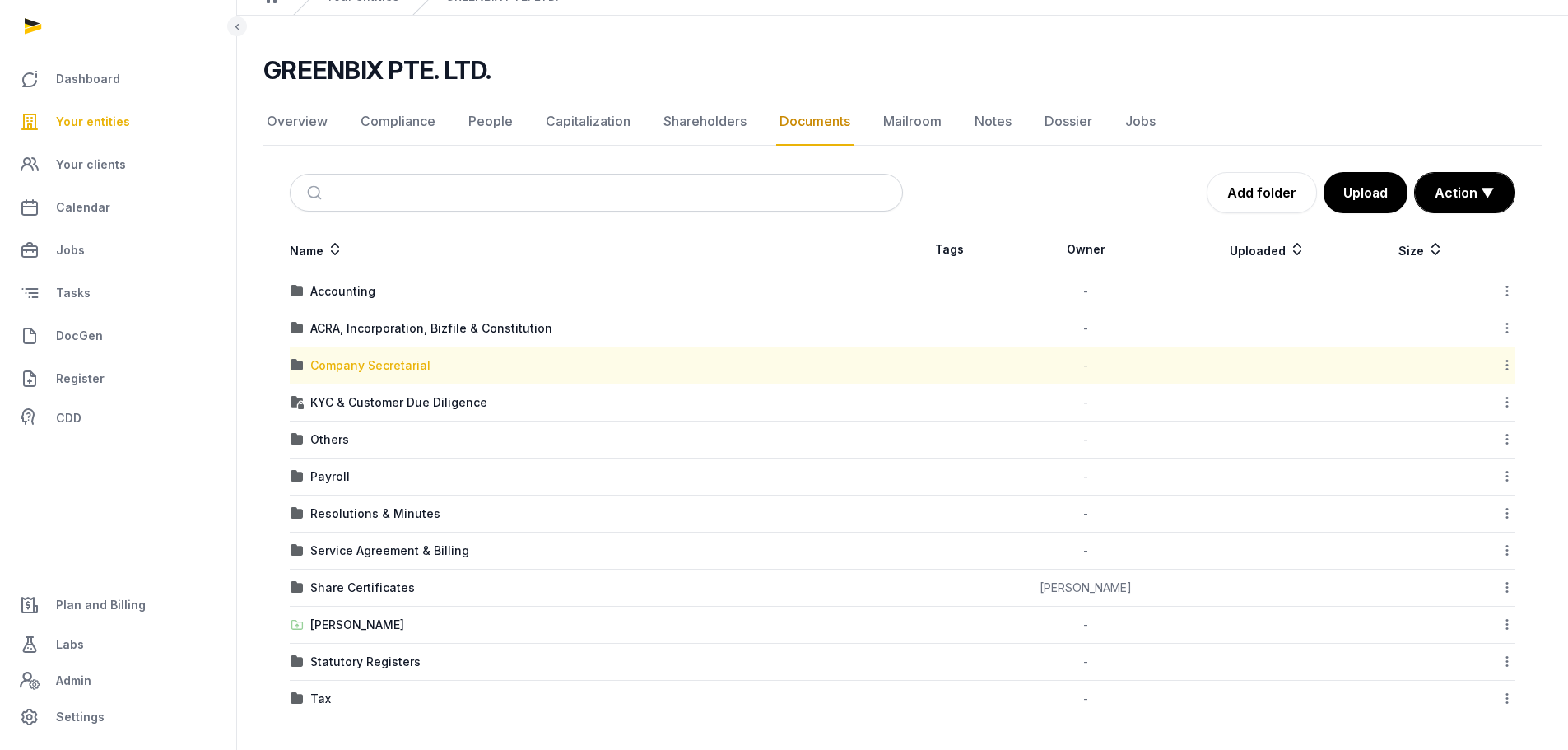
click at [377, 369] on div "Company Secretarial" at bounding box center [370, 366] width 120 height 17
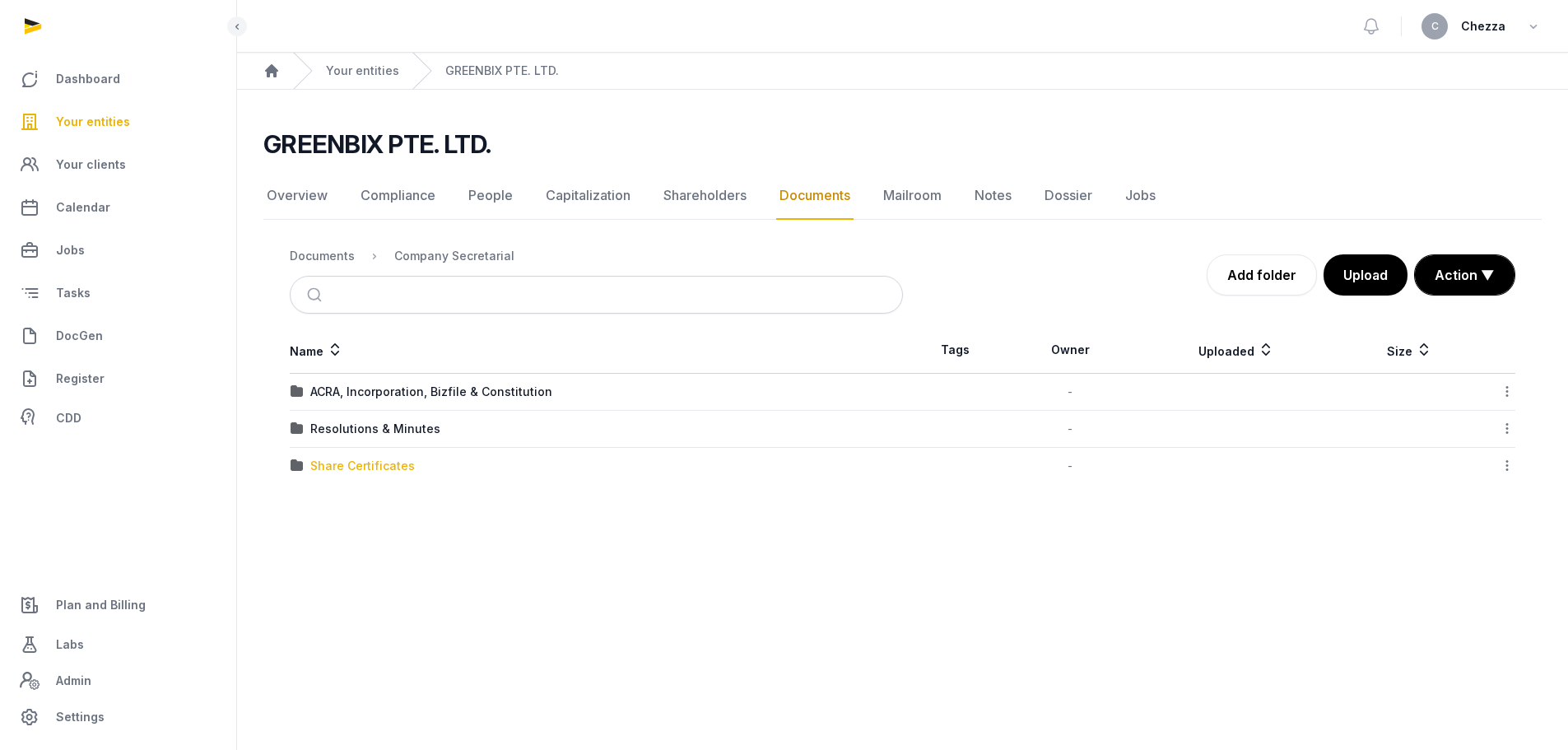
scroll to position [0, 0]
click at [329, 263] on div "Documents" at bounding box center [321, 257] width 65 height 17
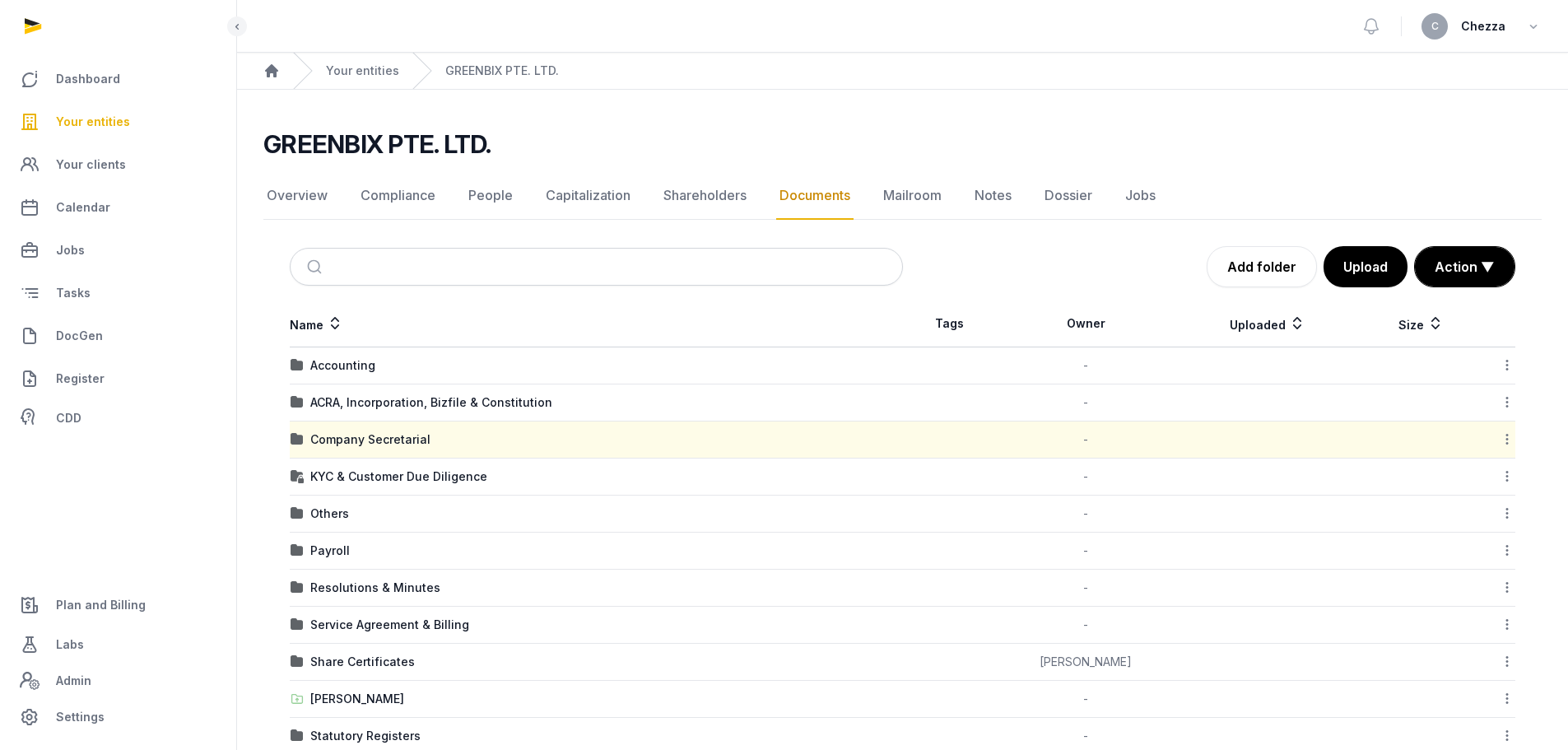
scroll to position [74, 0]
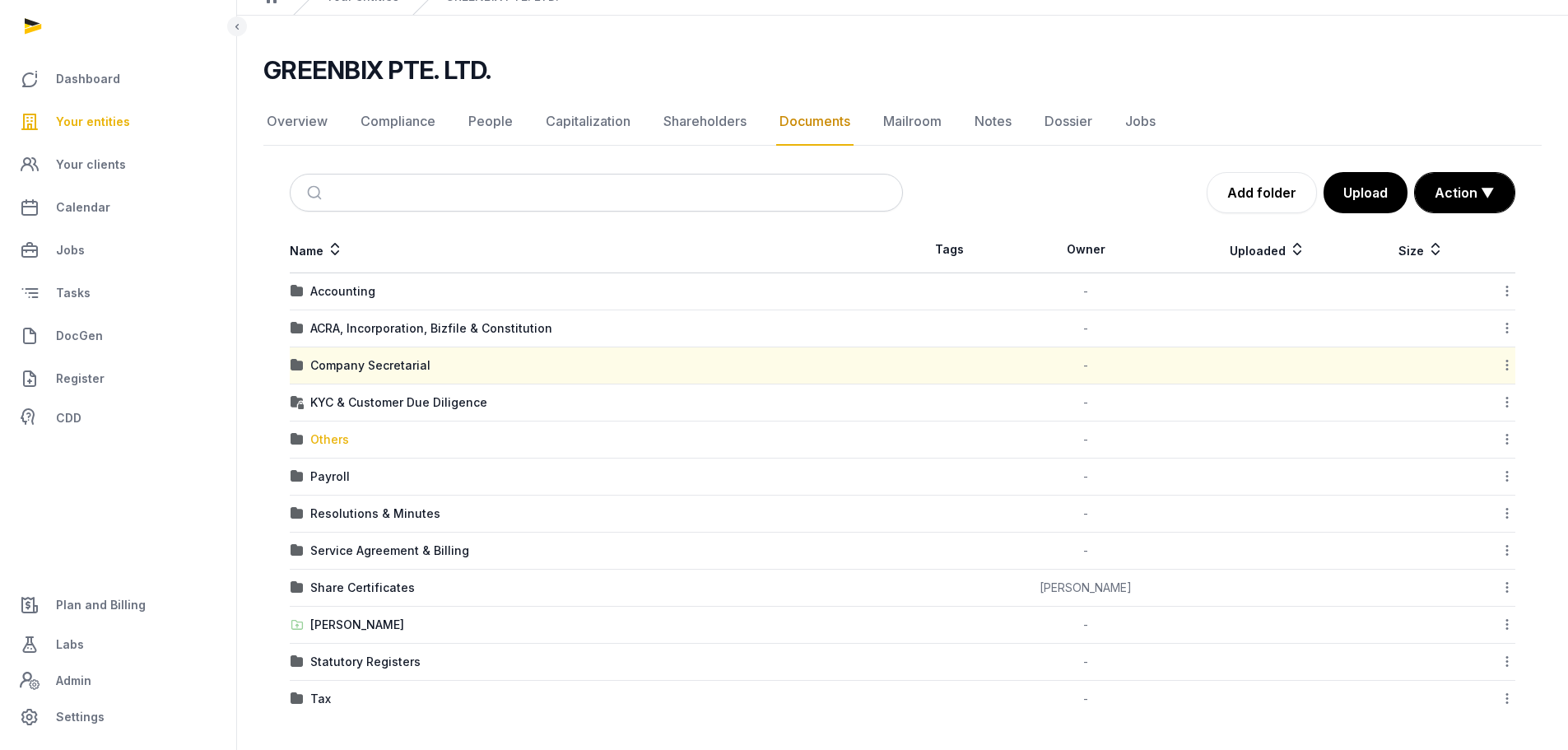
click at [325, 444] on div "Others" at bounding box center [329, 440] width 39 height 17
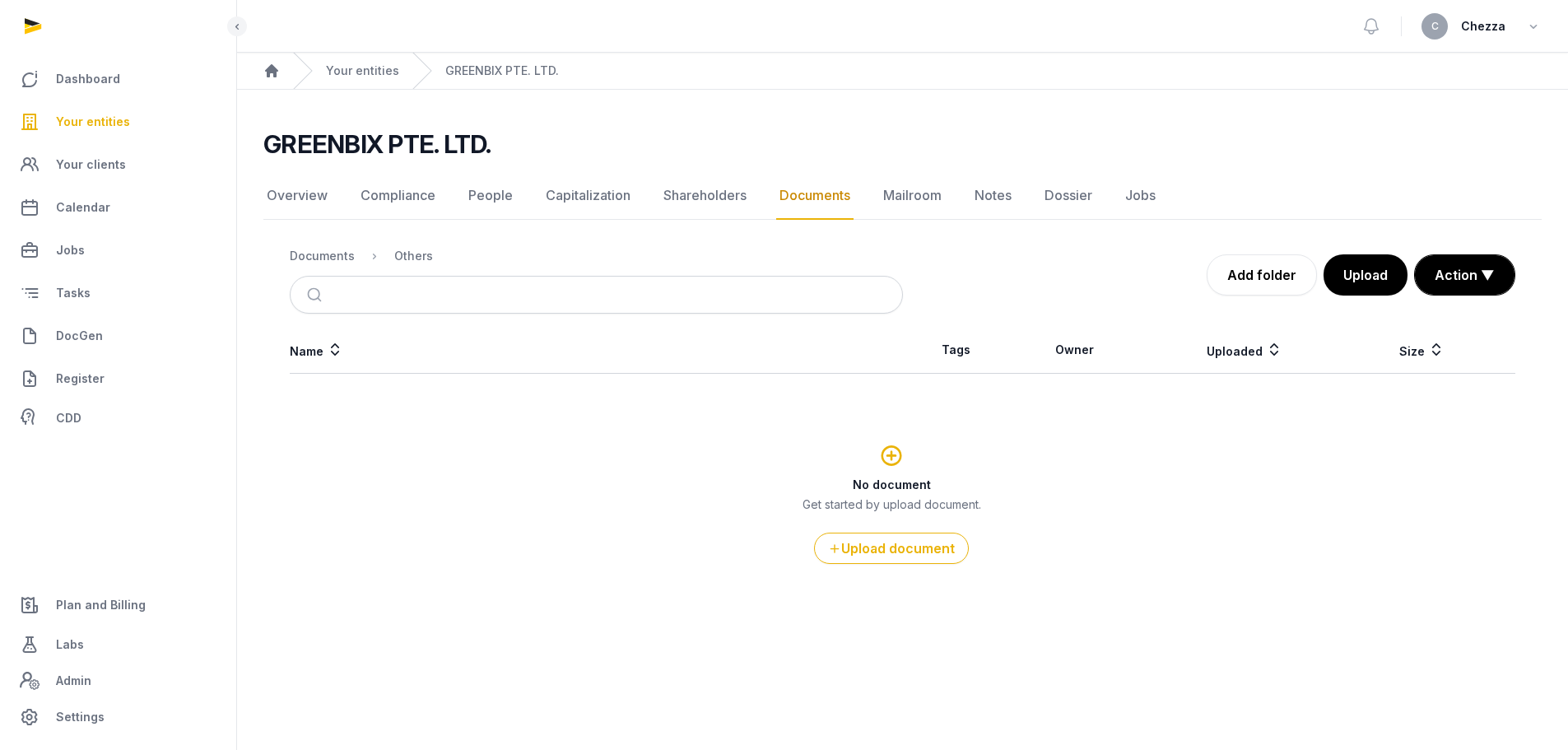
scroll to position [0, 0]
click at [292, 252] on div "Documents" at bounding box center [321, 257] width 65 height 17
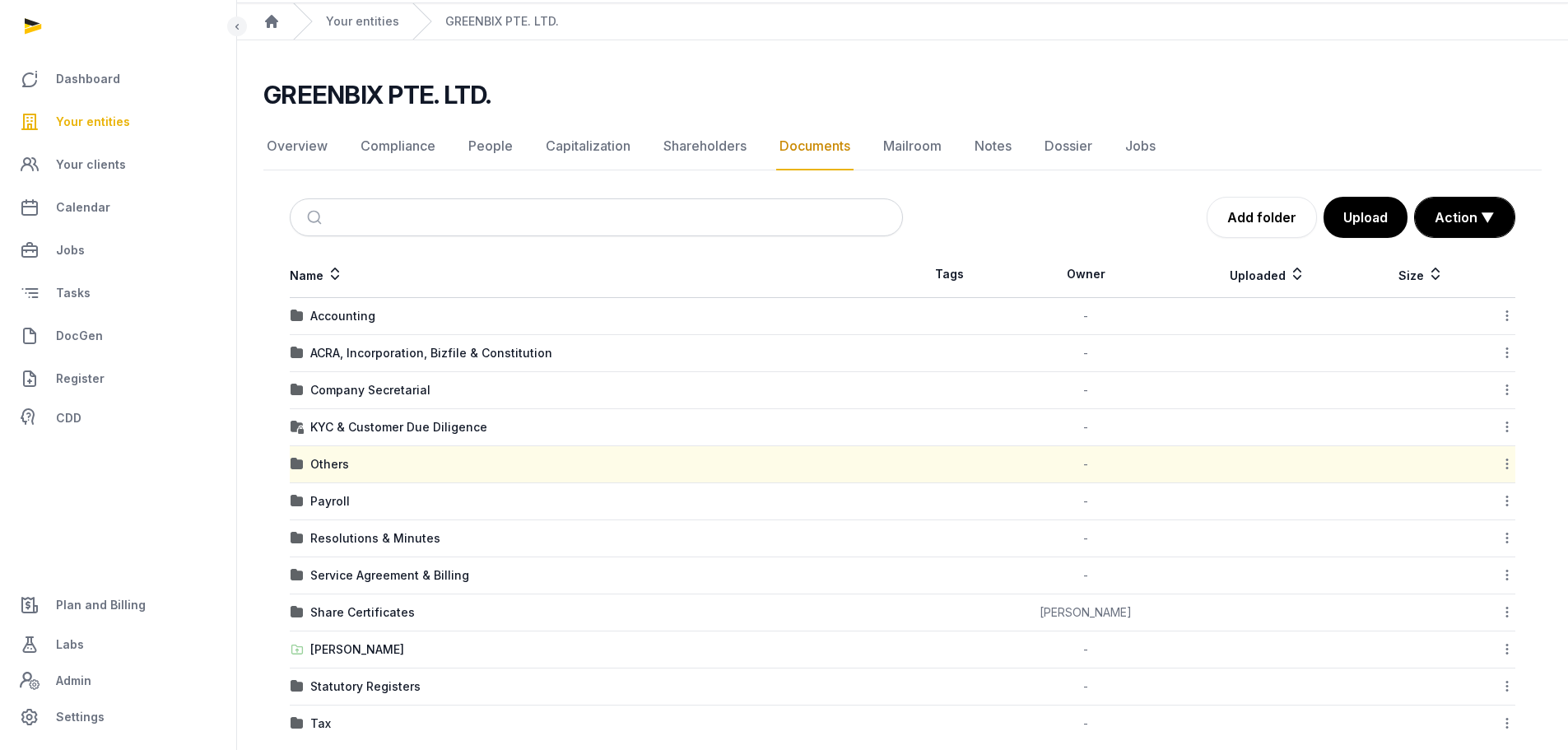
scroll to position [74, 0]
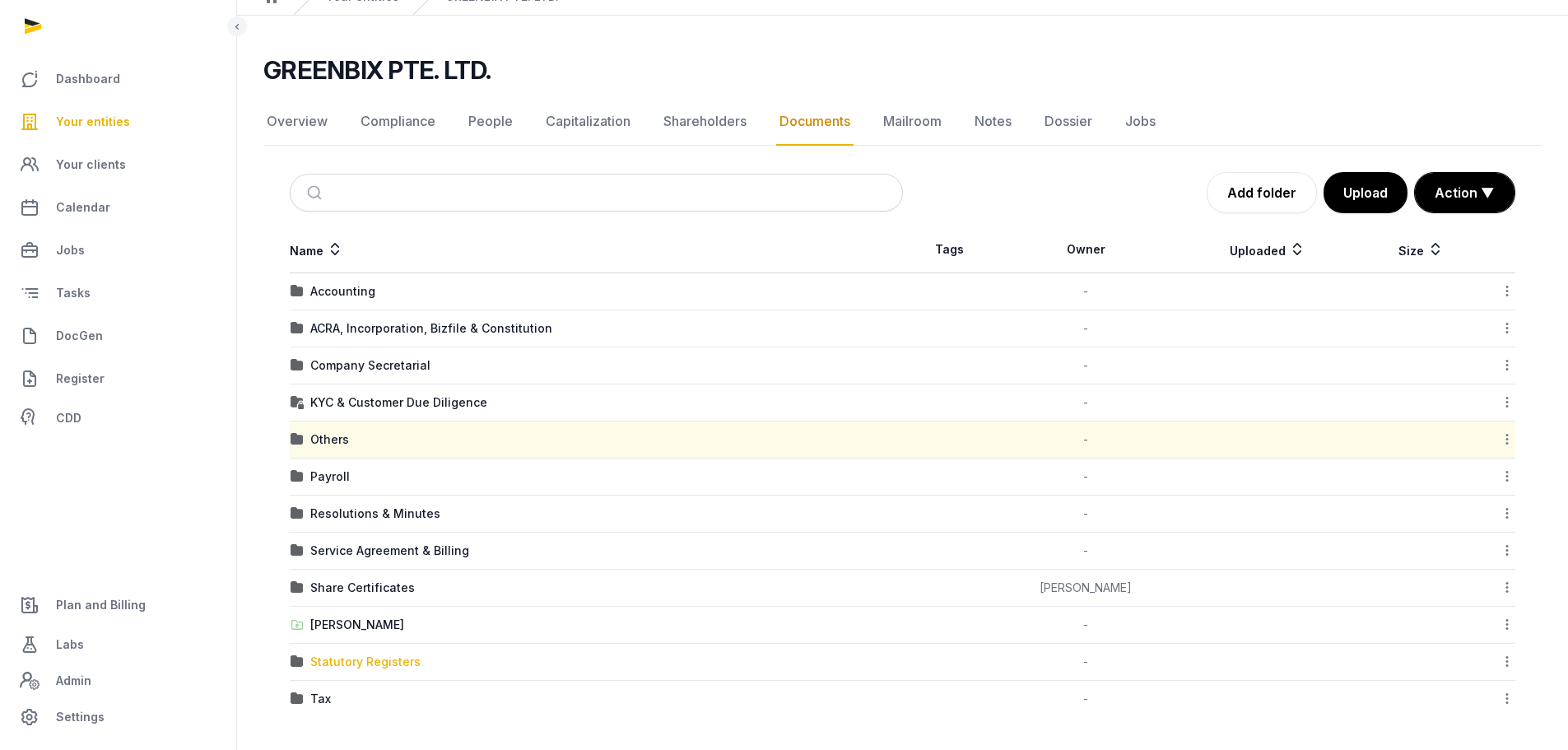
click at [360, 662] on div "Statutory Registers" at bounding box center [365, 663] width 110 height 17
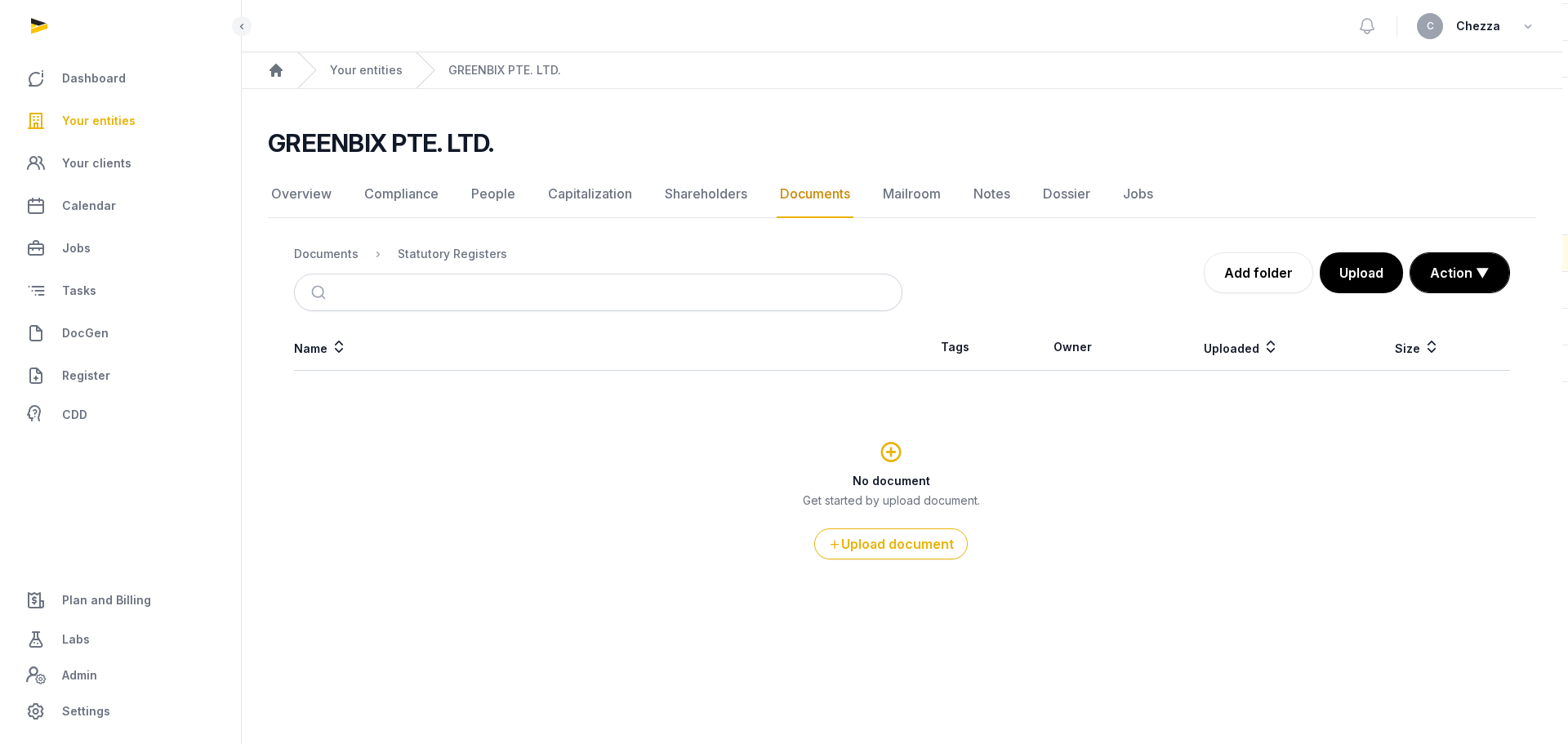
scroll to position [0, 0]
